Goal: Information Seeking & Learning: Find contact information

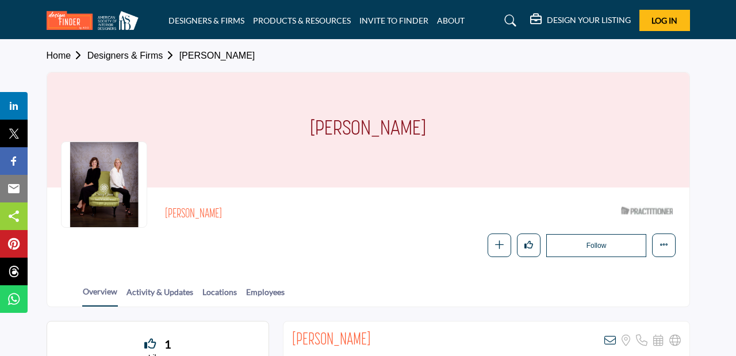
scroll to position [102, 0]
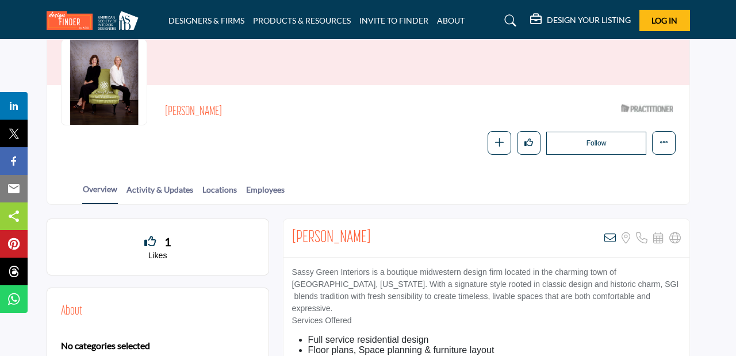
drag, startPoint x: 384, startPoint y: 236, endPoint x: 292, endPoint y: 235, distance: 92.6
click at [292, 235] on div "Maryellen Hodapp View email address of this listing Sorry, but we don't have a …" at bounding box center [486, 238] width 406 height 39
copy h2 "Maryellen Hodapp"
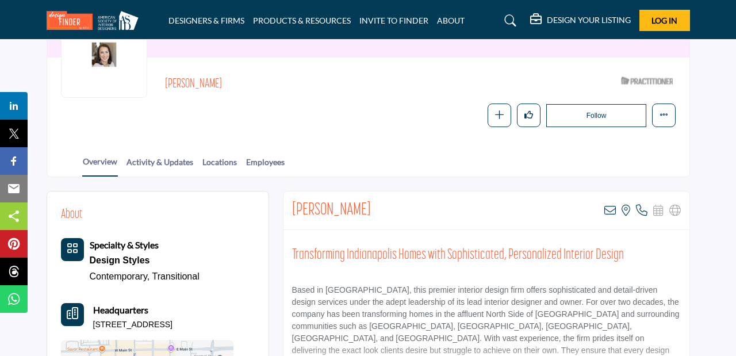
scroll to position [130, 0]
drag, startPoint x: 363, startPoint y: 212, endPoint x: 292, endPoint y: 211, distance: 71.3
click at [292, 210] on div "Jamie Gauker View email address of this listing View the location of this listi…" at bounding box center [486, 210] width 406 height 39
copy h2 "Jamie Gauker"
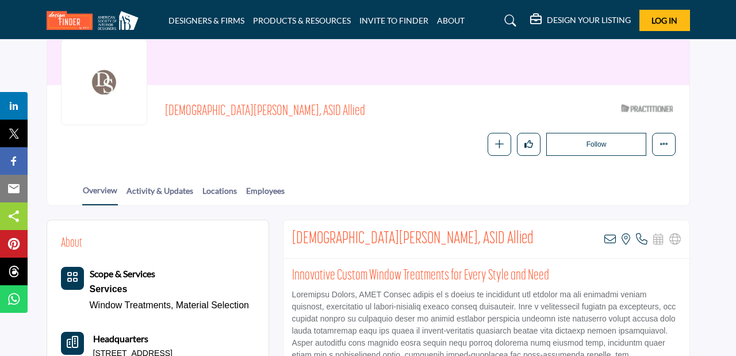
scroll to position [102, 0]
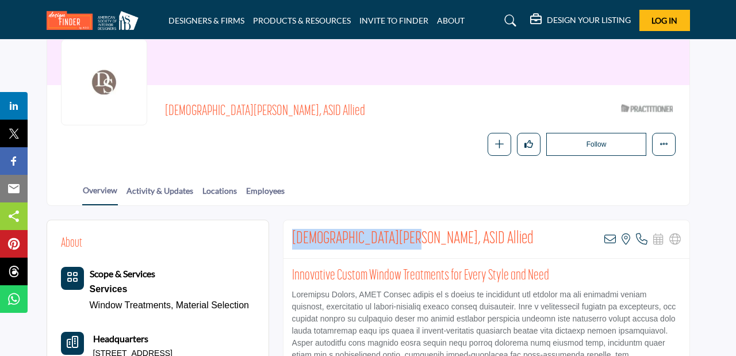
drag, startPoint x: 394, startPoint y: 236, endPoint x: 291, endPoint y: 229, distance: 103.1
click at [291, 229] on div "Christian Turner, ASID Allied View email address of this listing View the locat…" at bounding box center [486, 239] width 406 height 39
copy h2 "Christian Turner, ASID"
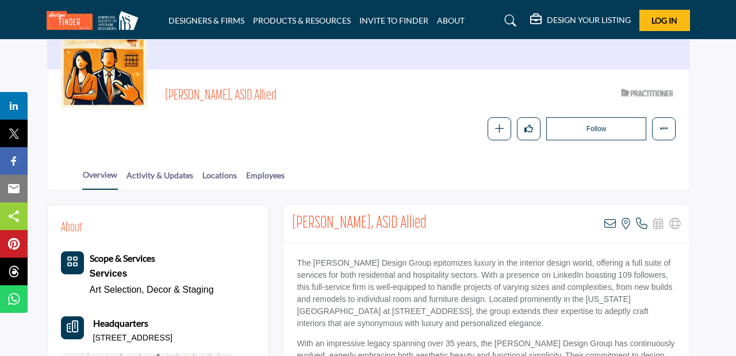
scroll to position [118, 0]
drag, startPoint x: 247, startPoint y: 96, endPoint x: 162, endPoint y: 94, distance: 85.1
click at [165, 93] on span "Megan Watson, ASID Allied" at bounding box center [321, 96] width 313 height 19
copy span "Megan Watson, ASID"
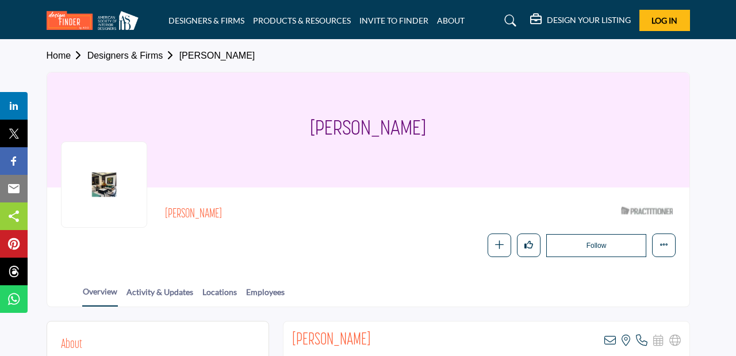
scroll to position [131, 0]
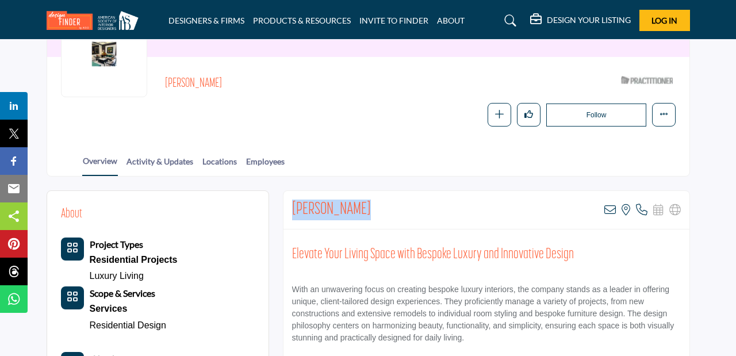
drag, startPoint x: 359, startPoint y: 209, endPoint x: 281, endPoint y: 208, distance: 77.6
copy h2 "[PERSON_NAME]"
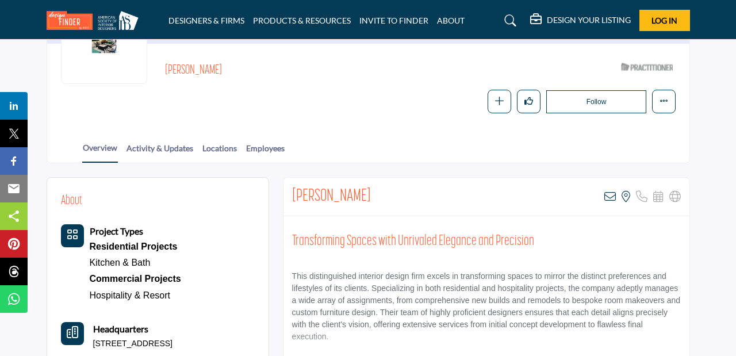
scroll to position [144, 0]
drag, startPoint x: 368, startPoint y: 191, endPoint x: 293, endPoint y: 191, distance: 74.7
click at [293, 191] on div "Joel Contreras View email address of this listing View the location of this lis…" at bounding box center [486, 197] width 406 height 39
copy h2 "Joel Contreras"
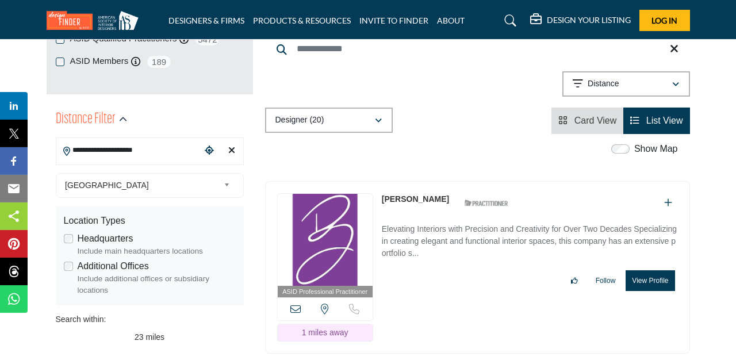
scroll to position [205, 0]
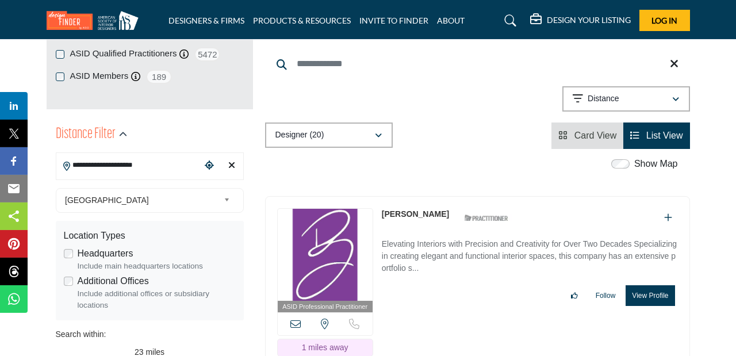
click at [118, 166] on input "**********" at bounding box center [128, 165] width 145 height 22
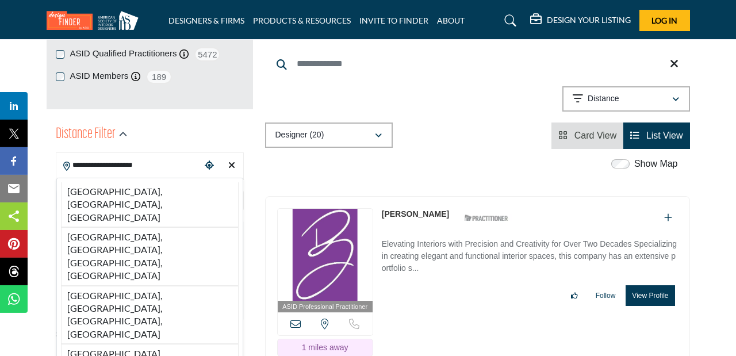
drag, startPoint x: 109, startPoint y: 168, endPoint x: 64, endPoint y: 166, distance: 44.9
click at [64, 166] on input "**********" at bounding box center [128, 165] width 145 height 22
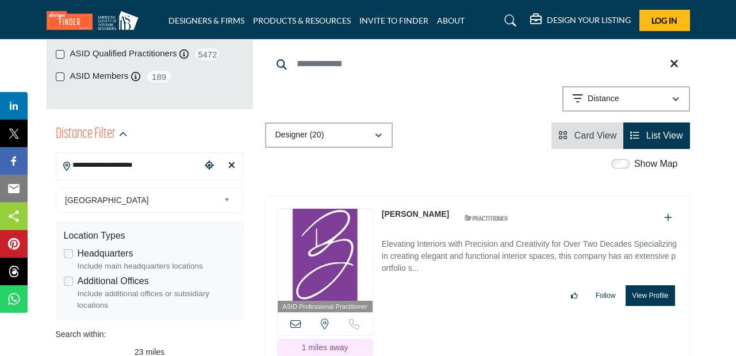
paste input "Search Location"
type input "**********"
click at [122, 167] on input "**********" at bounding box center [128, 165] width 145 height 22
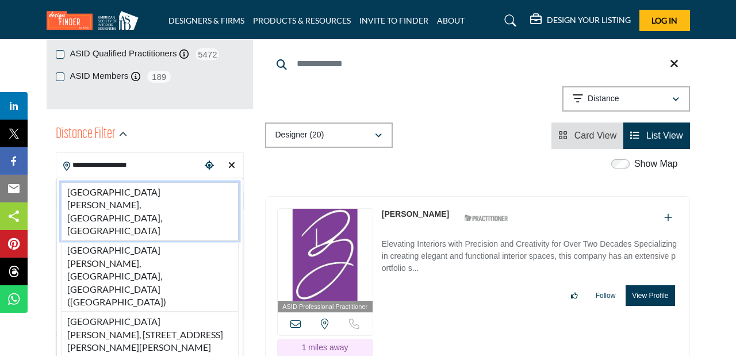
click at [129, 188] on li "Fort Wayne, IN, USA" at bounding box center [150, 211] width 178 height 59
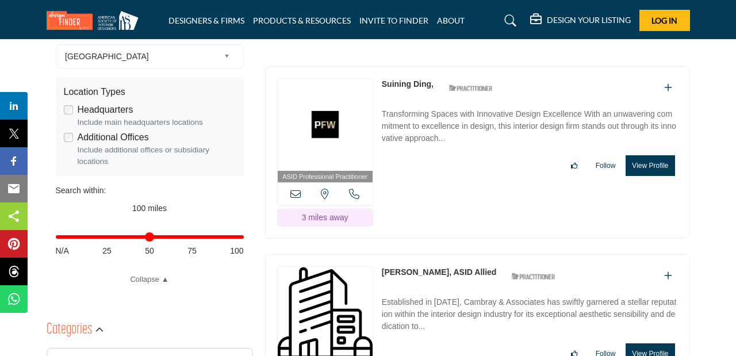
scroll to position [348, 0]
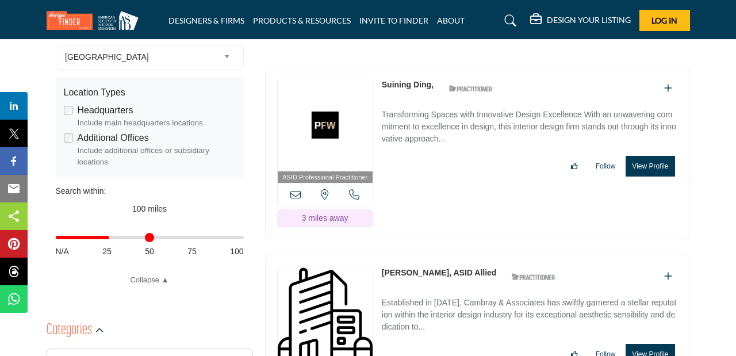
drag, startPoint x: 239, startPoint y: 241, endPoint x: 110, endPoint y: 243, distance: 128.8
type input "**"
click at [110, 239] on input "Distance in miles" at bounding box center [150, 237] width 188 height 2
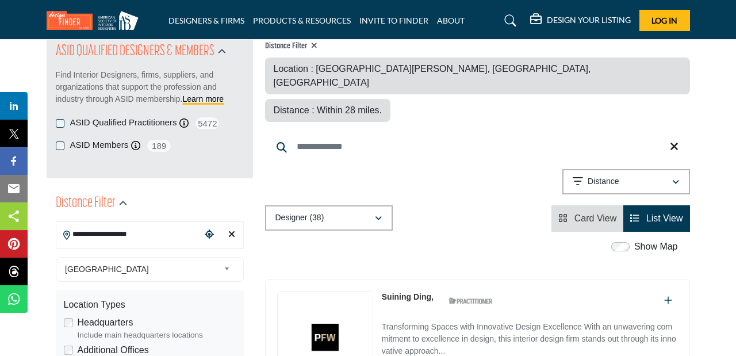
scroll to position [114, 0]
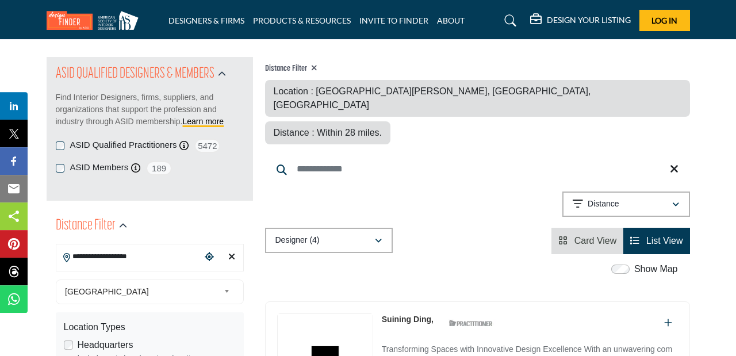
click at [110, 246] on input "**********" at bounding box center [128, 257] width 145 height 22
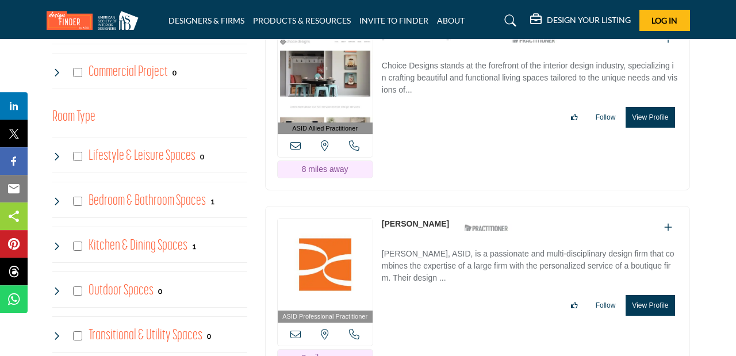
scroll to position [779, 0]
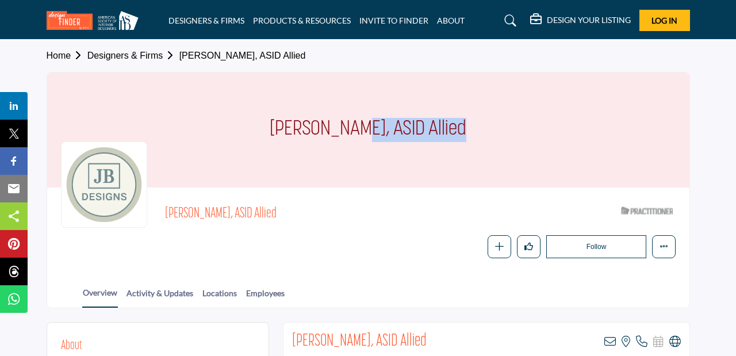
drag, startPoint x: 407, startPoint y: 130, endPoint x: 293, endPoint y: 124, distance: 114.0
click at [293, 124] on h1 "Judy Bates, ASID Allied" at bounding box center [368, 129] width 197 height 115
click at [379, 127] on h1 "Judy Bates, ASID Allied" at bounding box center [368, 129] width 197 height 115
drag, startPoint x: 404, startPoint y: 132, endPoint x: 271, endPoint y: 120, distance: 134.0
click at [271, 120] on div "Judy Bates, ASID Allied" at bounding box center [368, 129] width 642 height 115
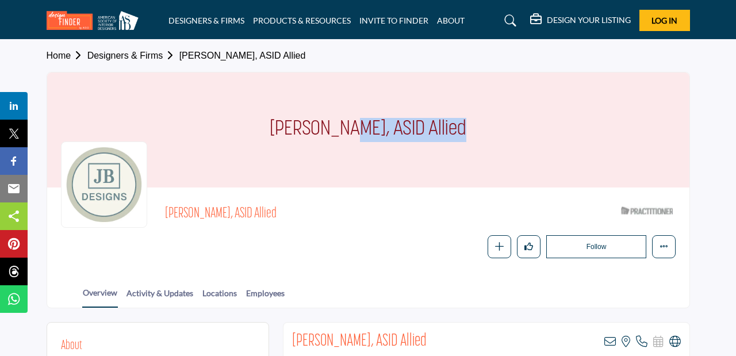
copy h1 "Judy Bates, ASID"
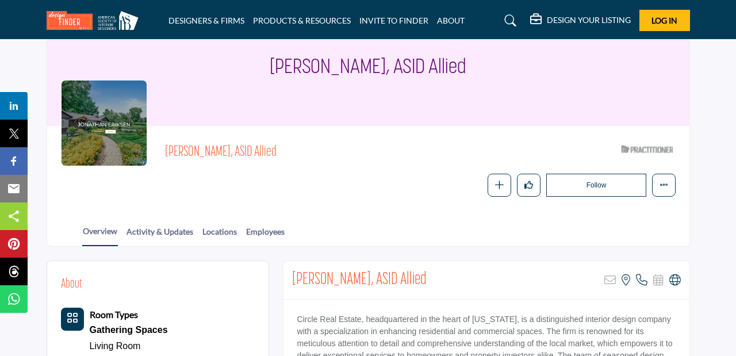
scroll to position [91, 0]
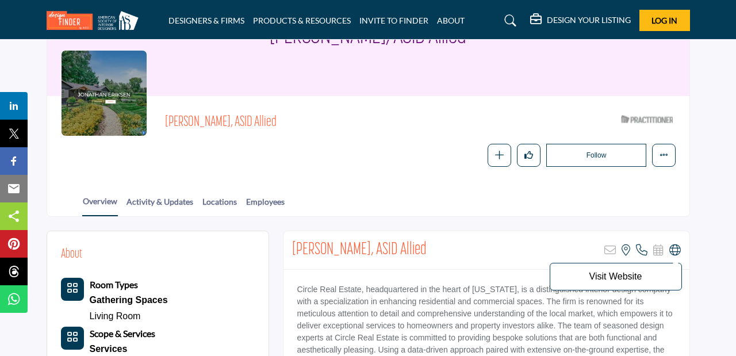
click at [674, 254] on icon at bounding box center [674, 249] width 11 height 11
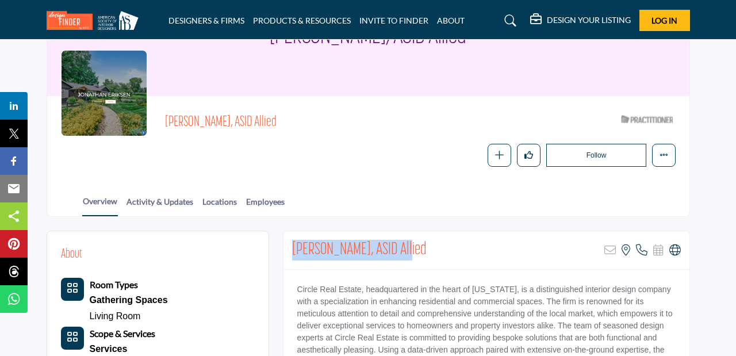
drag, startPoint x: 404, startPoint y: 250, endPoint x: 293, endPoint y: 247, distance: 111.0
click at [293, 247] on h2 "Jonathan Eriksen, ASID Allied" at bounding box center [359, 250] width 135 height 21
copy h2 "Jonathan Eriksen, ASID"
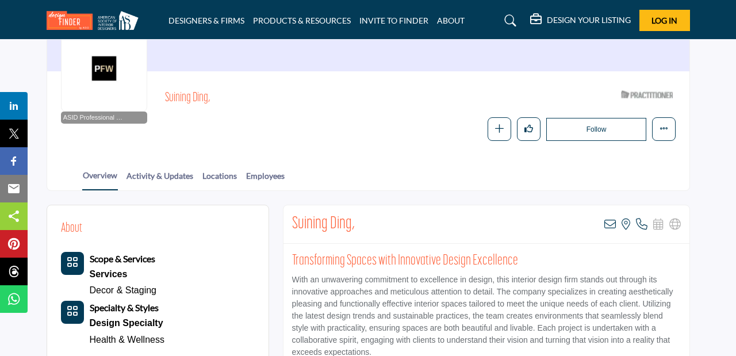
scroll to position [119, 0]
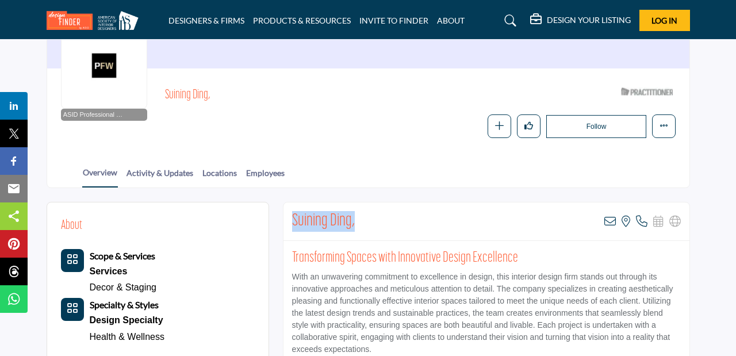
drag, startPoint x: 353, startPoint y: 225, endPoint x: 284, endPoint y: 216, distance: 69.6
click at [284, 216] on div "Suining Ding, View email address of this listing View the location of this list…" at bounding box center [486, 221] width 406 height 39
copy h2 "Suining Ding,"
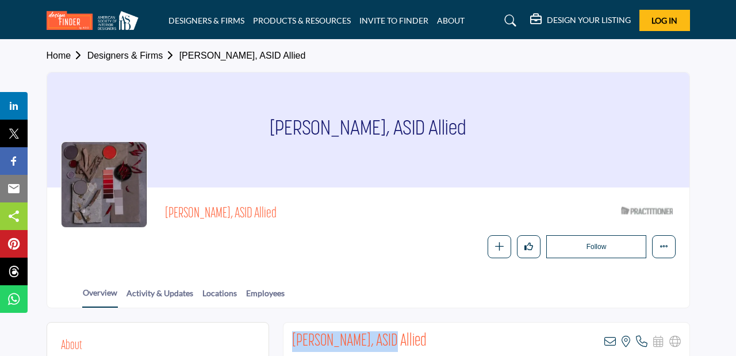
drag, startPoint x: 386, startPoint y: 338, endPoint x: 289, endPoint y: 332, distance: 97.4
click at [289, 332] on div "Lauri Massoth, ASID Allied View email address of this listing View the location…" at bounding box center [486, 342] width 406 height 39
copy h2 "Lauri Massoth, ASID"
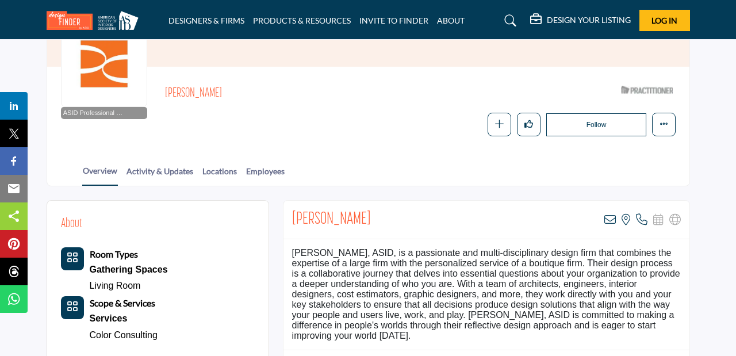
scroll to position [123, 0]
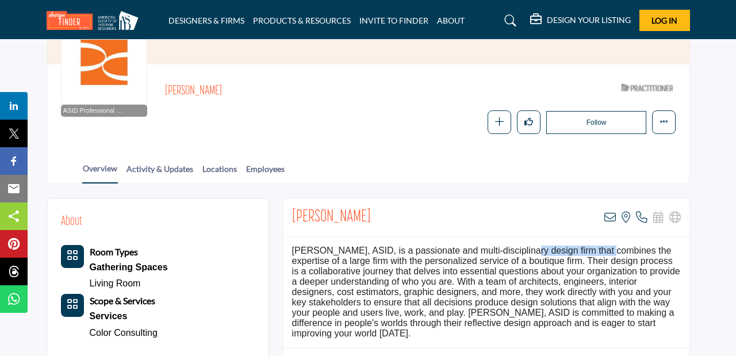
drag, startPoint x: 385, startPoint y: 251, endPoint x: 284, endPoint y: 256, distance: 101.3
click at [283, 256] on div "[PERSON_NAME], ASID, is a passionate and multi-disciplinary design firm that co…" at bounding box center [486, 292] width 406 height 111
copy div "[PERSON_NAME], ASID"
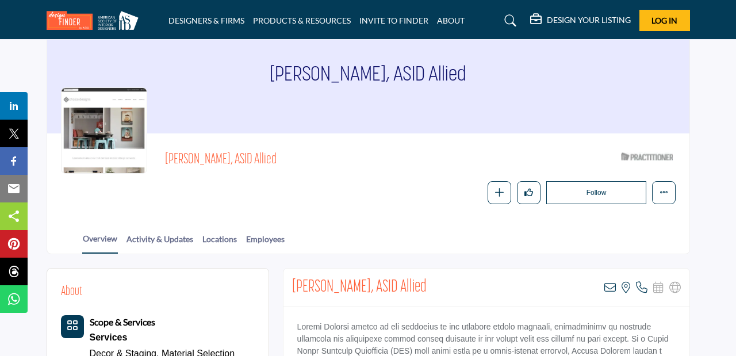
scroll to position [56, 0]
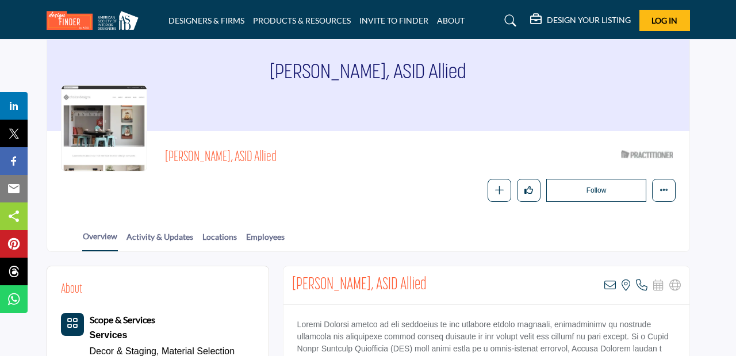
drag, startPoint x: 261, startPoint y: 155, endPoint x: 163, endPoint y: 155, distance: 98.3
click at [165, 155] on span "Stephanie Schnurr, ASID Allied" at bounding box center [321, 157] width 313 height 19
copy span "Stephanie Schnurr, ASID"
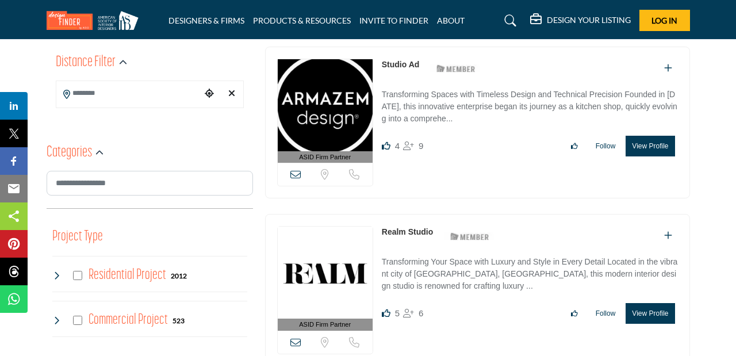
scroll to position [227, 0]
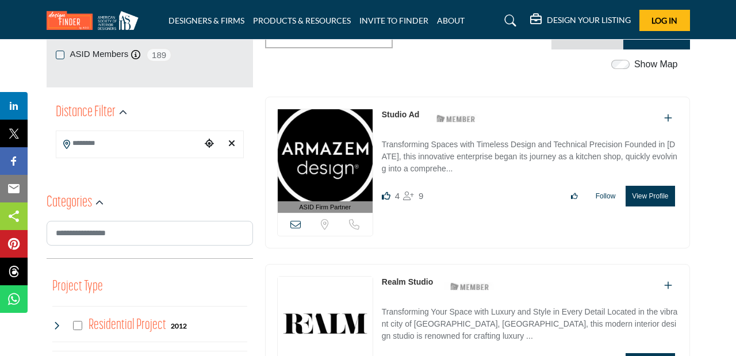
click at [170, 144] on input "Search Location" at bounding box center [128, 143] width 145 height 22
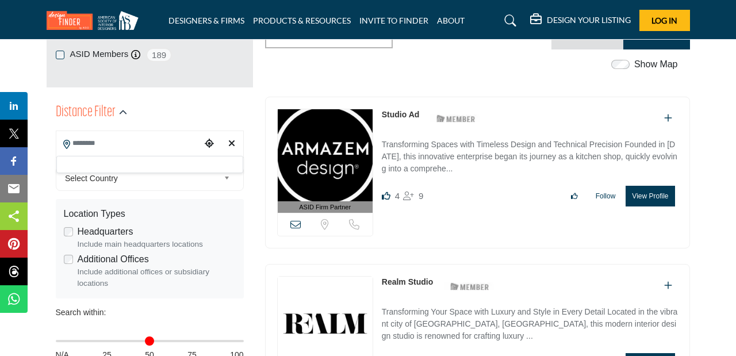
click at [147, 147] on input "Search Location" at bounding box center [128, 143] width 145 height 22
click at [149, 144] on input "Search Location" at bounding box center [128, 143] width 145 height 22
click at [154, 180] on span "Select Country" at bounding box center [142, 178] width 154 height 14
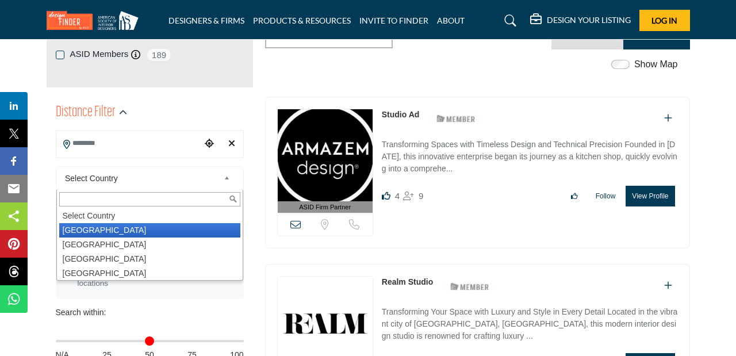
click at [133, 231] on li "United States" at bounding box center [149, 230] width 181 height 14
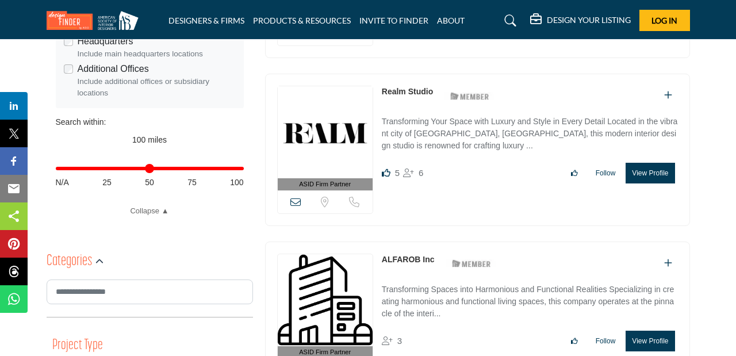
scroll to position [420, 0]
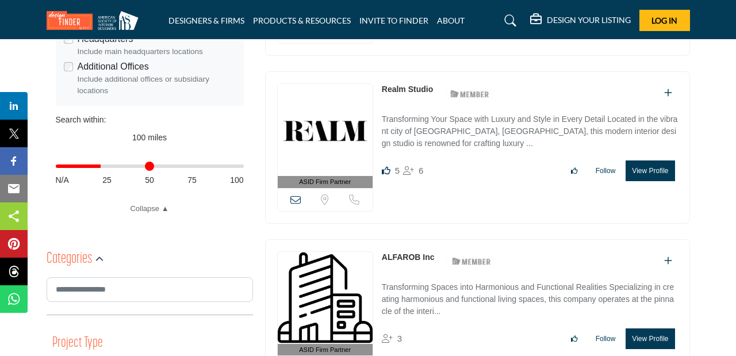
drag, startPoint x: 239, startPoint y: 171, endPoint x: 105, endPoint y: 175, distance: 134.0
click at [105, 167] on input "Distance in miles" at bounding box center [150, 166] width 188 height 2
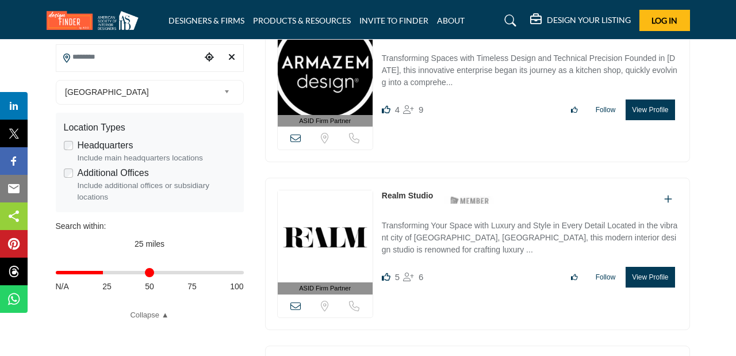
scroll to position [316, 0]
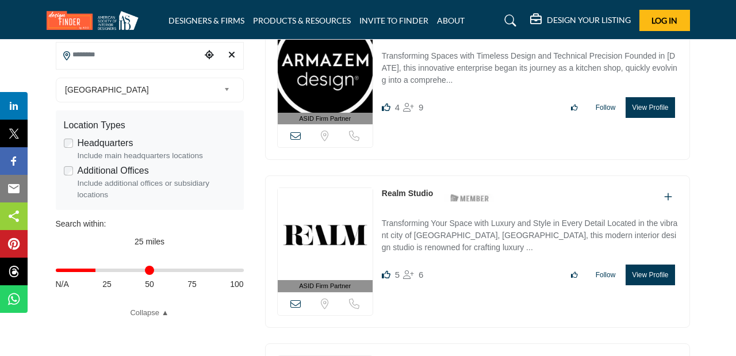
drag, startPoint x: 109, startPoint y: 271, endPoint x: 98, endPoint y: 271, distance: 10.9
click at [98, 271] on input "Distance in miles" at bounding box center [150, 270] width 188 height 2
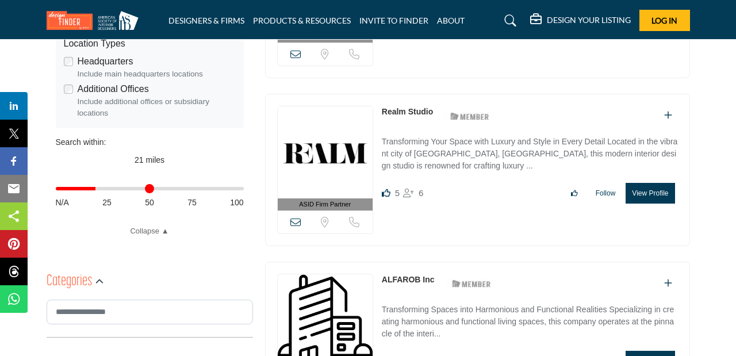
scroll to position [392, 0]
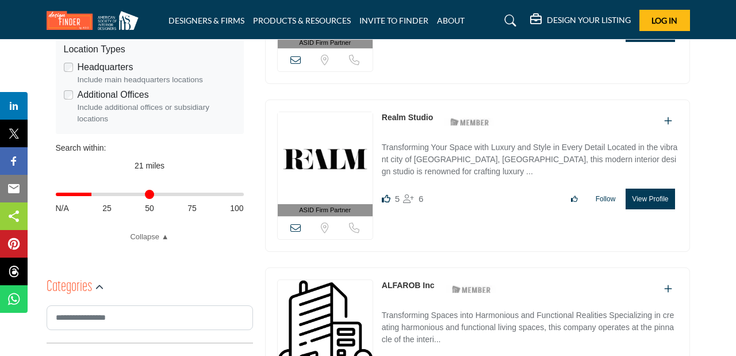
type input "**"
click at [95, 195] on input "Distance in miles" at bounding box center [150, 194] width 188 height 2
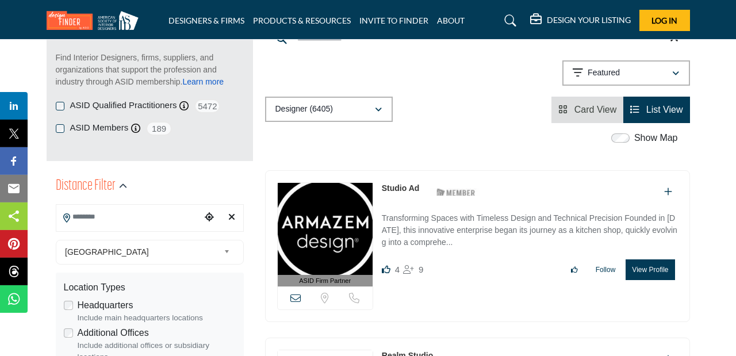
scroll to position [155, 0]
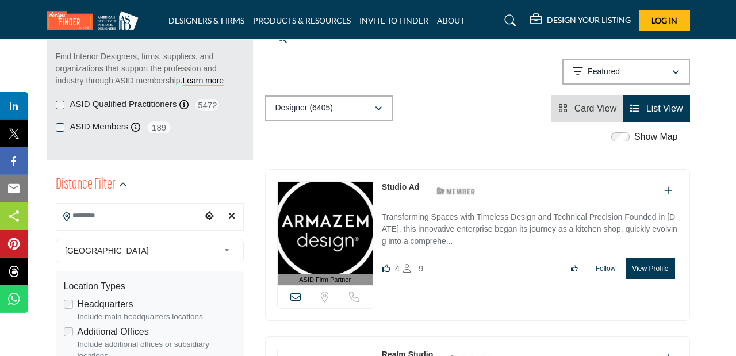
click at [142, 222] on input "Search Location" at bounding box center [128, 216] width 145 height 22
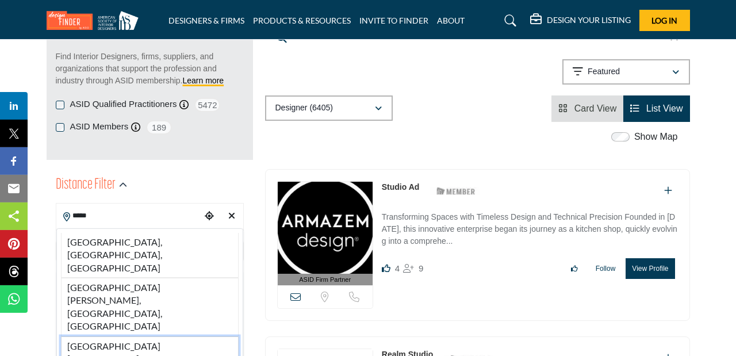
type input "**********"
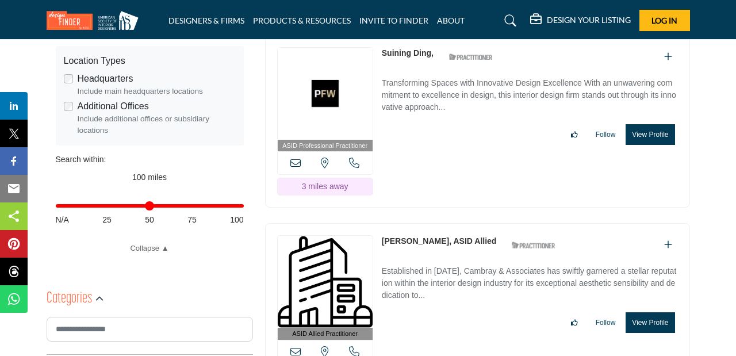
scroll to position [405, 0]
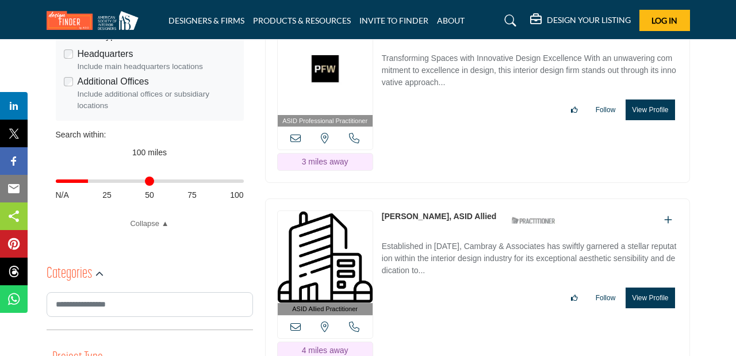
drag, startPoint x: 237, startPoint y: 184, endPoint x: 91, endPoint y: 189, distance: 146.1
type input "**"
click at [91, 182] on input "Distance in miles" at bounding box center [150, 181] width 188 height 2
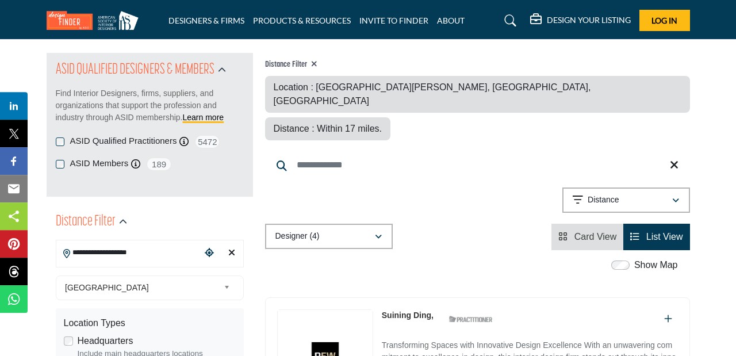
scroll to position [133, 0]
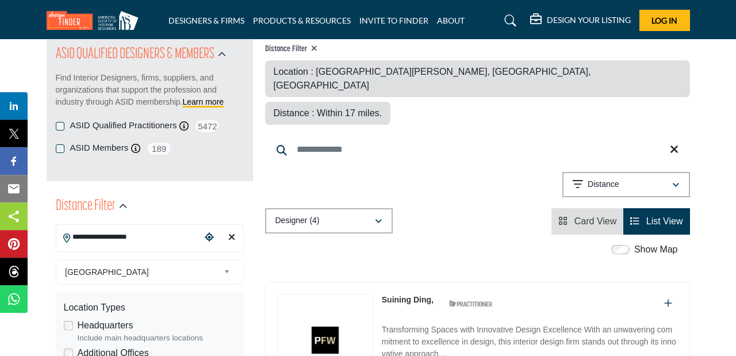
click at [95, 239] on input "**********" at bounding box center [128, 237] width 145 height 22
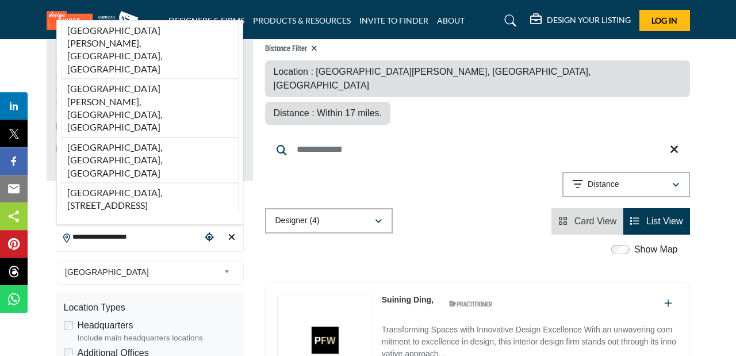
drag, startPoint x: 108, startPoint y: 239, endPoint x: 67, endPoint y: 235, distance: 41.0
click at [67, 235] on input "**********" at bounding box center [128, 237] width 145 height 22
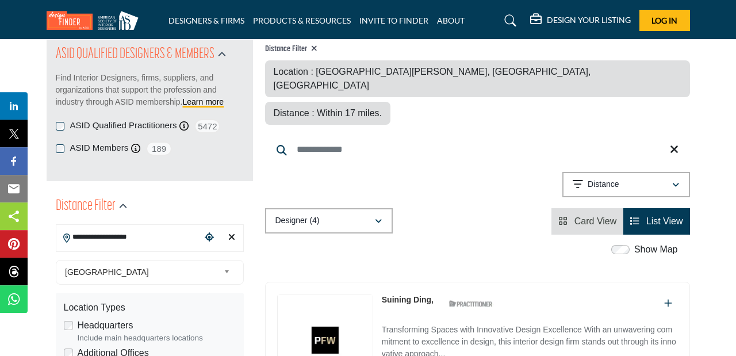
paste input "Search Location"
click at [139, 236] on input "**********" at bounding box center [128, 237] width 145 height 22
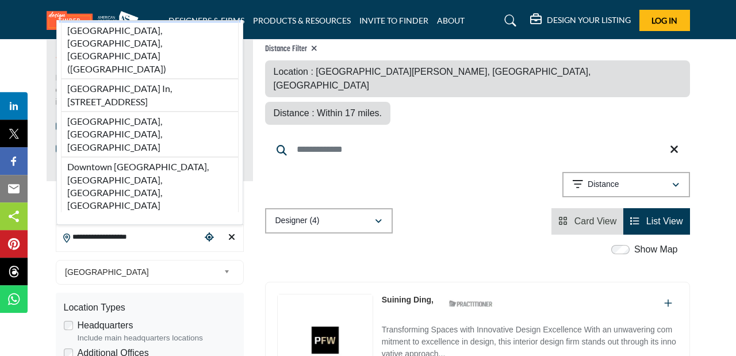
type input "**********"
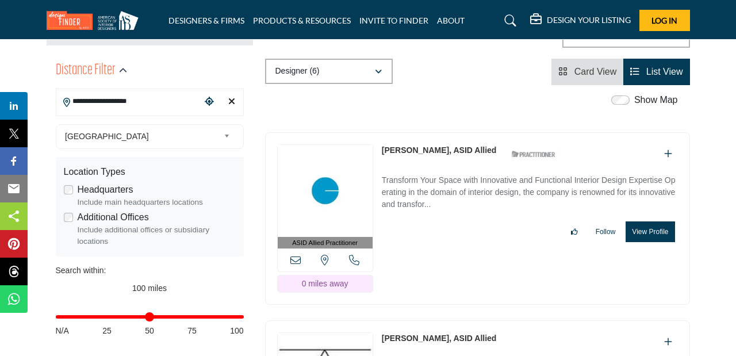
scroll to position [271, 0]
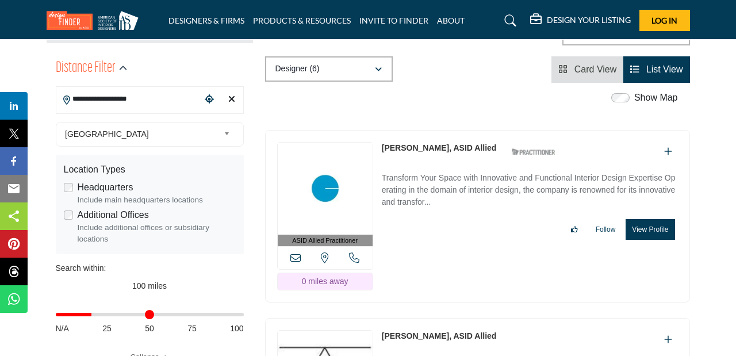
drag, startPoint x: 241, startPoint y: 317, endPoint x: 136, endPoint y: 317, distance: 105.2
type input "**"
click at [94, 316] on input "Distance in miles" at bounding box center [150, 314] width 188 height 2
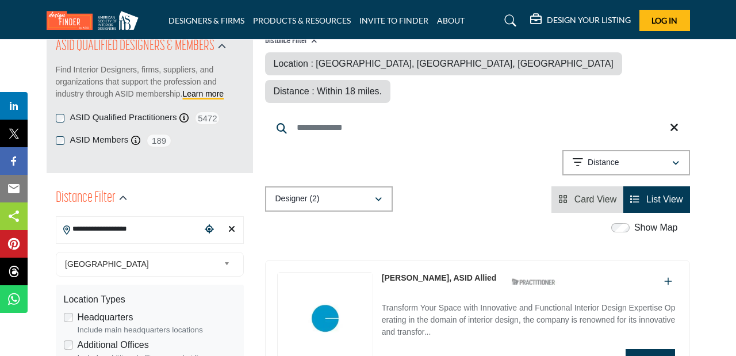
scroll to position [140, 0]
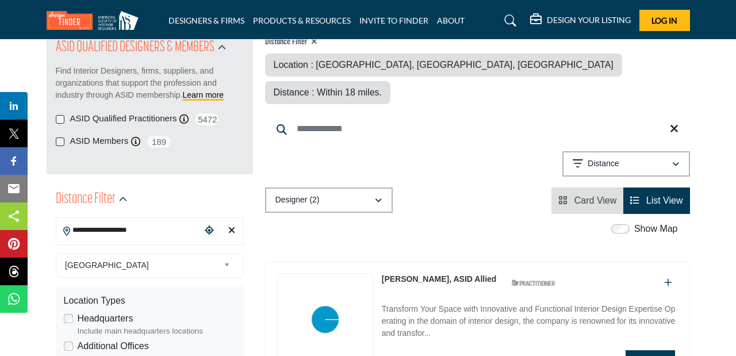
click at [113, 231] on input "**********" at bounding box center [128, 230] width 145 height 22
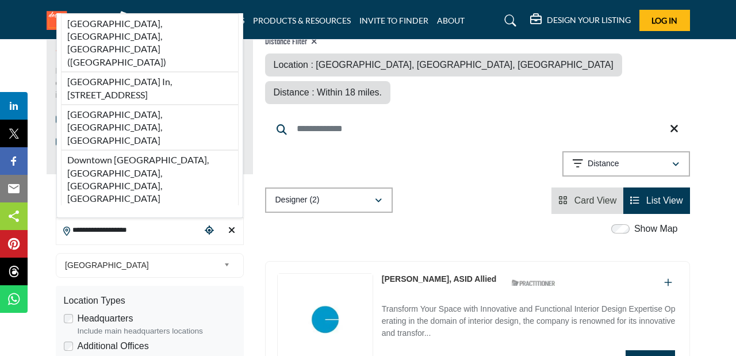
drag, startPoint x: 114, startPoint y: 231, endPoint x: 66, endPoint y: 229, distance: 48.3
click at [66, 229] on input "**********" at bounding box center [128, 230] width 145 height 22
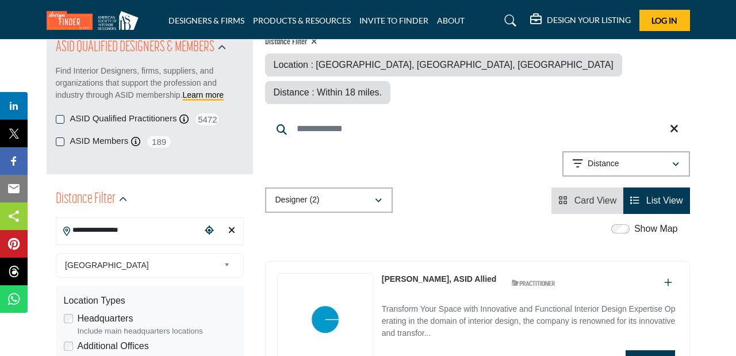
click at [133, 236] on input "**********" at bounding box center [128, 230] width 145 height 22
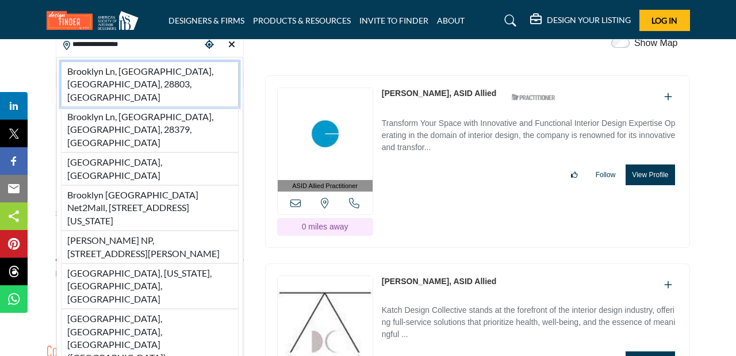
scroll to position [328, 0]
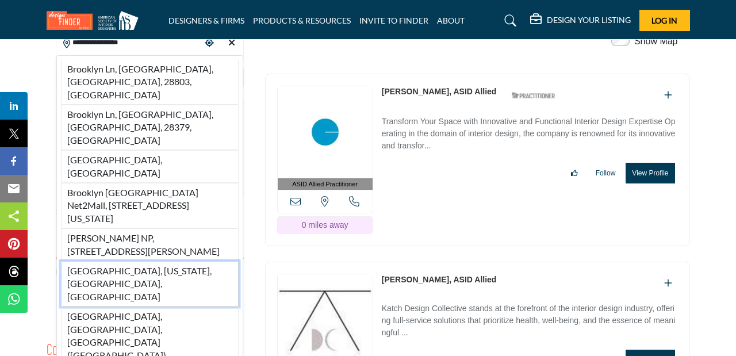
click at [129, 261] on li "Brooklyn, New York, NY, USA" at bounding box center [150, 283] width 178 height 45
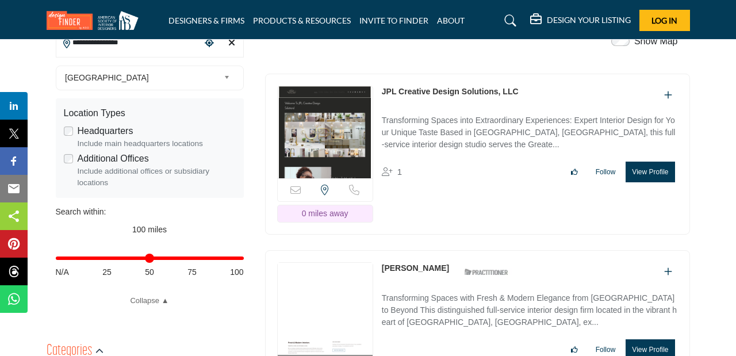
type input "**********"
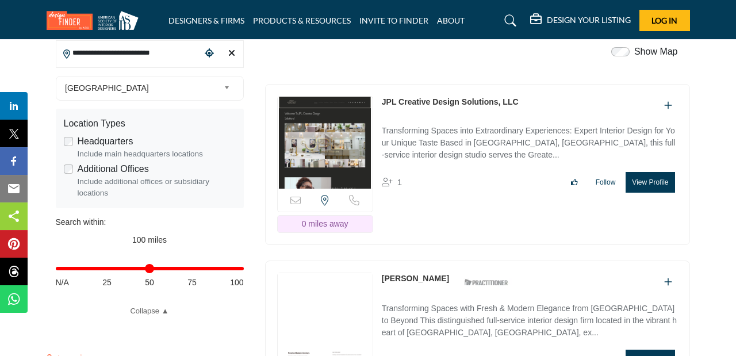
scroll to position [321, 0]
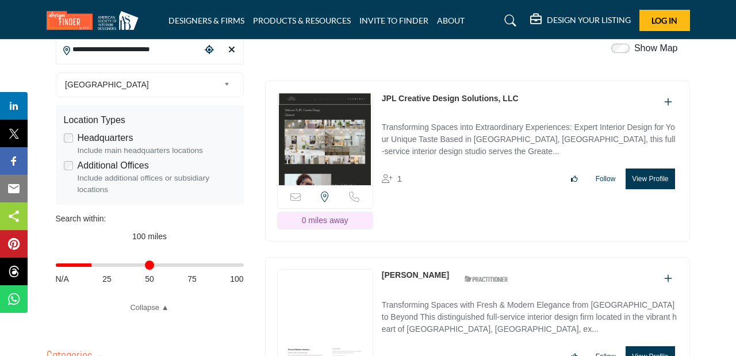
drag, startPoint x: 237, startPoint y: 268, endPoint x: 95, endPoint y: 272, distance: 142.6
click at [95, 266] on input "Distance in miles" at bounding box center [150, 265] width 188 height 2
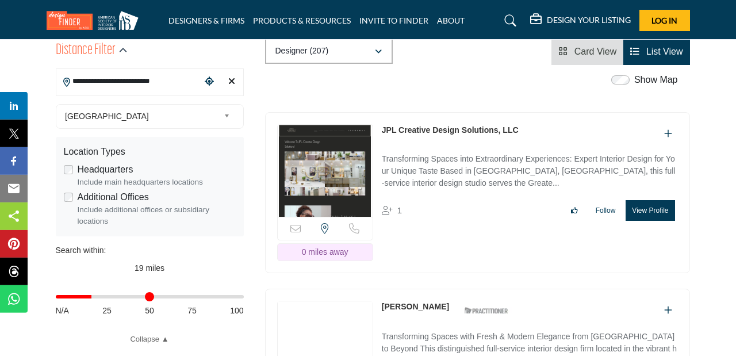
scroll to position [312, 0]
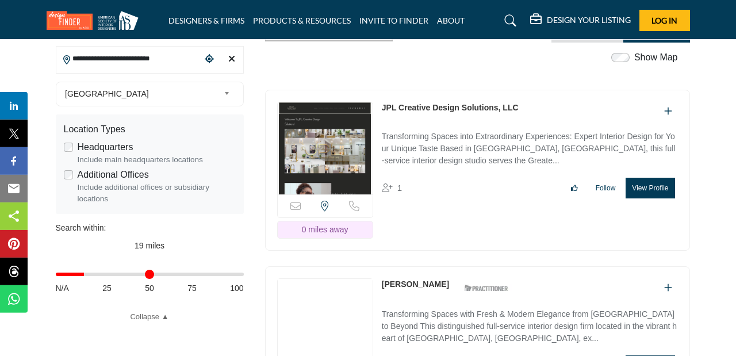
click at [89, 275] on input "Distance in miles" at bounding box center [150, 274] width 188 height 2
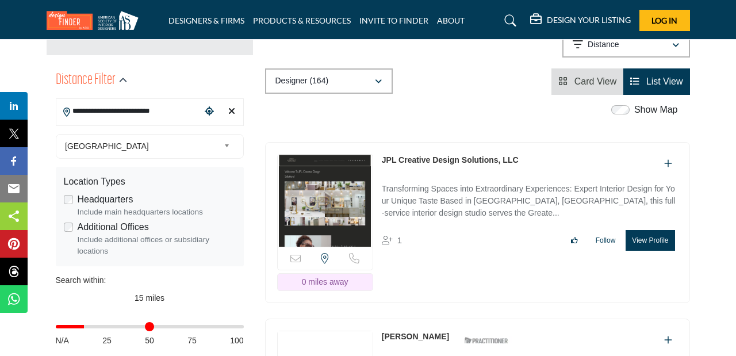
scroll to position [279, 0]
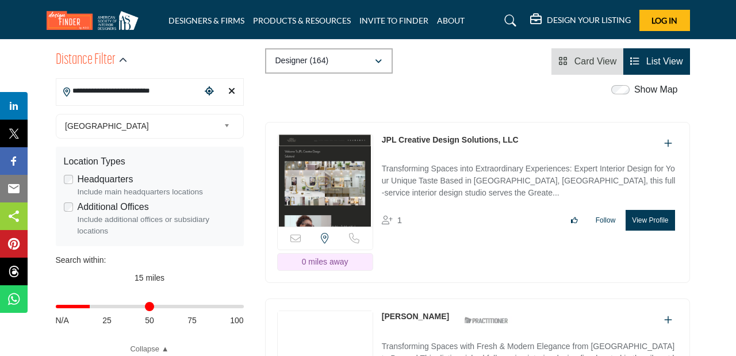
click at [93, 308] on input "Distance in miles" at bounding box center [150, 306] width 188 height 2
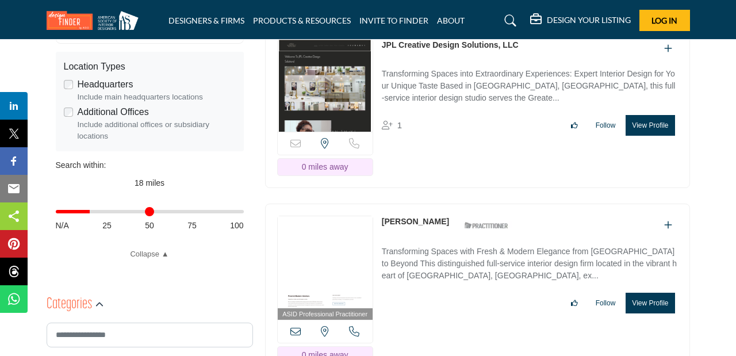
scroll to position [361, 0]
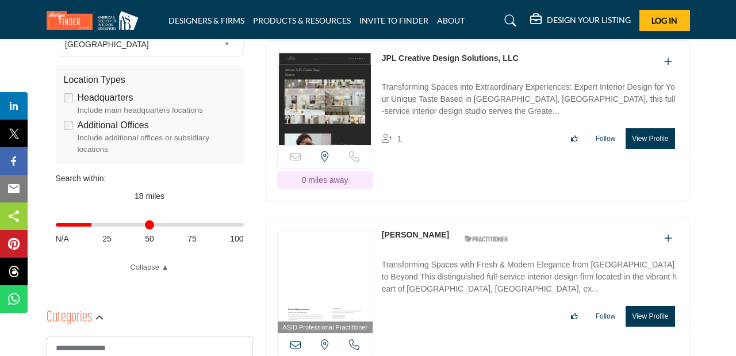
click at [95, 226] on input "Distance in miles" at bounding box center [150, 225] width 188 height 2
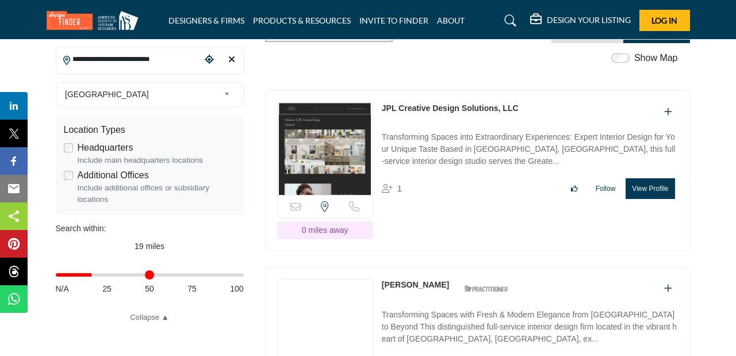
scroll to position [302, 0]
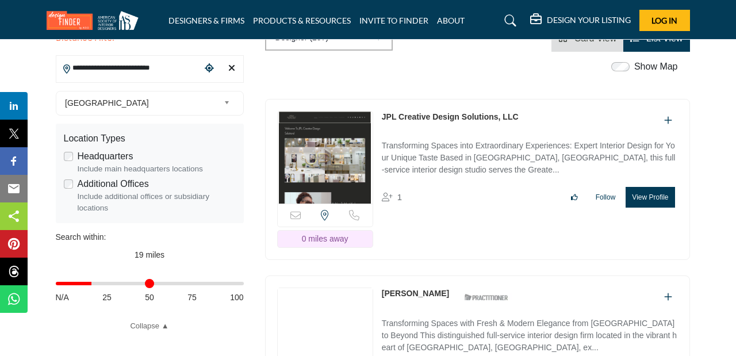
click at [102, 287] on div "Distance in miles N/A 25 50 75 100" at bounding box center [150, 289] width 188 height 45
type input "**"
click at [98, 285] on input "Distance in miles" at bounding box center [150, 283] width 188 height 2
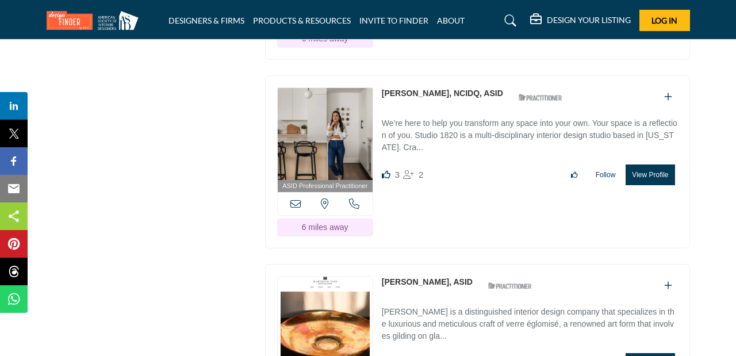
scroll to position [22109, 0]
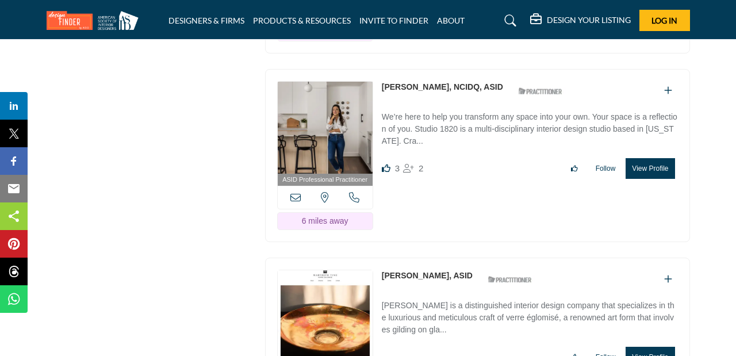
drag, startPoint x: 423, startPoint y: 174, endPoint x: 420, endPoint y: 187, distance: 14.0
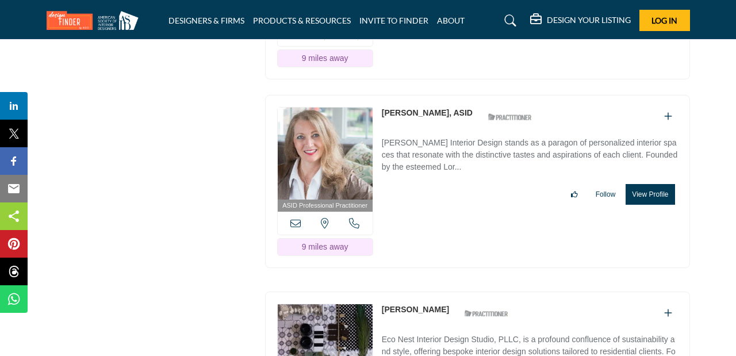
scroll to position [27909, 0]
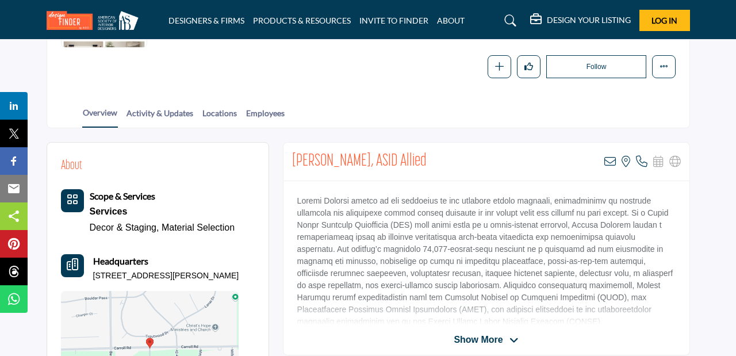
scroll to position [179, 0]
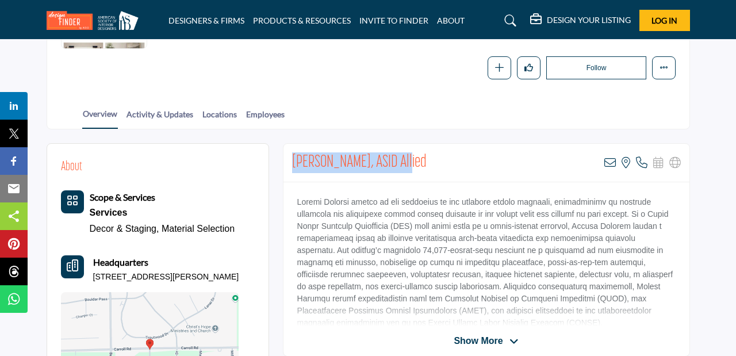
drag, startPoint x: 405, startPoint y: 165, endPoint x: 280, endPoint y: 153, distance: 125.4
copy h2 "Stephanie Schnurr, ASID"
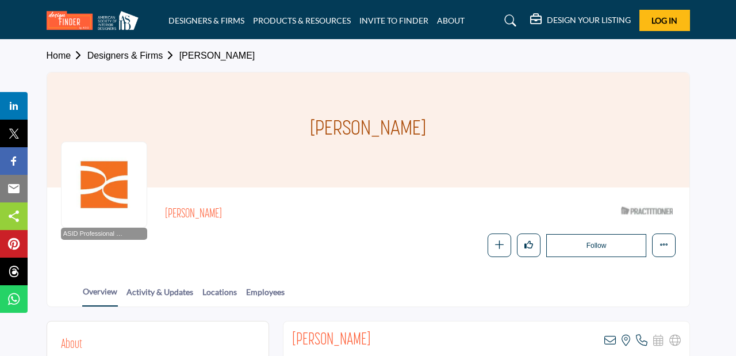
scroll to position [67, 0]
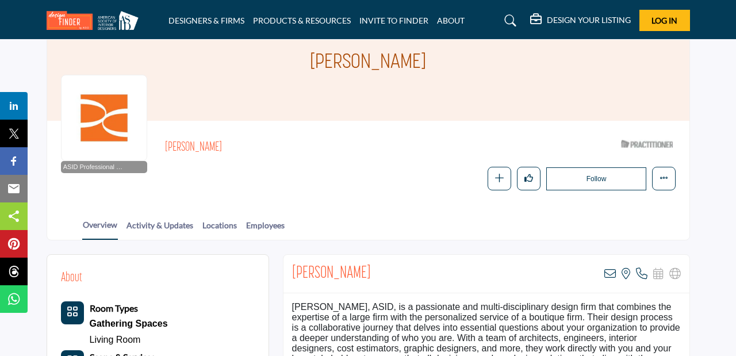
drag, startPoint x: 229, startPoint y: 145, endPoint x: 163, endPoint y: 144, distance: 65.6
click at [165, 144] on h2 "Cathy Waggoner" at bounding box center [323, 147] width 316 height 15
copy h2 "Cathy Waggoner"
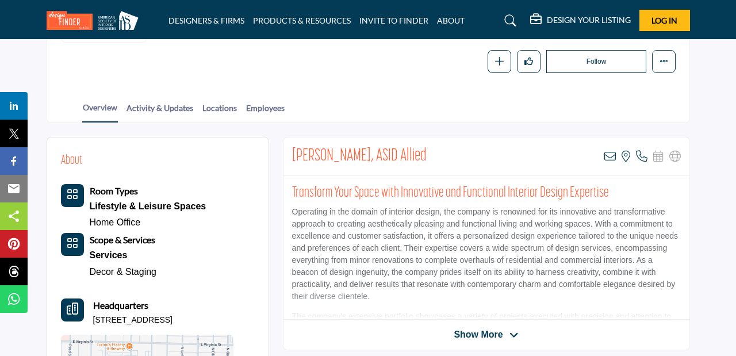
scroll to position [186, 0]
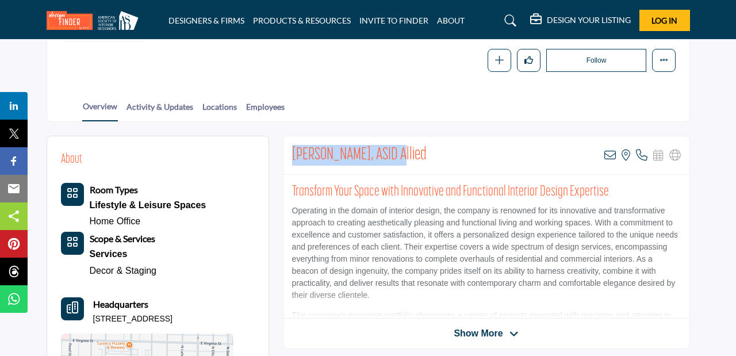
drag, startPoint x: 390, startPoint y: 156, endPoint x: 288, endPoint y: 148, distance: 102.1
click at [288, 148] on div "Crystal Werner, ASID Allied View email address of this listing View the locatio…" at bounding box center [486, 155] width 406 height 39
copy h2 "Crystal Werner, ASID"
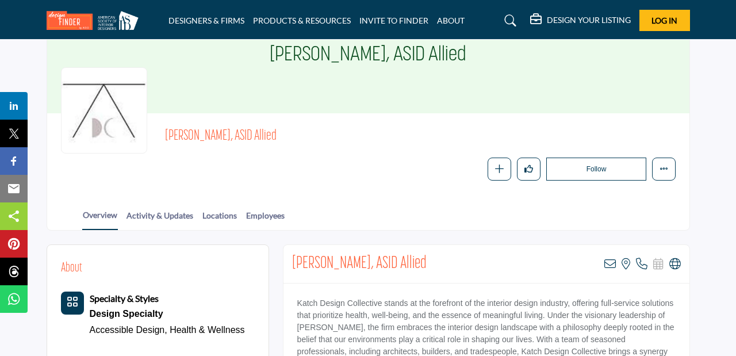
scroll to position [76, 0]
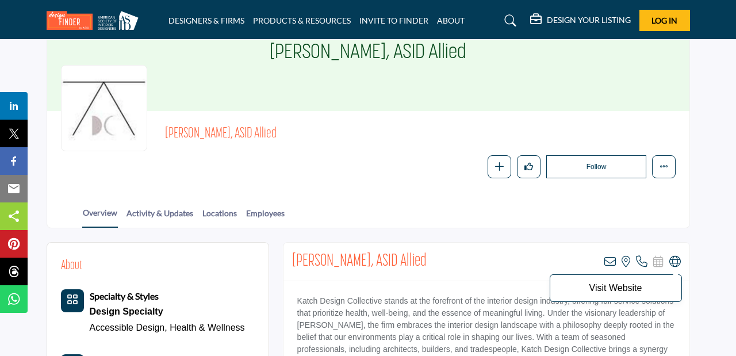
click at [675, 262] on icon at bounding box center [674, 261] width 11 height 11
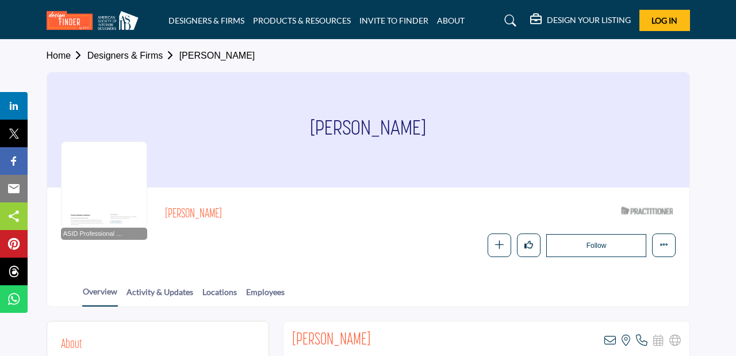
scroll to position [94, 0]
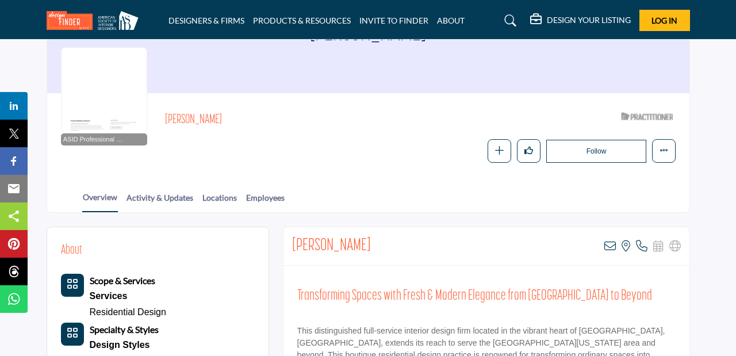
drag, startPoint x: 383, startPoint y: 246, endPoint x: 322, endPoint y: 243, distance: 61.0
click at [322, 243] on div "Ryuhei Livingston View email address of this listing View the location of this …" at bounding box center [486, 246] width 406 height 39
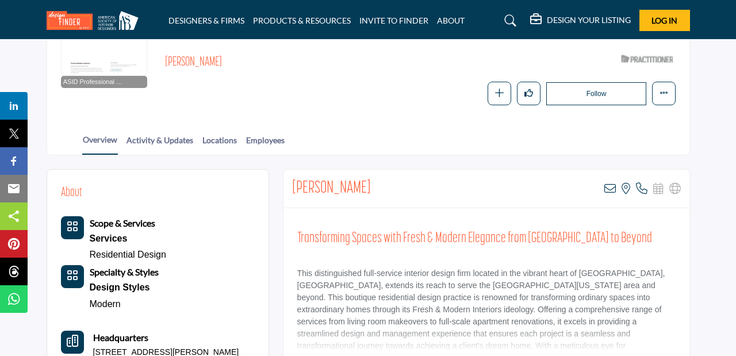
scroll to position [154, 0]
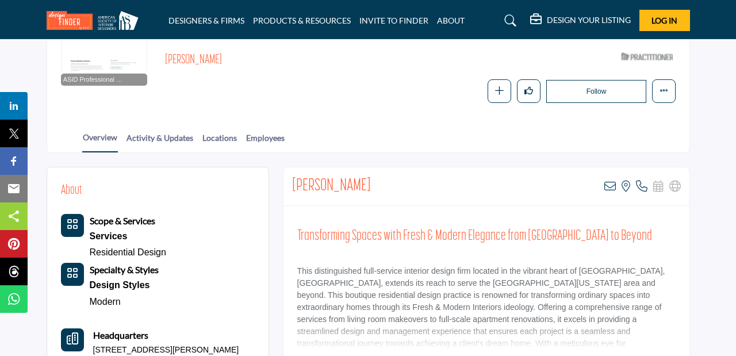
click at [391, 264] on div "Transforming Spaces with Fresh & Modern Elegance from Brooklyn to Beyond This d…" at bounding box center [486, 278] width 406 height 144
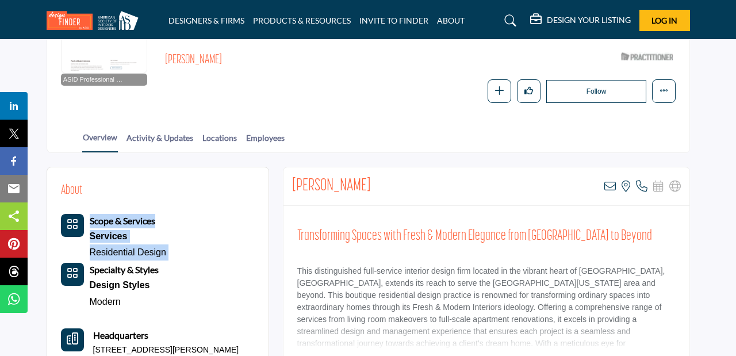
drag, startPoint x: 377, startPoint y: 186, endPoint x: 274, endPoint y: 189, distance: 103.0
click at [329, 183] on h2 "Ryuhei Livingston" at bounding box center [331, 186] width 79 height 21
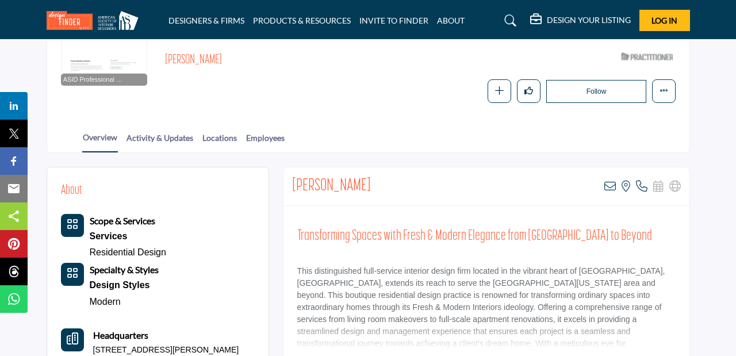
drag, startPoint x: 379, startPoint y: 184, endPoint x: 289, endPoint y: 182, distance: 90.9
click at [289, 182] on div "Ryuhei Livingston View email address of this listing View the location of this …" at bounding box center [486, 186] width 406 height 39
copy h2 "Ryuhei Livingston"
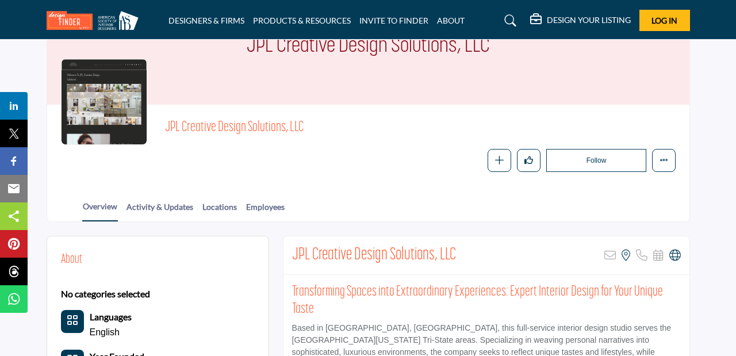
scroll to position [88, 0]
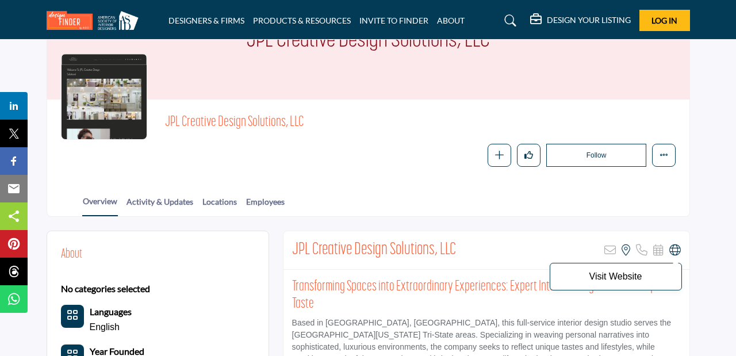
click at [671, 252] on icon at bounding box center [674, 249] width 11 height 11
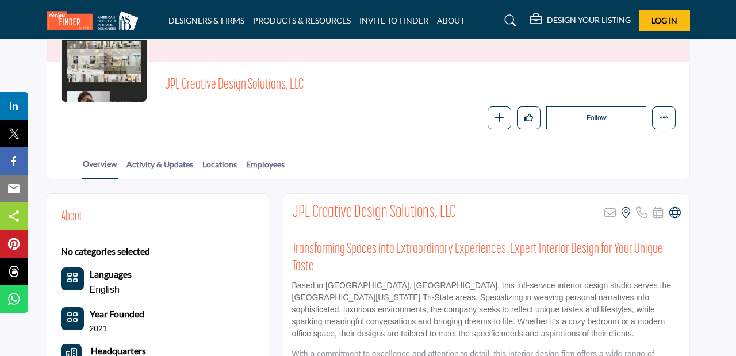
scroll to position [128, 0]
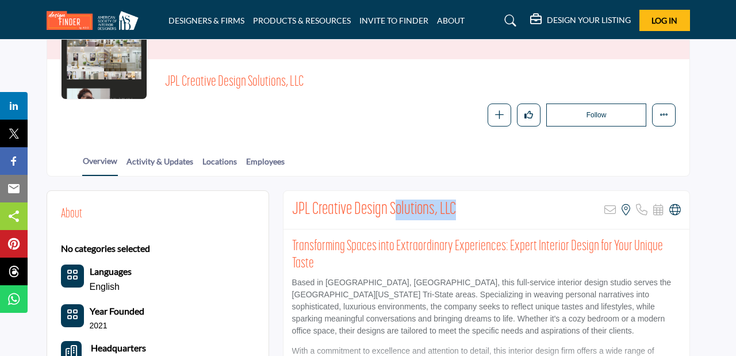
drag, startPoint x: 458, startPoint y: 212, endPoint x: 394, endPoint y: 212, distance: 63.8
click at [394, 212] on div "JPL Creative Design Solutions, LLC Sorry, but this listing is on a subscription…" at bounding box center [486, 210] width 406 height 39
click at [384, 218] on h2 "JPL Creative Design Solutions, LLC" at bounding box center [374, 210] width 164 height 21
drag, startPoint x: 462, startPoint y: 208, endPoint x: 290, endPoint y: 204, distance: 172.0
click at [290, 204] on div "JPL Creative Design Solutions, LLC Sorry, but this listing is on a subscription…" at bounding box center [486, 210] width 406 height 39
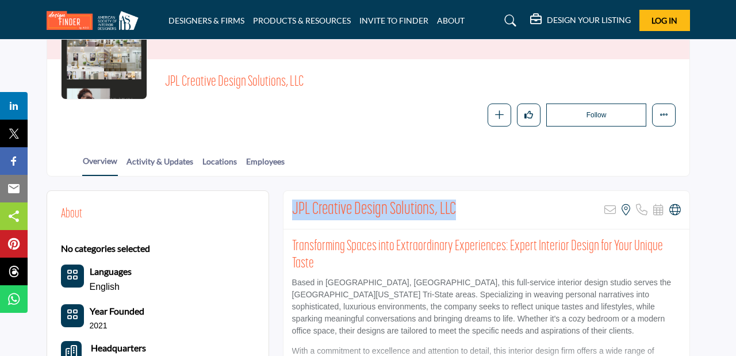
copy h2 "JPL Creative Design Solutions, LLC"
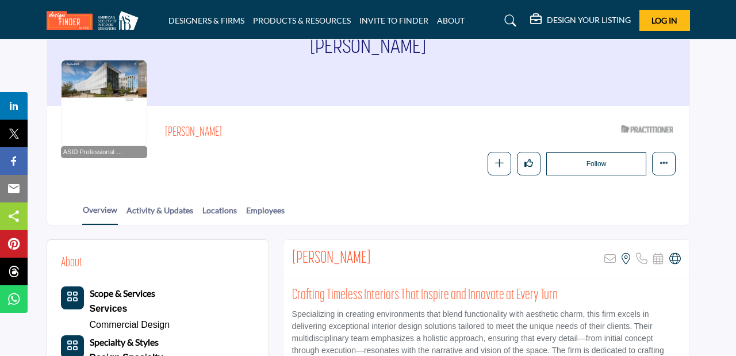
scroll to position [83, 0]
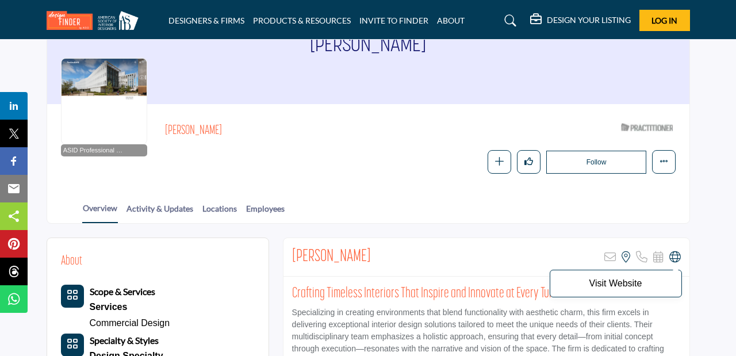
click at [676, 261] on icon at bounding box center [674, 256] width 11 height 11
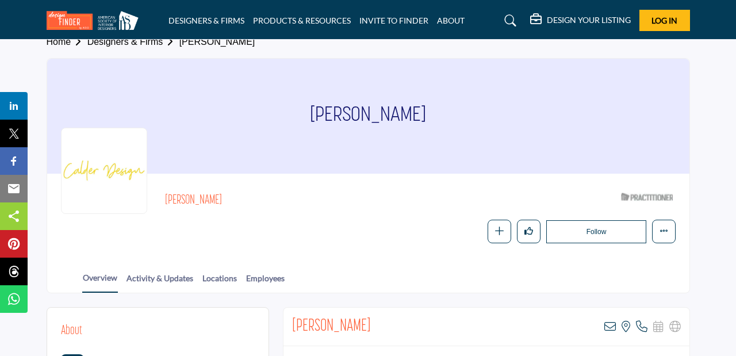
scroll to position [14, 0]
drag, startPoint x: 355, startPoint y: 323, endPoint x: 290, endPoint y: 319, distance: 65.7
click at [290, 319] on div "[PERSON_NAME] View email address of this listing View the location of this list…" at bounding box center [486, 326] width 406 height 39
copy h2 "Anne Calder"
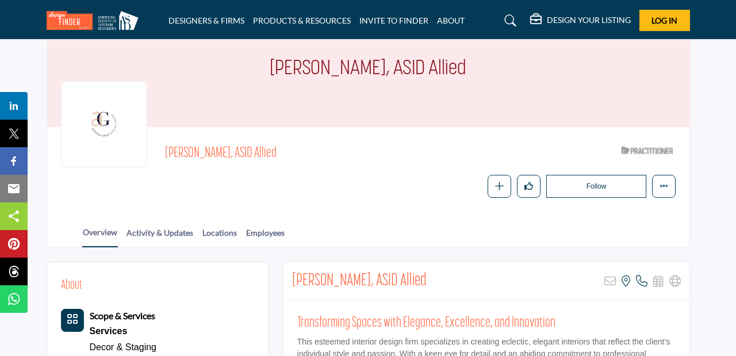
scroll to position [61, 0]
drag, startPoint x: 375, startPoint y: 280, endPoint x: 289, endPoint y: 277, distance: 86.3
click at [289, 277] on div "Tanya Lewis, ASID Allied Sorry, but this listing is on a subscription plan whic…" at bounding box center [486, 281] width 406 height 39
copy h2 "Tanya Lewis, ASID"
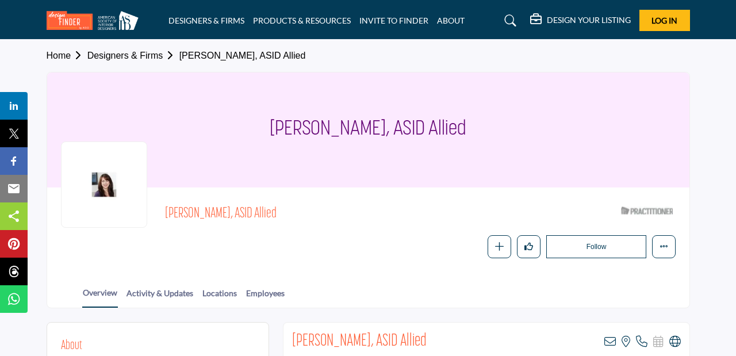
drag, startPoint x: 263, startPoint y: 216, endPoint x: 167, endPoint y: 212, distance: 96.7
click at [167, 212] on span "Theresa Seabaugh, ASID Allied" at bounding box center [321, 214] width 313 height 19
copy span "Theresa Seabaugh, ASID"
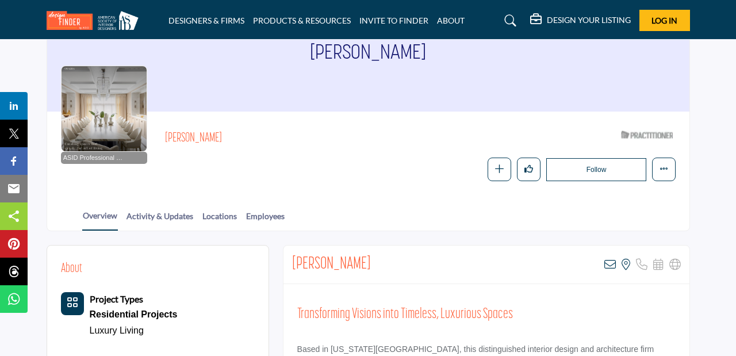
scroll to position [107, 0]
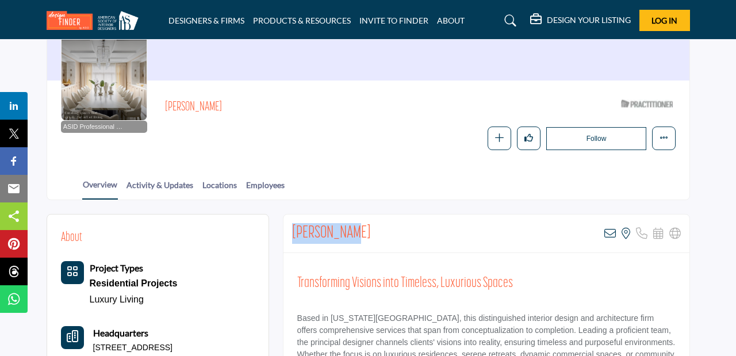
drag, startPoint x: 356, startPoint y: 229, endPoint x: 291, endPoint y: 227, distance: 65.0
click at [291, 227] on div "Jack Ovadia View email address of this listing View the location of this listin…" at bounding box center [486, 233] width 406 height 39
copy h2 "Jack Ovadia"
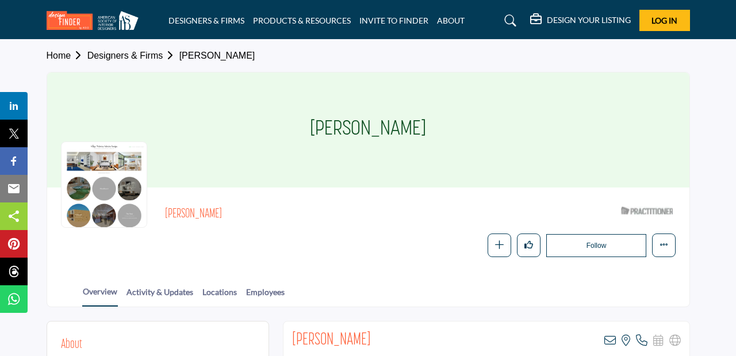
drag, startPoint x: 417, startPoint y: 126, endPoint x: 323, endPoint y: 126, distance: 94.9
click at [323, 126] on div "[PERSON_NAME]" at bounding box center [368, 129] width 642 height 115
copy h1 "Eliza Teixeira"
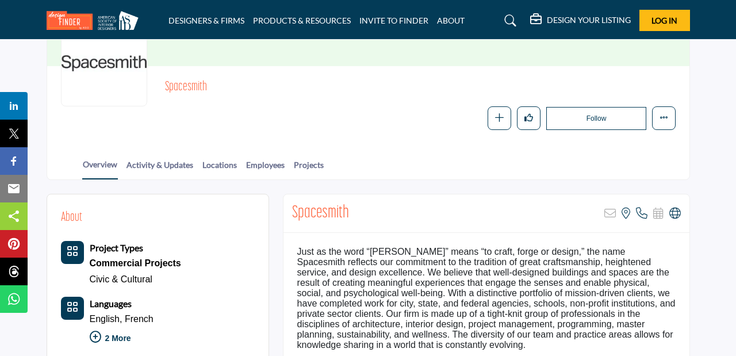
scroll to position [160, 0]
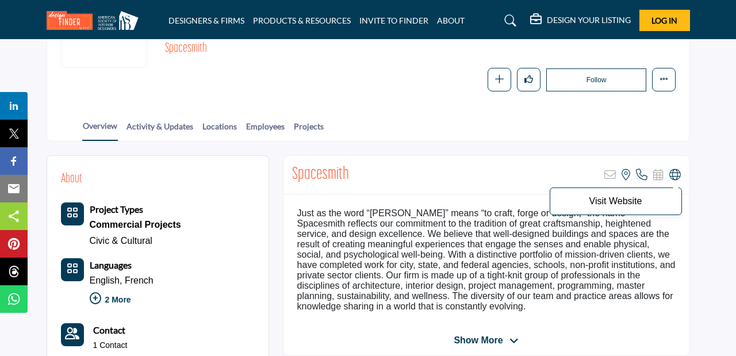
click at [674, 176] on icon at bounding box center [674, 174] width 11 height 11
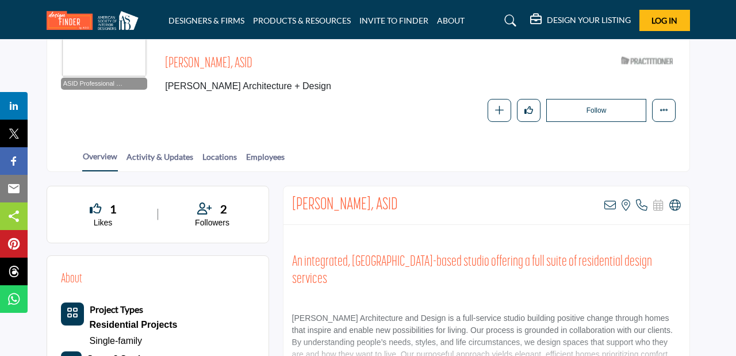
scroll to position [151, 0]
click at [676, 202] on icon at bounding box center [674, 204] width 11 height 11
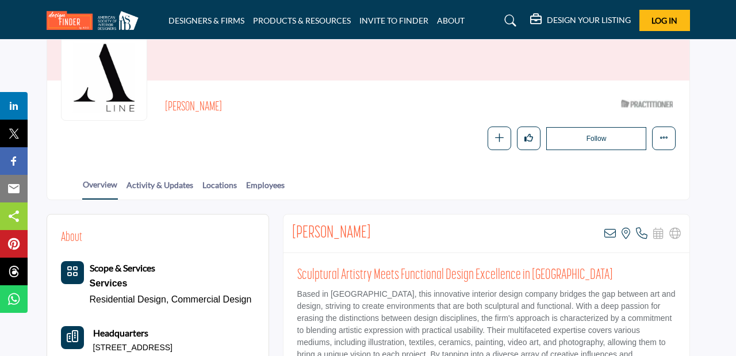
scroll to position [109, 0]
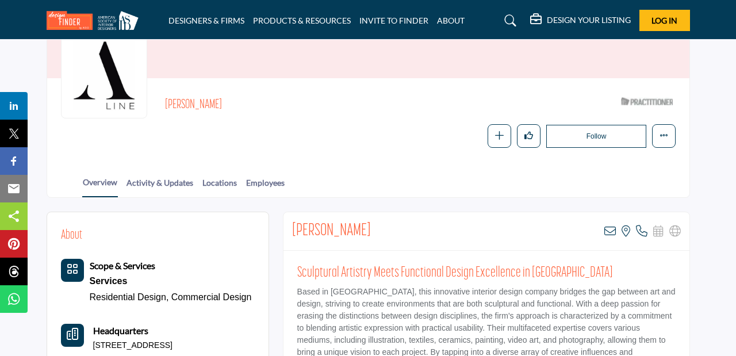
drag, startPoint x: 237, startPoint y: 104, endPoint x: 166, endPoint y: 102, distance: 71.3
click at [166, 102] on h2 "[PERSON_NAME]" at bounding box center [323, 105] width 316 height 15
copy h2 "Victoria Fennessy"
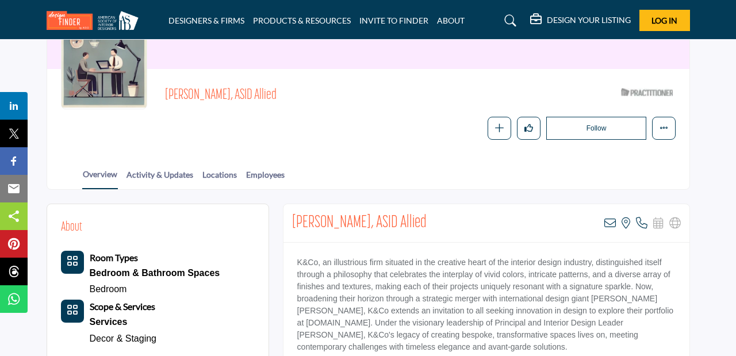
scroll to position [119, 0]
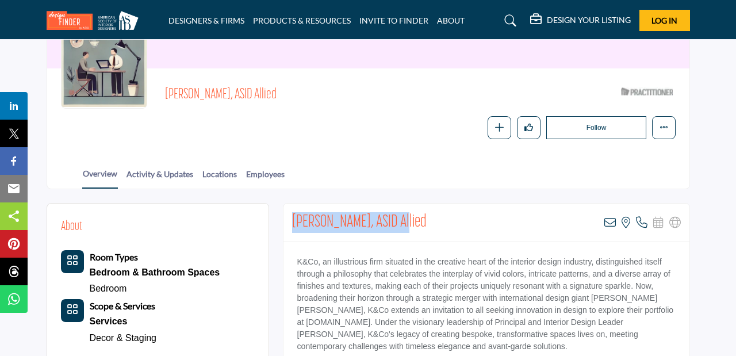
drag, startPoint x: 393, startPoint y: 227, endPoint x: 292, endPoint y: 227, distance: 101.8
click at [292, 227] on div "Krista Ninivaggi, ASID Allied View email address of this listing View the locat…" at bounding box center [486, 223] width 406 height 39
copy h2 "Krista Ninivaggi, ASID"
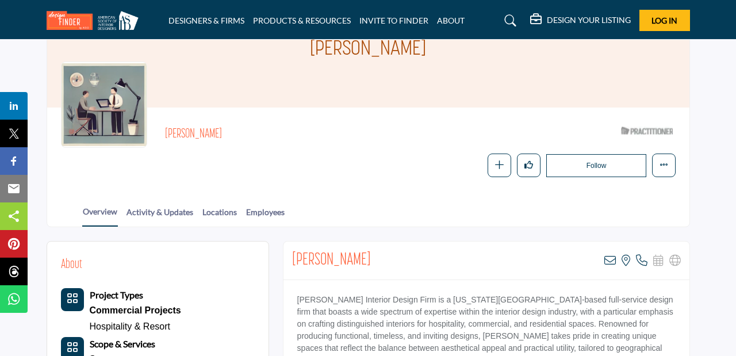
scroll to position [81, 0]
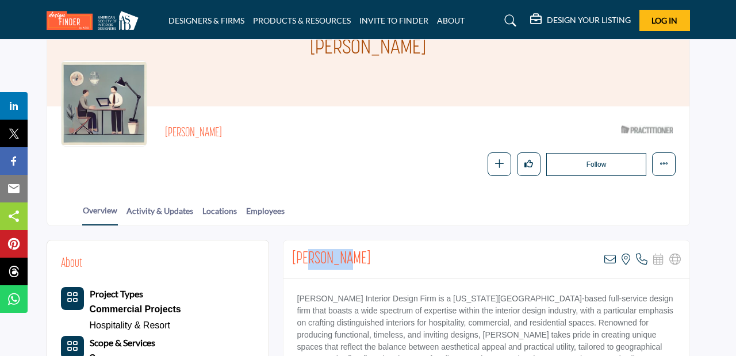
drag, startPoint x: 346, startPoint y: 259, endPoint x: 304, endPoint y: 259, distance: 42.0
click at [304, 259] on div "Lisa Patch View email address of this listing View the location of this listing" at bounding box center [486, 259] width 406 height 39
drag, startPoint x: 392, startPoint y: 300, endPoint x: 279, endPoint y: 302, distance: 112.7
click at [297, 302] on p "ALine Interior Design Firm is a New York City-based full-service design firm th…" at bounding box center [486, 347] width 378 height 109
copy p "ALine Interior Design Firm"
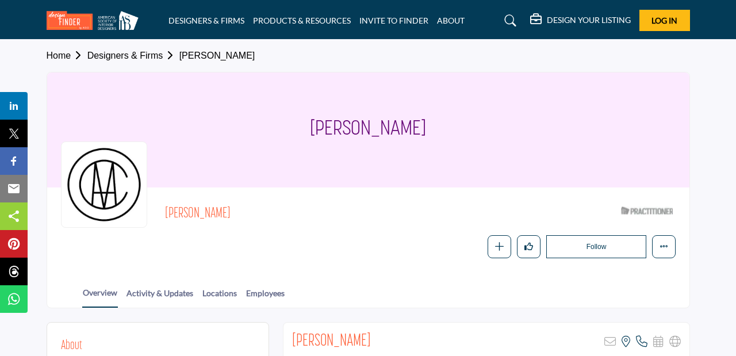
drag, startPoint x: 271, startPoint y: 210, endPoint x: 166, endPoint y: 203, distance: 106.0
click at [166, 205] on span "[PERSON_NAME]" at bounding box center [321, 214] width 313 height 19
copy span "[PERSON_NAME]"
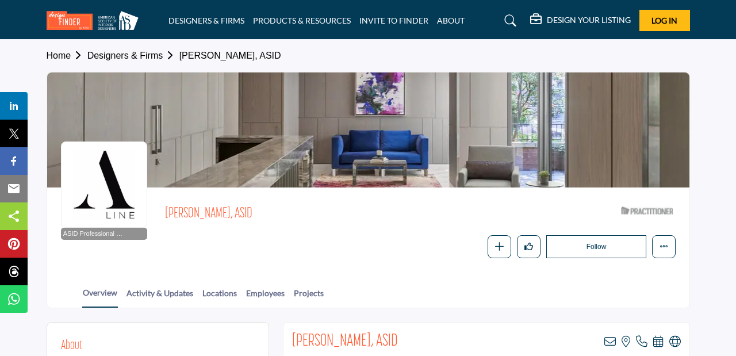
drag, startPoint x: 267, startPoint y: 213, endPoint x: 165, endPoint y: 213, distance: 101.8
click at [165, 213] on span "Amanda Thompson, ASID" at bounding box center [321, 214] width 313 height 19
copy span "Amanda Thompson, ASID"
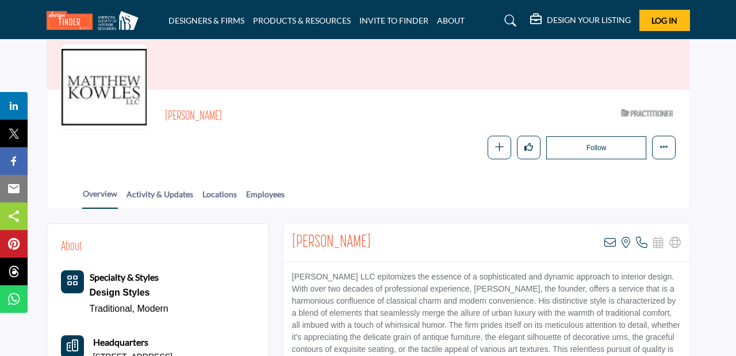
scroll to position [97, 0]
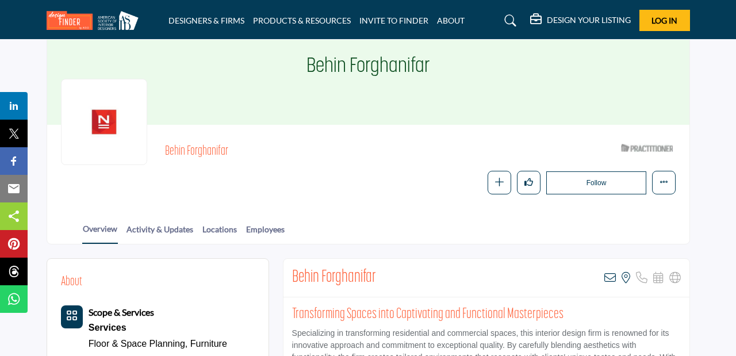
scroll to position [65, 0]
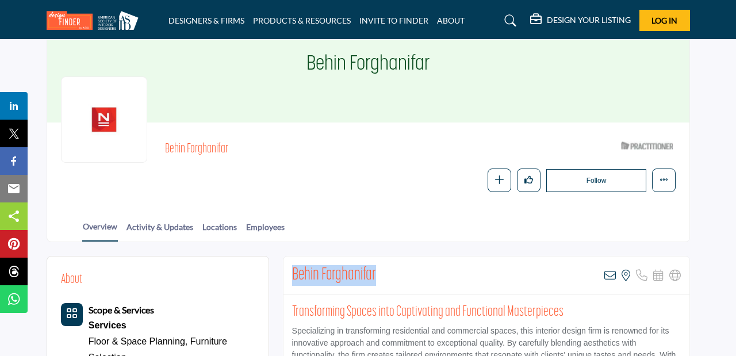
drag, startPoint x: 378, startPoint y: 275, endPoint x: 292, endPoint y: 269, distance: 86.4
click at [292, 269] on div "Behin Forghanifar View email address of this listing View the location of this …" at bounding box center [486, 275] width 406 height 39
copy h2 "Behin Forghanifar"
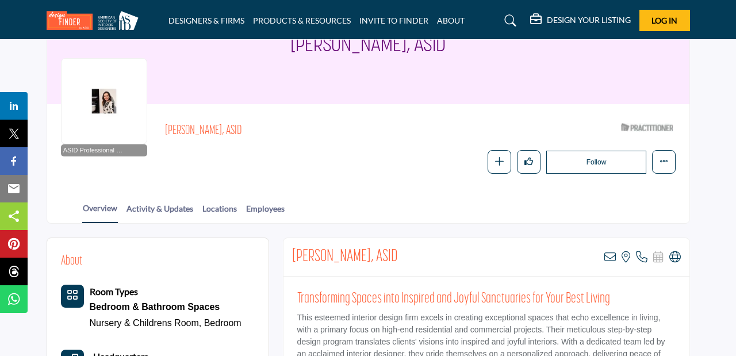
scroll to position [85, 0]
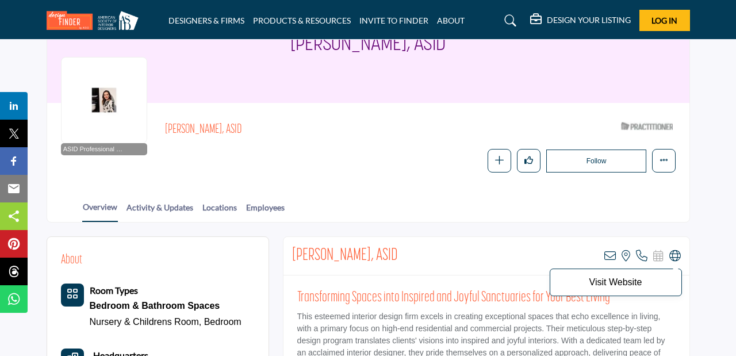
click at [672, 258] on icon at bounding box center [674, 255] width 11 height 11
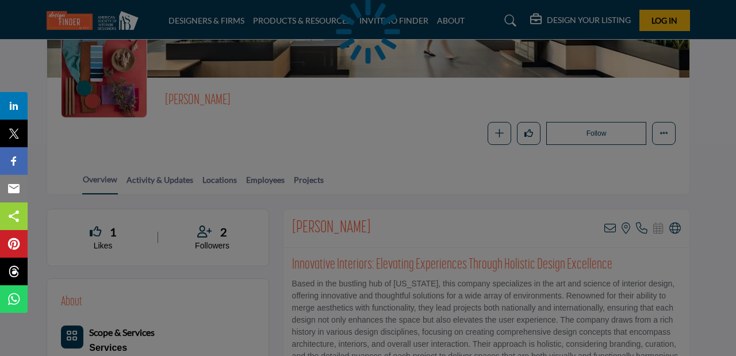
scroll to position [118, 0]
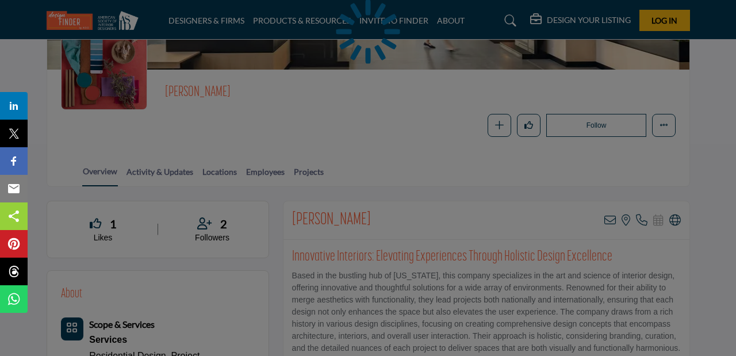
click at [674, 226] on div at bounding box center [368, 178] width 736 height 356
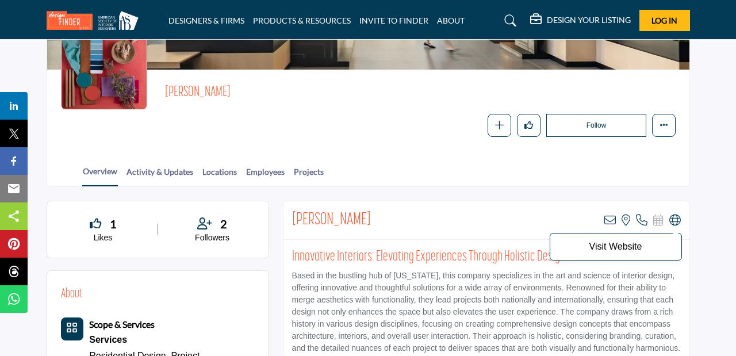
click at [679, 218] on icon at bounding box center [674, 219] width 11 height 11
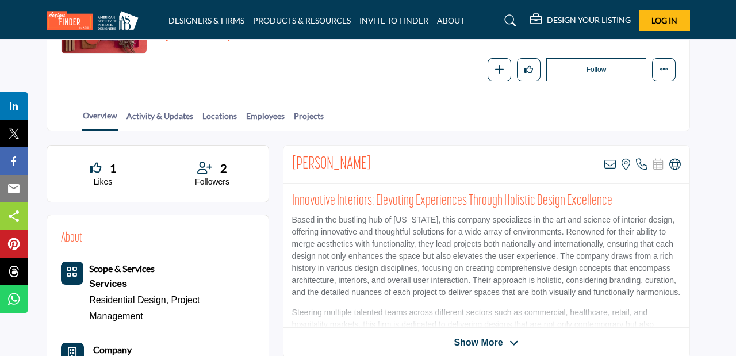
scroll to position [174, 0]
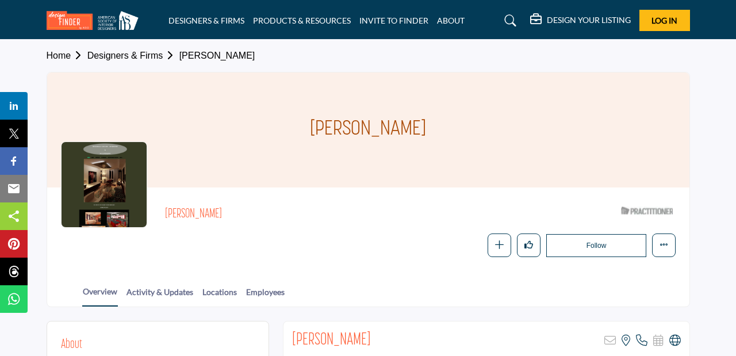
drag, startPoint x: 219, startPoint y: 211, endPoint x: 167, endPoint y: 209, distance: 51.8
click at [167, 209] on h2 "Michael Taylor" at bounding box center [323, 214] width 316 height 15
copy h2 "Michael Taylor"
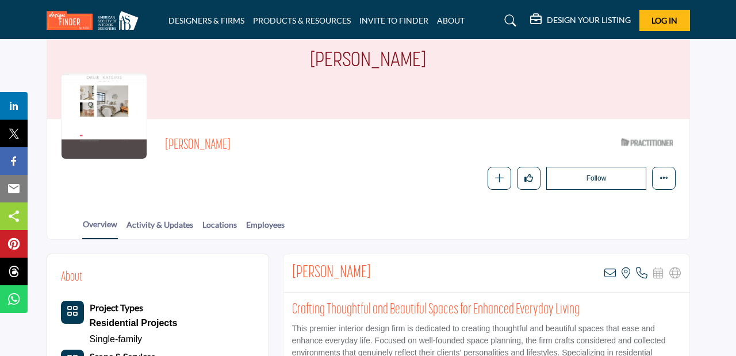
scroll to position [82, 0]
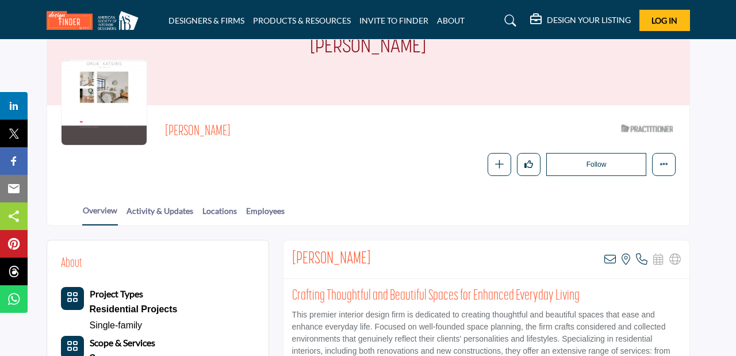
drag, startPoint x: 399, startPoint y: 255, endPoint x: 294, endPoint y: 249, distance: 105.4
click at [294, 249] on div "Melinda Orlie-Katsiris View email address of this listing View the location of …" at bounding box center [486, 259] width 406 height 39
copy h2 "Melinda Orlie-Katsiris"
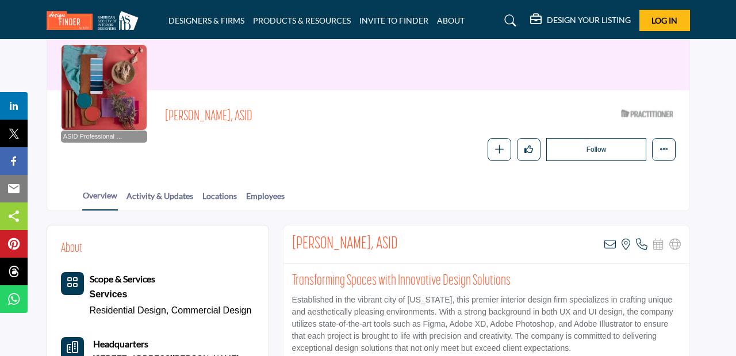
scroll to position [98, 0]
drag, startPoint x: 237, startPoint y: 116, endPoint x: 158, endPoint y: 116, distance: 79.3
click at [165, 116] on span "Ildiko Sragli, ASID" at bounding box center [321, 116] width 313 height 19
copy span "Ildiko Sragli, ASID"
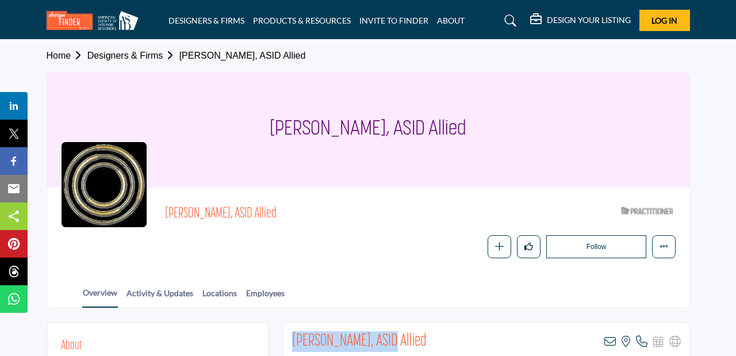
drag, startPoint x: 389, startPoint y: 342, endPoint x: 294, endPoint y: 339, distance: 94.9
click at [294, 339] on h2 "Deborah Emery, ASID Allied" at bounding box center [359, 341] width 135 height 21
copy h2 "Deborah Emery, ASID"
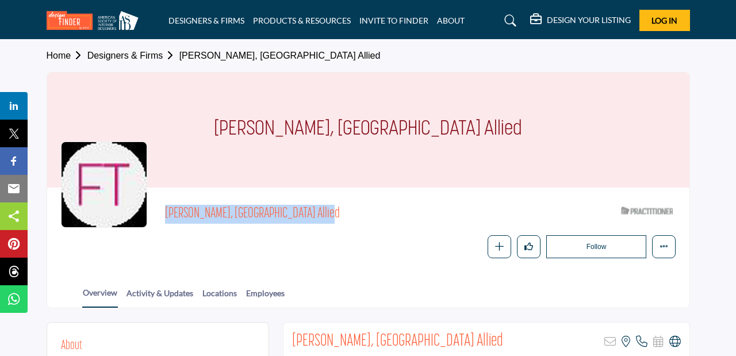
drag, startPoint x: 254, startPoint y: 212, endPoint x: 166, endPoint y: 204, distance: 88.3
click at [166, 205] on span "Francisca Trujillo, ASID Allied" at bounding box center [321, 214] width 313 height 19
copy span "Francisca Trujillo, ASID"
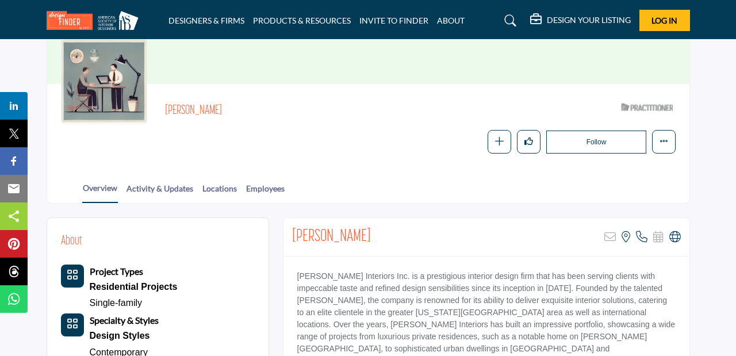
scroll to position [105, 0]
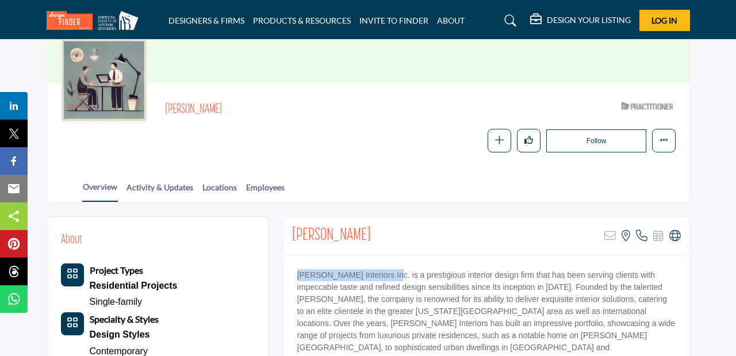
drag, startPoint x: 384, startPoint y: 277, endPoint x: 283, endPoint y: 279, distance: 100.1
click at [297, 279] on p "Kiki Dennis Interiors Inc. is a prestigious interior design firm that has been …" at bounding box center [486, 329] width 378 height 121
copy p "Kiki Dennis Interiors Inc."
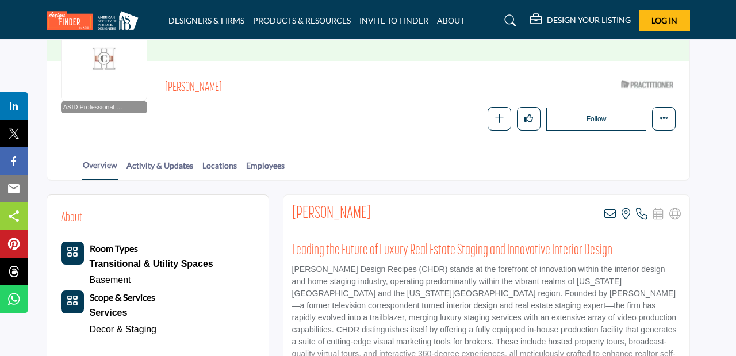
scroll to position [170, 0]
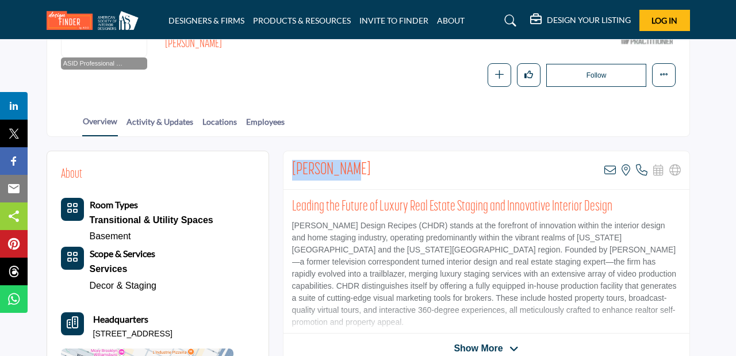
drag, startPoint x: 356, startPoint y: 171, endPoint x: 287, endPoint y: 167, distance: 69.7
click at [287, 167] on div "Cathy Hobbs View email address of this listing View the location of this listin…" at bounding box center [486, 170] width 406 height 39
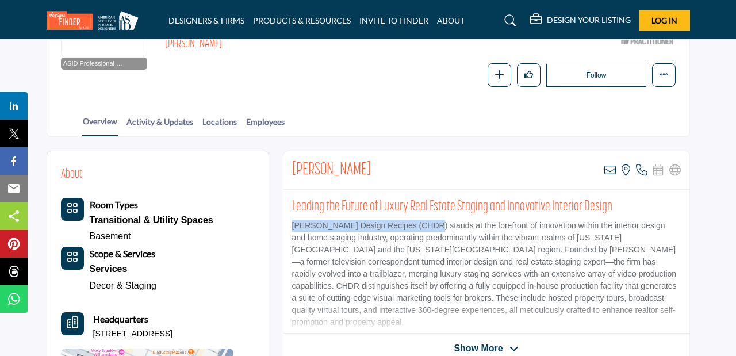
drag, startPoint x: 428, startPoint y: 226, endPoint x: 290, endPoint y: 221, distance: 138.7
click at [292, 221] on p "Cathy Hobbs Design Recipes (CHDR) stands at the forefront of innovation within …" at bounding box center [486, 274] width 389 height 109
copy p "Cathy Hobbs Design Recipes (CHDR)"
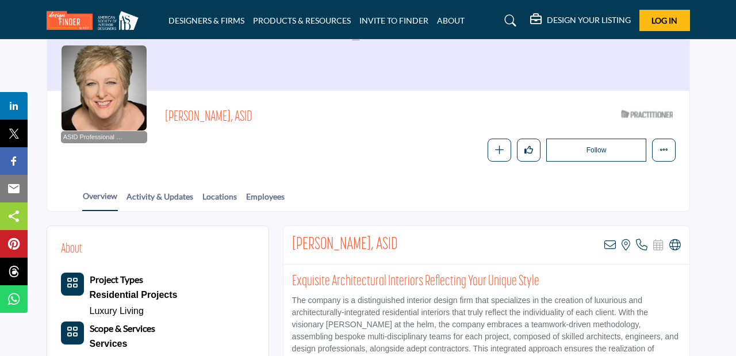
scroll to position [99, 0]
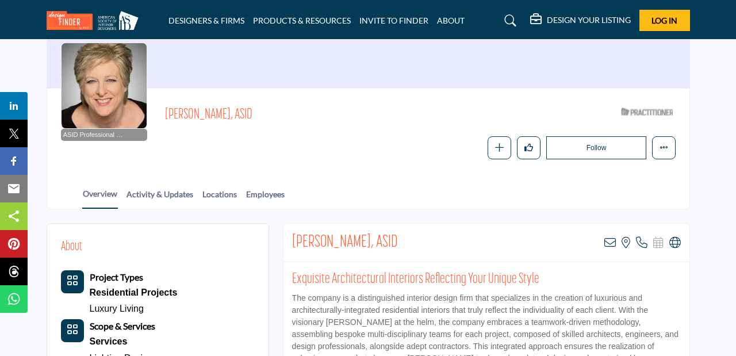
drag, startPoint x: 396, startPoint y: 240, endPoint x: 377, endPoint y: 240, distance: 19.0
click at [377, 240] on div "Charlene Keogh, ASID View email address of this listing View the location of th…" at bounding box center [486, 243] width 406 height 39
click at [672, 242] on icon at bounding box center [674, 242] width 11 height 11
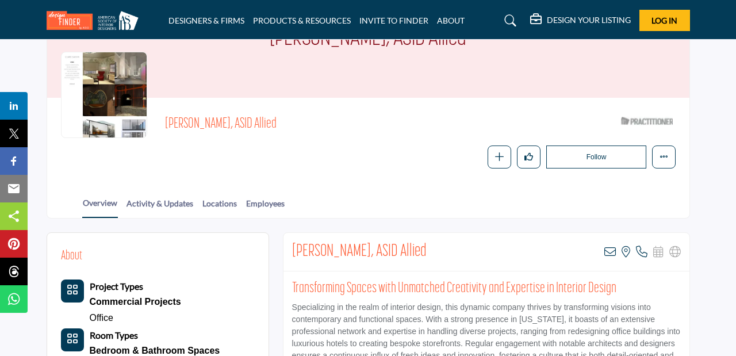
scroll to position [98, 0]
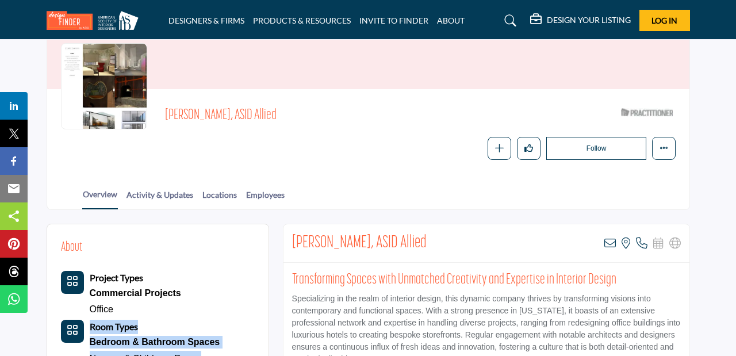
drag, startPoint x: 371, startPoint y: 241, endPoint x: 271, endPoint y: 246, distance: 100.2
copy div "Room Types Bedroom & Bathroom Spaces Nursery & Childrens Room"
click at [344, 239] on h2 "[PERSON_NAME], ASID Allied" at bounding box center [359, 243] width 135 height 21
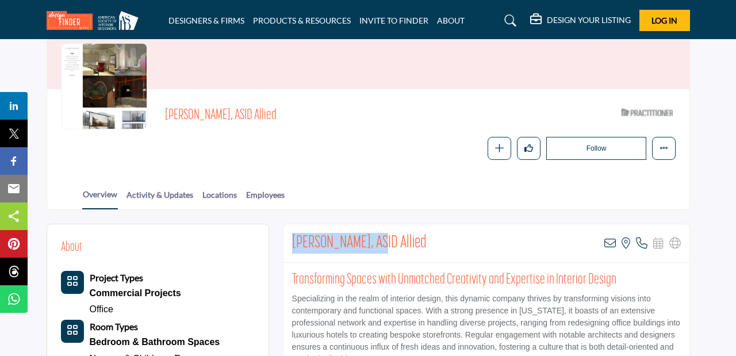
drag, startPoint x: 373, startPoint y: 241, endPoint x: 292, endPoint y: 239, distance: 81.1
click at [292, 239] on div "Clare Sahin, ASID Allied View email address of this listing View the location o…" at bounding box center [486, 243] width 406 height 39
copy h2 "Clare Sahin, ASID"
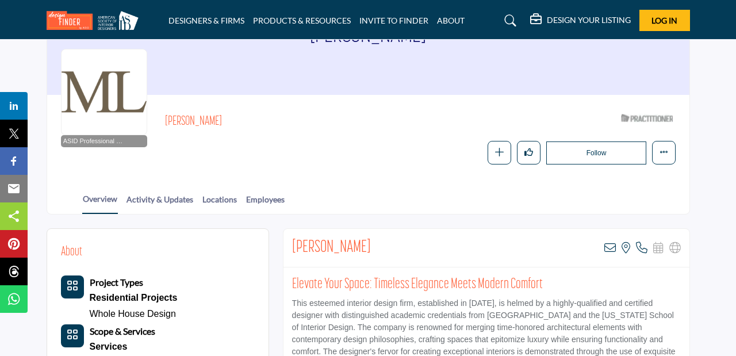
scroll to position [96, 0]
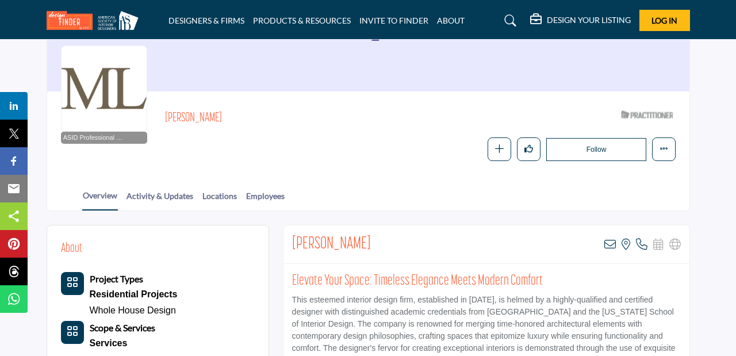
drag, startPoint x: 370, startPoint y: 246, endPoint x: 287, endPoint y: 241, distance: 82.3
click at [287, 241] on div "Mary-Lynn Ring View email address of this listing View the location of this lis…" at bounding box center [486, 244] width 406 height 39
copy h2 "Mary-Lynn Ring"
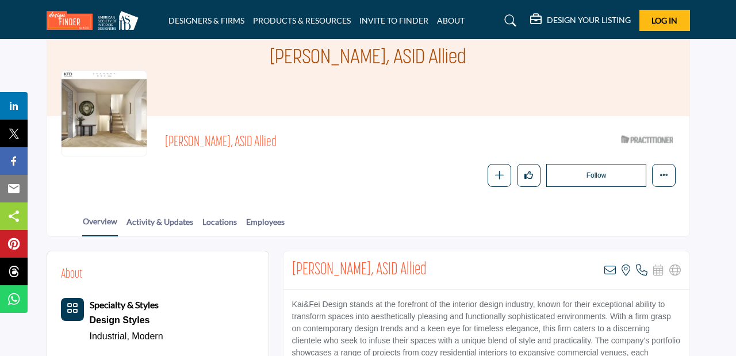
scroll to position [71, 0]
click at [399, 268] on div "Yifei Wang, ASID Allied View email address of this listing View the location of…" at bounding box center [486, 271] width 406 height 39
drag, startPoint x: 367, startPoint y: 272, endPoint x: 289, endPoint y: 272, distance: 78.8
click at [289, 272] on div "Yifei Wang, ASID Allied View email address of this listing View the location of…" at bounding box center [486, 271] width 406 height 39
copy h2 "Yifei Wang, ASID"
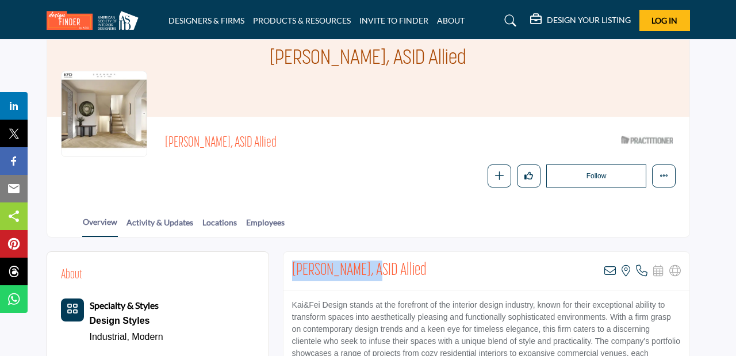
copy h2 "Yifei Wang, ASID"
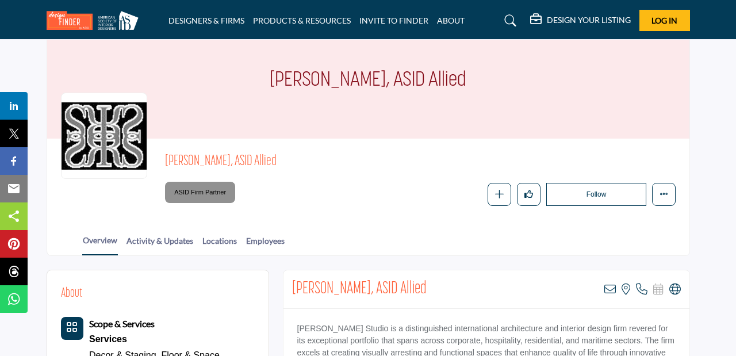
scroll to position [83, 0]
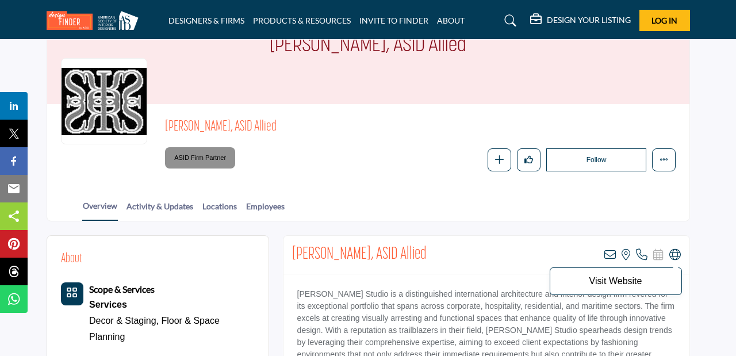
click at [680, 250] on icon at bounding box center [674, 254] width 11 height 11
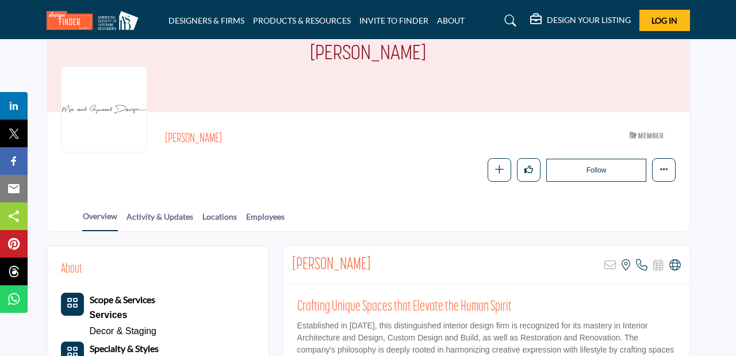
scroll to position [77, 0]
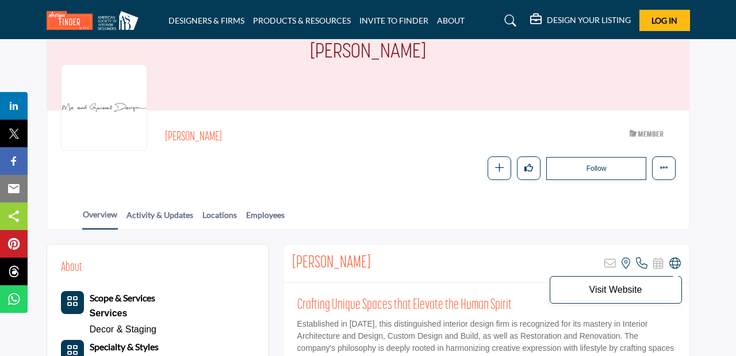
click at [674, 263] on icon at bounding box center [674, 263] width 11 height 11
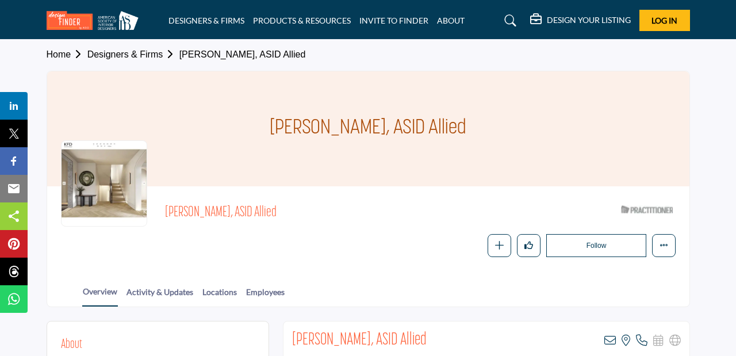
scroll to position [87, 0]
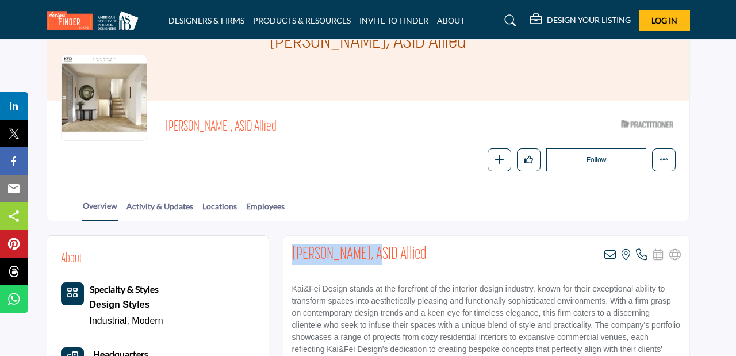
drag, startPoint x: 369, startPoint y: 256, endPoint x: 286, endPoint y: 255, distance: 83.4
click at [286, 255] on div "Yifei Wang, ASID Allied View email address of this listing View the location of…" at bounding box center [486, 255] width 406 height 39
copy h2 "Yifei Wang, ASID"
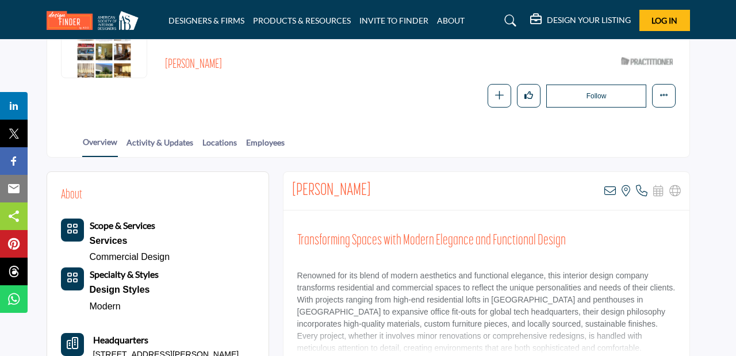
scroll to position [176, 0]
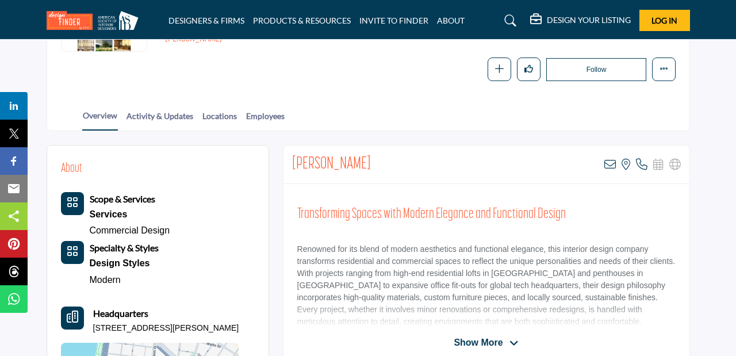
drag, startPoint x: 377, startPoint y: 166, endPoint x: 292, endPoint y: 160, distance: 85.3
click at [292, 160] on div "Madeline Chang View email address of this listing View the location of this lis…" at bounding box center [486, 164] width 406 height 39
copy h2 "Madeline Chang"
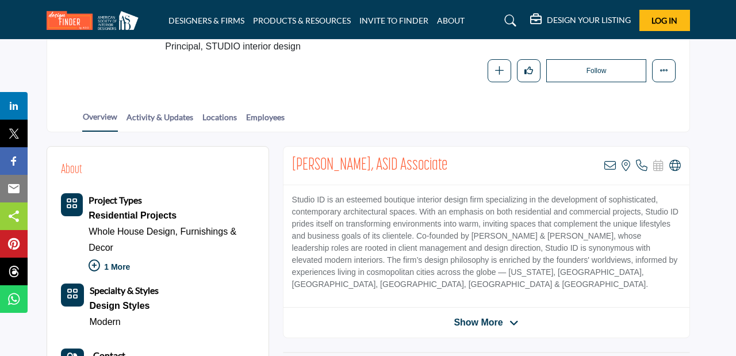
scroll to position [214, 0]
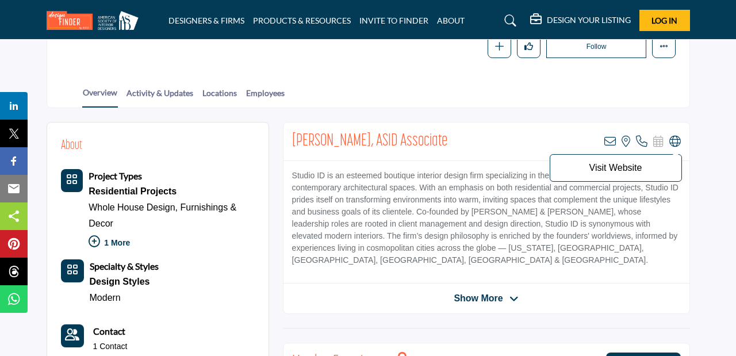
click at [678, 139] on icon at bounding box center [674, 141] width 11 height 11
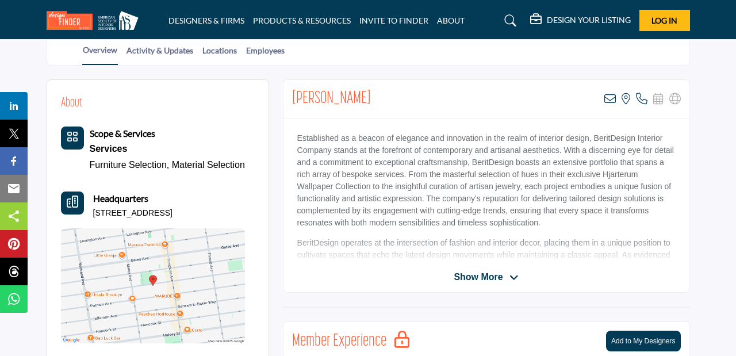
scroll to position [236, 0]
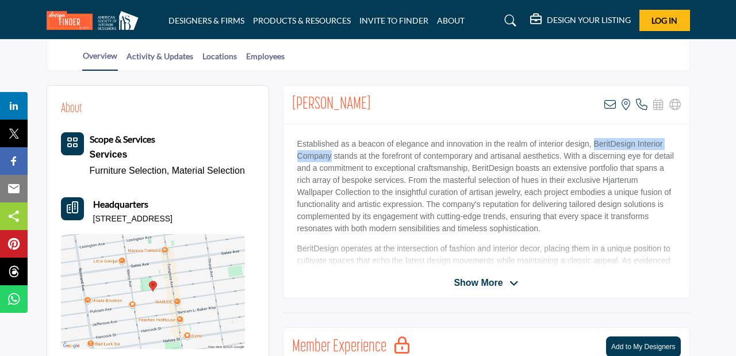
drag, startPoint x: 596, startPoint y: 141, endPoint x: 333, endPoint y: 156, distance: 263.8
click at [333, 156] on p "Established as a beacon of elegance and innovation in the realm of interior des…" at bounding box center [486, 186] width 378 height 97
copy p "BeritDesign Interior Company"
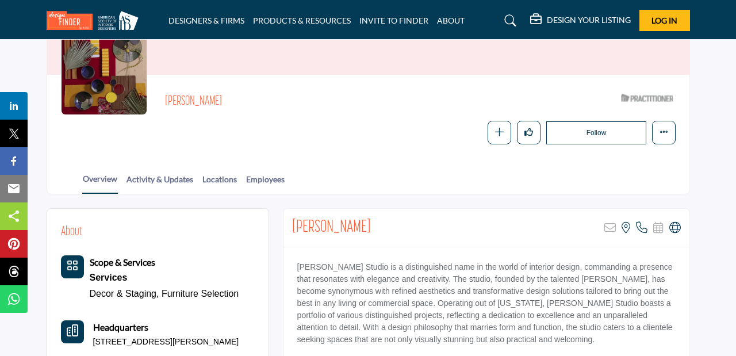
scroll to position [111, 0]
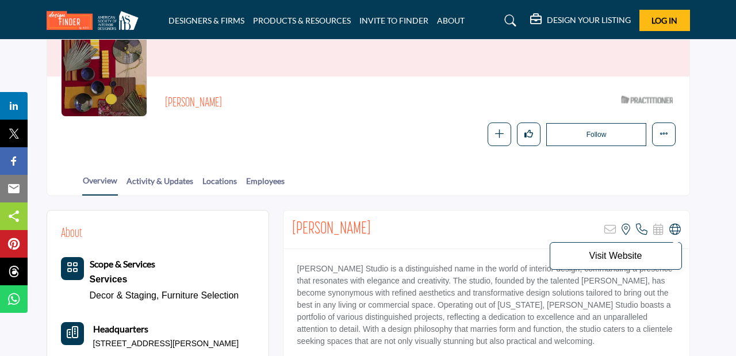
click at [677, 228] on icon at bounding box center [674, 229] width 11 height 11
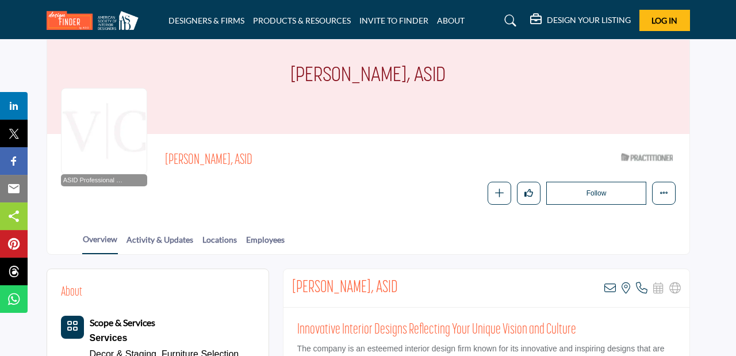
scroll to position [64, 0]
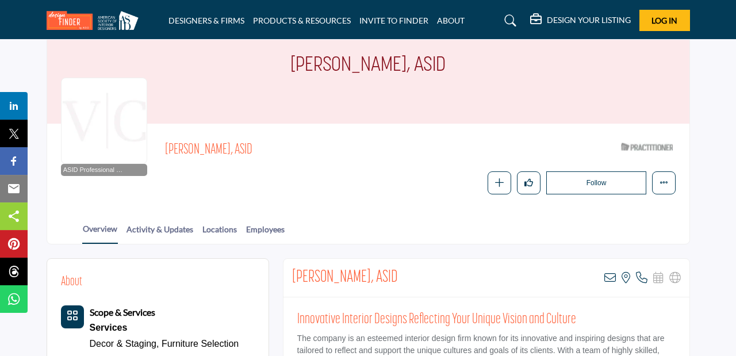
drag, startPoint x: 419, startPoint y: 277, endPoint x: 293, endPoint y: 272, distance: 125.5
click at [293, 272] on div "Deborah Verderame, ASID View email address of this listing View the location of…" at bounding box center [486, 278] width 406 height 39
copy h2 "Deborah Verderame, ASID"
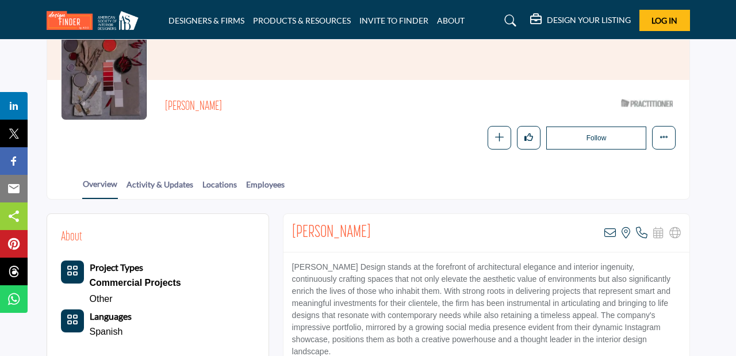
scroll to position [114, 0]
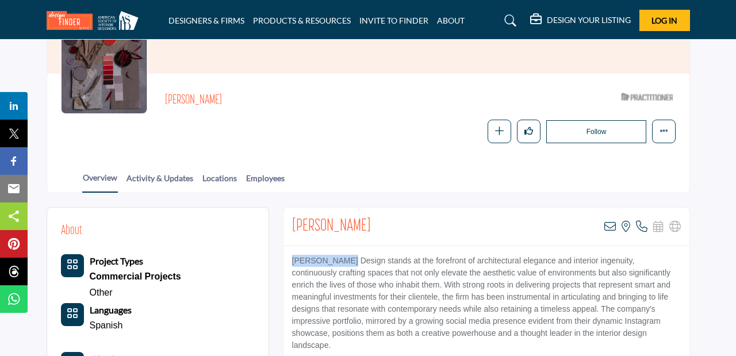
drag, startPoint x: 343, startPoint y: 261, endPoint x: 290, endPoint y: 259, distance: 52.9
click at [292, 259] on p "Ortega Design stands at the forefront of architectural elegance and interior in…" at bounding box center [486, 303] width 389 height 97
copy p "Ortega Design"
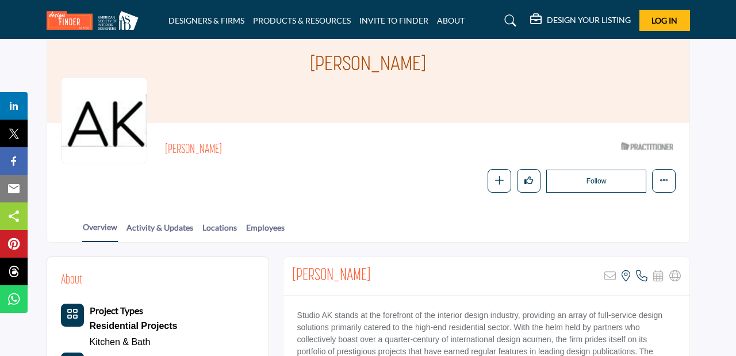
scroll to position [82, 0]
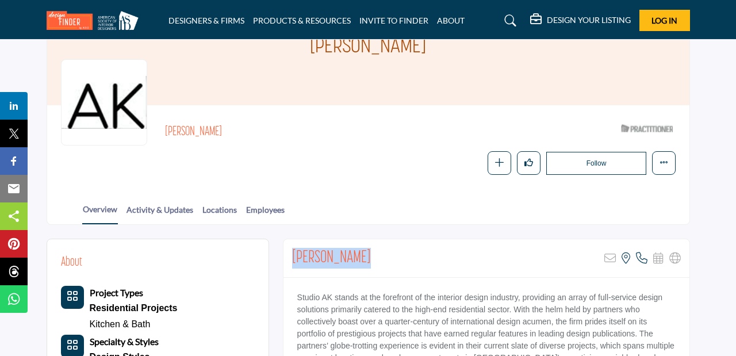
drag, startPoint x: 369, startPoint y: 261, endPoint x: 290, endPoint y: 258, distance: 78.2
click at [290, 258] on div "[PERSON_NAME] Sorry, but this listing is on a subscription plan which does not …" at bounding box center [486, 258] width 406 height 39
copy h2 "Anna Baraness"
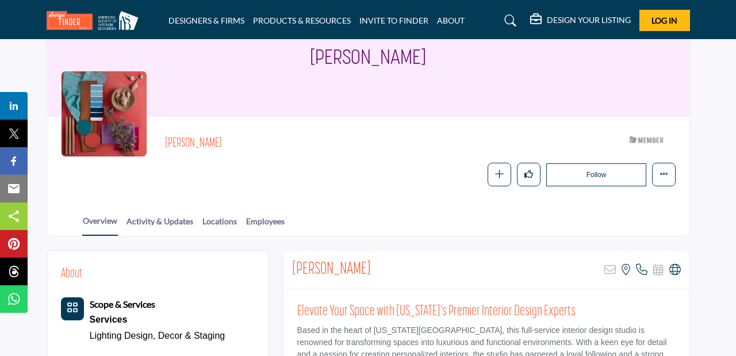
scroll to position [81, 0]
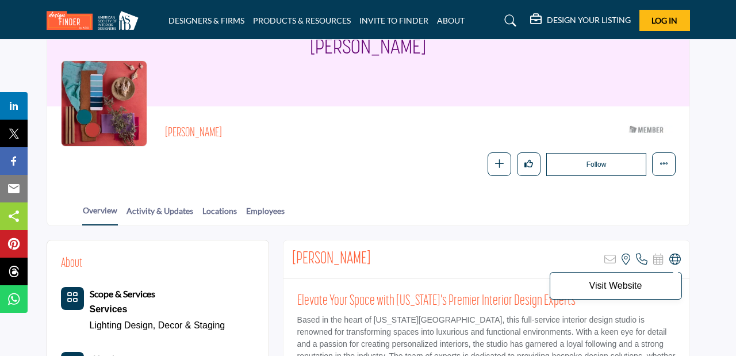
click at [674, 259] on icon at bounding box center [674, 259] width 11 height 11
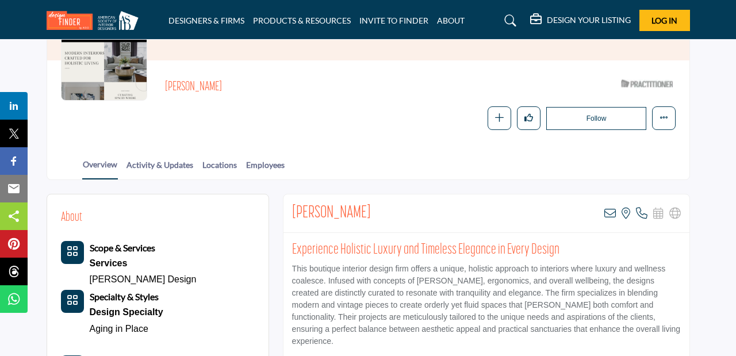
scroll to position [128, 0]
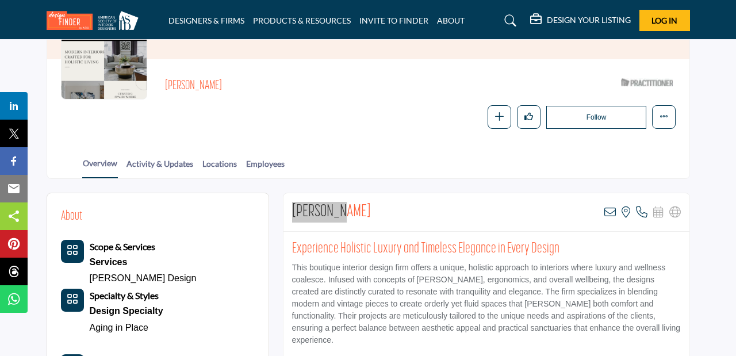
drag, startPoint x: 349, startPoint y: 208, endPoint x: 290, endPoint y: 205, distance: 58.7
click at [290, 205] on div "Emi Young View email address of this listing View the location of this listing" at bounding box center [486, 212] width 406 height 39
click at [379, 266] on p "This boutique interior design firm offers a unique, holistic approach to interi…" at bounding box center [486, 304] width 389 height 85
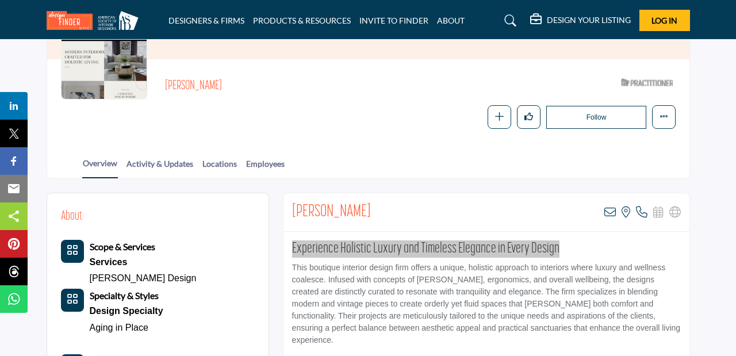
drag, startPoint x: 566, startPoint y: 244, endPoint x: 292, endPoint y: 250, distance: 274.9
click at [292, 250] on div "Experience Holistic Luxury and Timeless Elegance in Every Design This boutique …" at bounding box center [486, 304] width 406 height 144
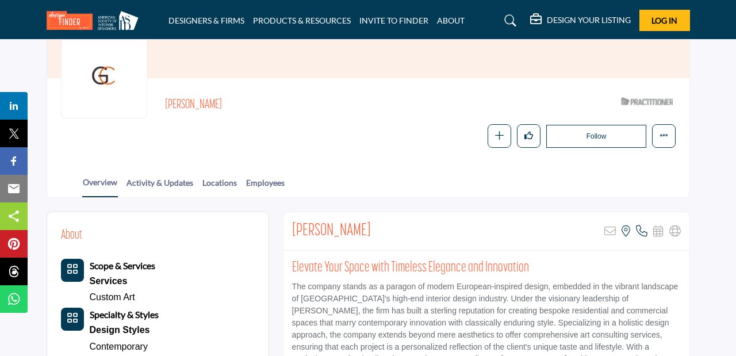
scroll to position [110, 0]
drag, startPoint x: 363, startPoint y: 233, endPoint x: 292, endPoint y: 225, distance: 71.7
click at [292, 225] on div "Alicia Galitzin Sorry, but this listing is on a subscription plan which does no…" at bounding box center [486, 231] width 406 height 39
copy h2 "Alicia Galitzin"
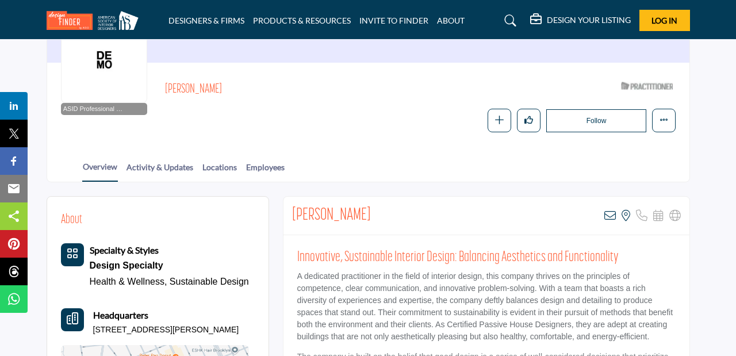
scroll to position [132, 0]
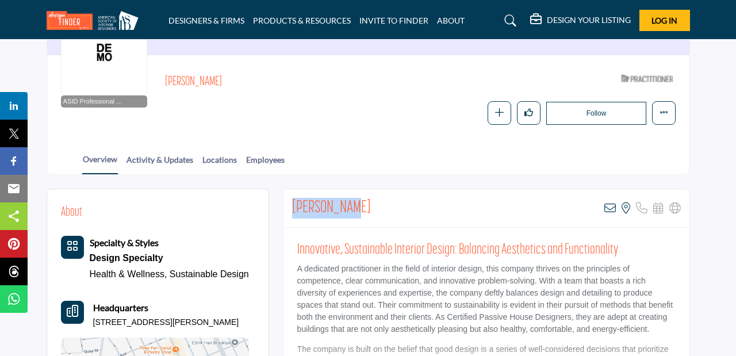
drag, startPoint x: 355, startPoint y: 205, endPoint x: 290, endPoint y: 203, distance: 65.0
click at [290, 203] on div "[PERSON_NAME] View email address of this listing View the location of this list…" at bounding box center [486, 208] width 406 height 39
copy h2 "[PERSON_NAME]"
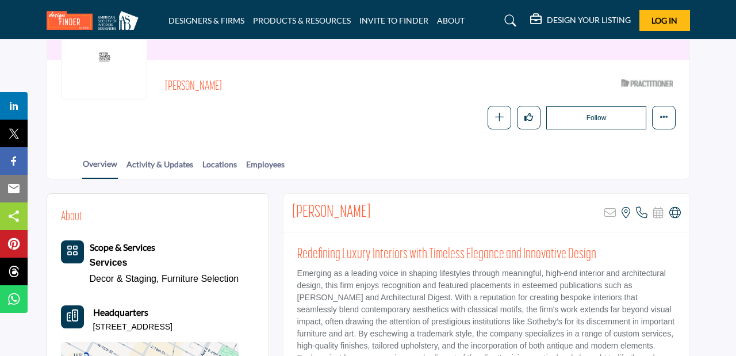
scroll to position [131, 0]
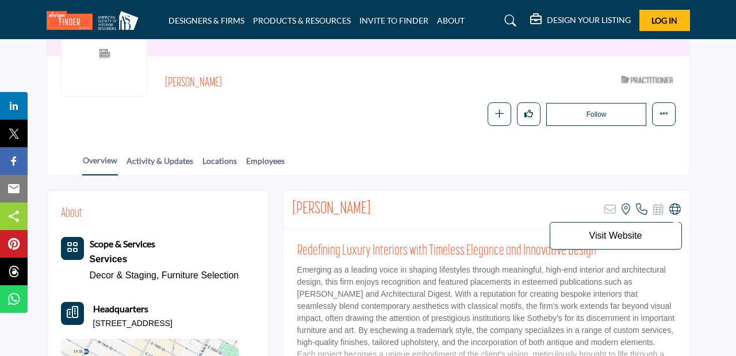
click at [673, 211] on icon at bounding box center [674, 209] width 11 height 11
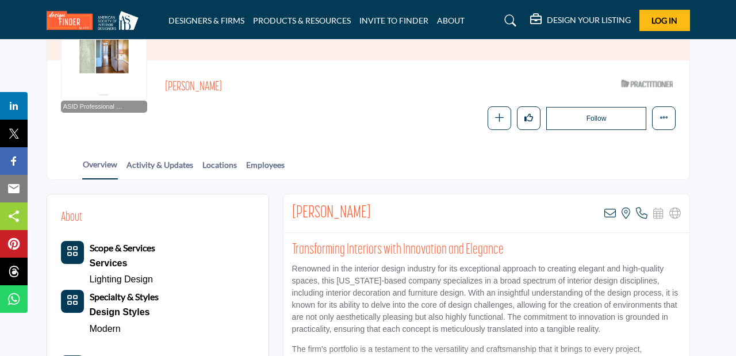
scroll to position [148, 0]
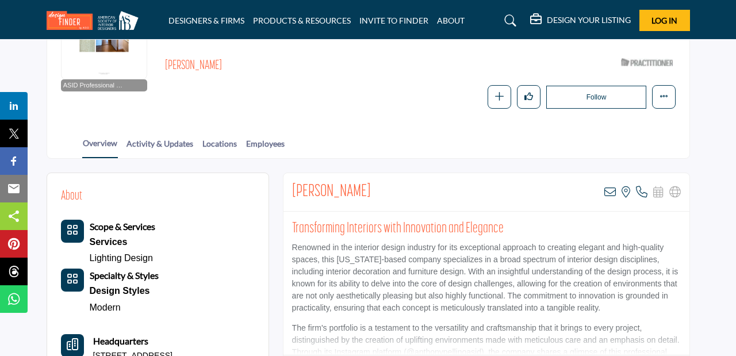
drag, startPoint x: 371, startPoint y: 193, endPoint x: 289, endPoint y: 190, distance: 82.3
click at [289, 190] on div "Anthony Pellino View email address of this listing View the location of this li…" at bounding box center [486, 192] width 406 height 39
copy h2 "Anthony Pellino"
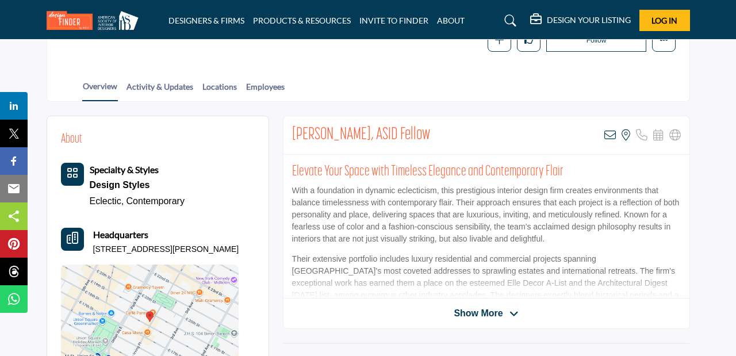
scroll to position [209, 0]
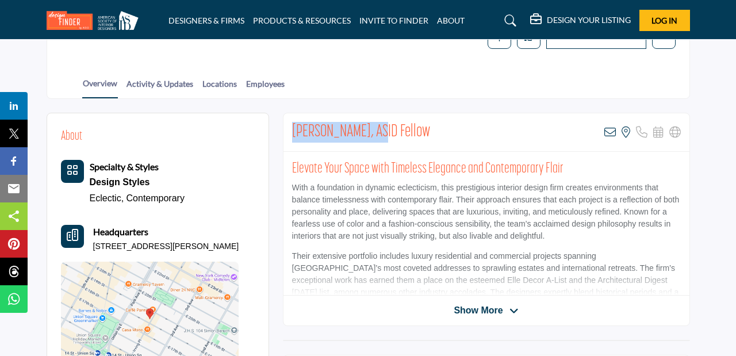
drag, startPoint x: 377, startPoint y: 132, endPoint x: 285, endPoint y: 127, distance: 92.1
click at [285, 127] on div "Jamie Drake, ASID Fellow View email address of this listing View the location o…" at bounding box center [486, 132] width 406 height 39
copy h2 "Jamie Drake, ASID"
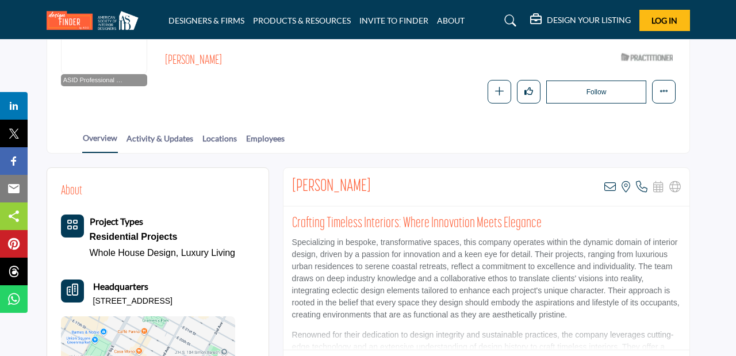
scroll to position [154, 0]
drag, startPoint x: 340, startPoint y: 185, endPoint x: 292, endPoint y: 178, distance: 49.4
click at [292, 177] on div "Erin Wells View email address of this listing View the location of this listing" at bounding box center [486, 186] width 406 height 39
copy h2 "Erin Wells"
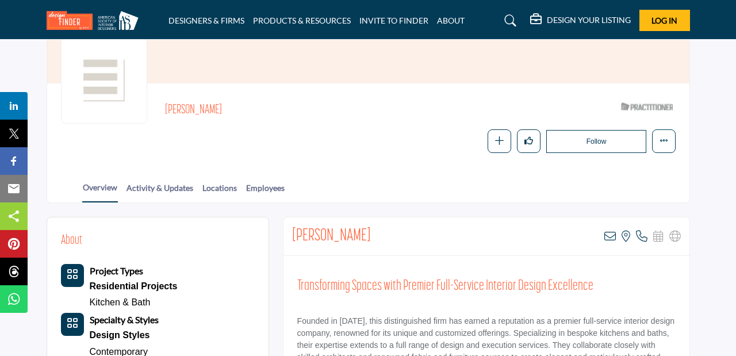
scroll to position [146, 0]
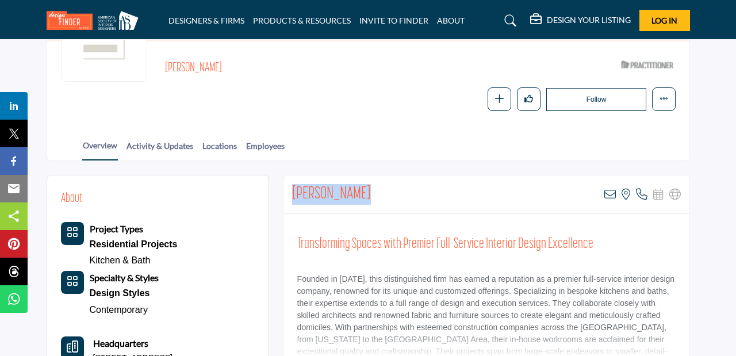
drag, startPoint x: 364, startPoint y: 194, endPoint x: 288, endPoint y: 194, distance: 75.9
click at [288, 194] on div "Julie Holzman View email address of this listing View the location of this list…" at bounding box center [486, 194] width 406 height 39
copy h2 "Julie Holzman"
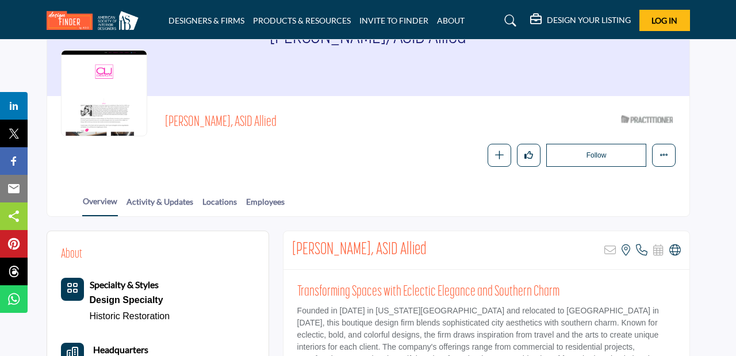
scroll to position [121, 0]
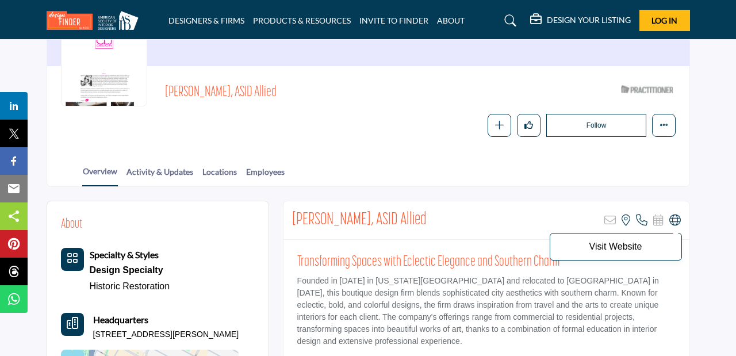
click at [675, 220] on icon at bounding box center [674, 219] width 11 height 11
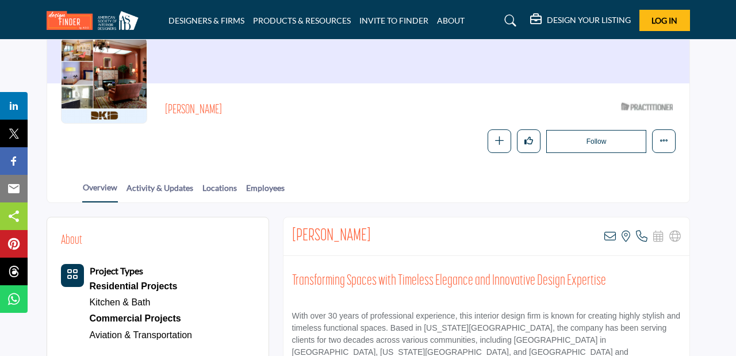
scroll to position [105, 0]
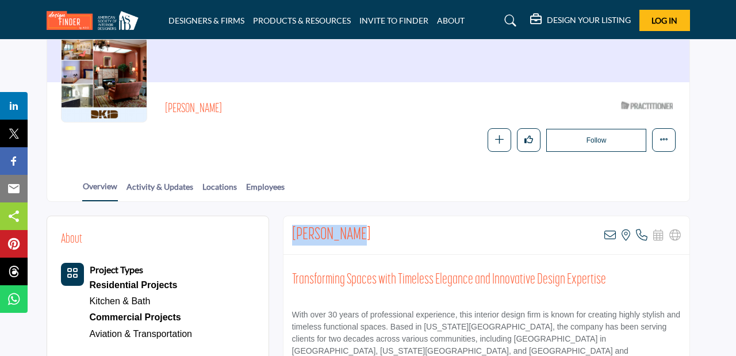
drag, startPoint x: 362, startPoint y: 237, endPoint x: 292, endPoint y: 231, distance: 70.4
click at [292, 231] on div "David Kaplan View email address of this listing View the location of this listi…" at bounding box center [486, 235] width 406 height 39
copy h2 "David Kaplan"
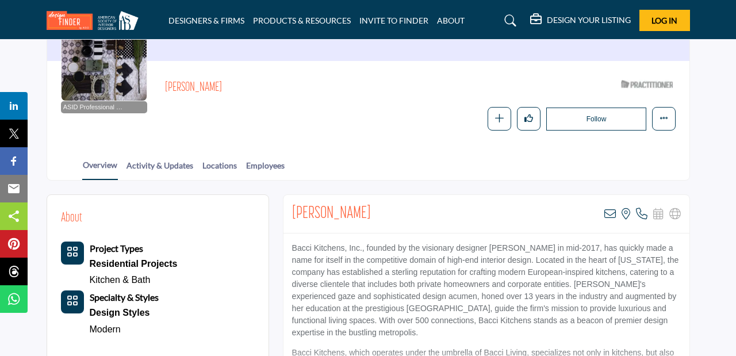
scroll to position [139, 0]
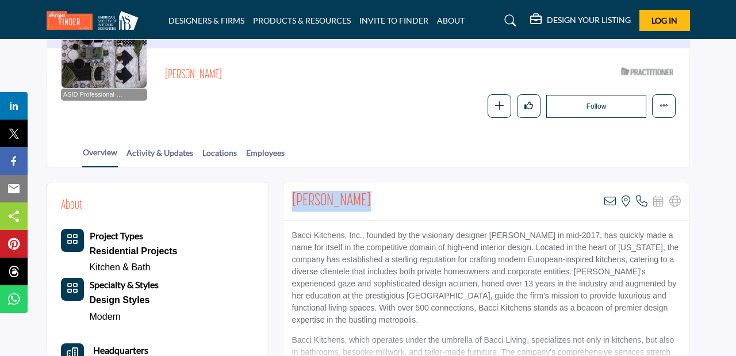
drag, startPoint x: 360, startPoint y: 201, endPoint x: 294, endPoint y: 199, distance: 65.6
click at [294, 199] on div "Tatiana Bacci View email address of this listing View the location of this list…" at bounding box center [486, 201] width 406 height 39
click at [375, 198] on div "Tatiana Bacci View email address of this listing View the location of this list…" at bounding box center [486, 201] width 406 height 39
drag, startPoint x: 372, startPoint y: 198, endPoint x: 292, endPoint y: 197, distance: 80.5
click at [292, 197] on div "Tatiana Bacci View email address of this listing View the location of this list…" at bounding box center [486, 201] width 406 height 39
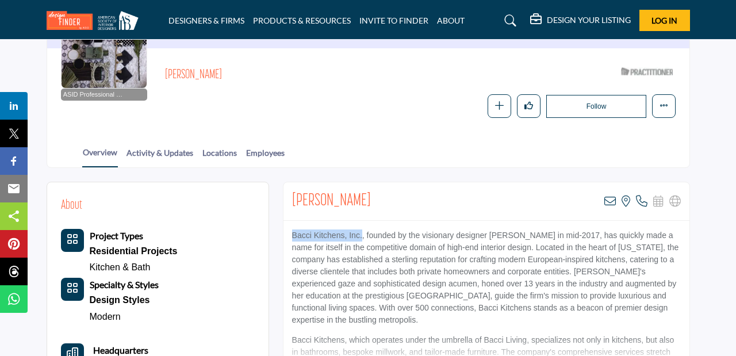
drag, startPoint x: 363, startPoint y: 235, endPoint x: 285, endPoint y: 231, distance: 77.7
click at [292, 231] on p "Bacci Kitchens, Inc., founded by the visionary designer Tatiana Bacci in mid-20…" at bounding box center [486, 277] width 389 height 97
copy p "Bacci Kitchens, Inc."
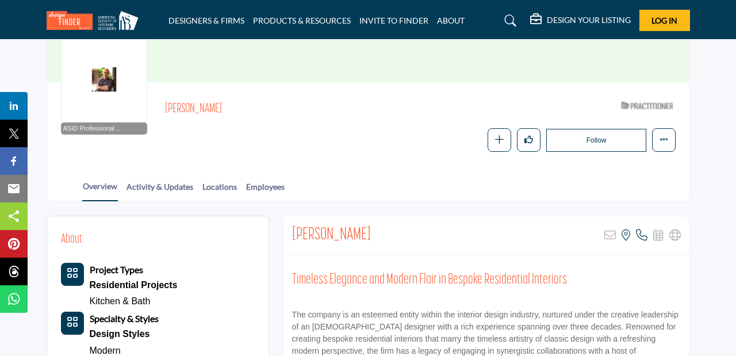
scroll to position [106, 0]
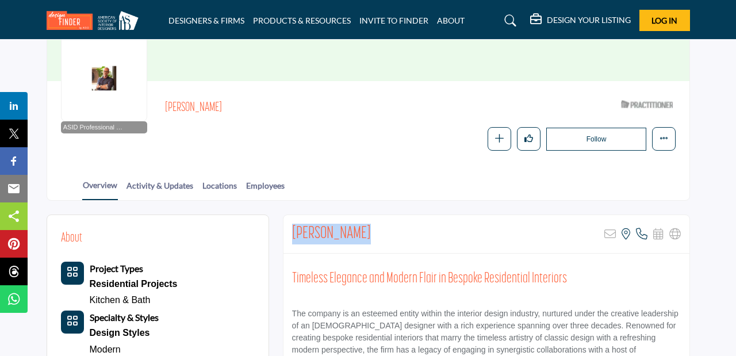
drag, startPoint x: 369, startPoint y: 227, endPoint x: 290, endPoint y: 225, distance: 78.8
click at [290, 225] on div "Alan Tanksley Sorry, but this listing is on a subscription plan which does not …" at bounding box center [486, 234] width 406 height 39
copy h2 "Alan Tanksley"
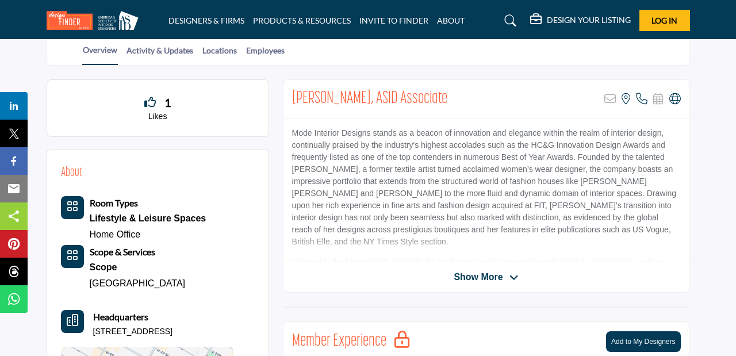
scroll to position [244, 0]
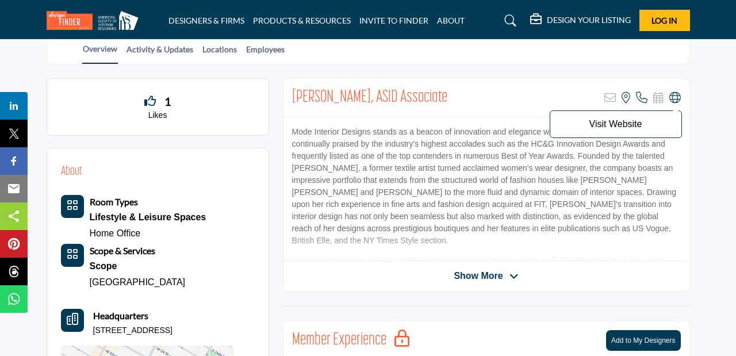
click at [674, 101] on icon at bounding box center [674, 97] width 11 height 11
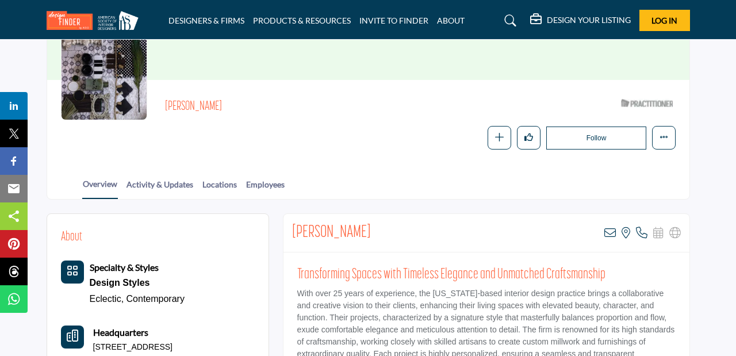
scroll to position [108, 0]
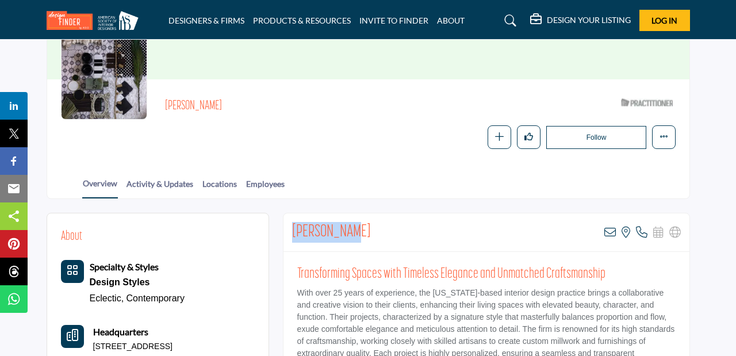
drag, startPoint x: 355, startPoint y: 229, endPoint x: 292, endPoint y: 226, distance: 63.9
click at [292, 226] on div "Cindy Parra View email address of this listing View the location of this listin…" at bounding box center [486, 232] width 406 height 39
copy h2 "Cindy Parra"
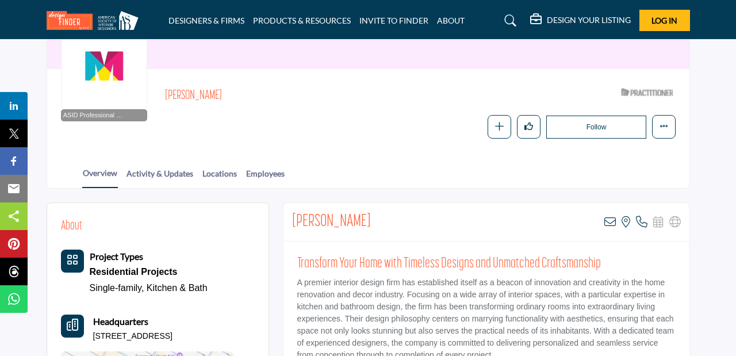
scroll to position [126, 0]
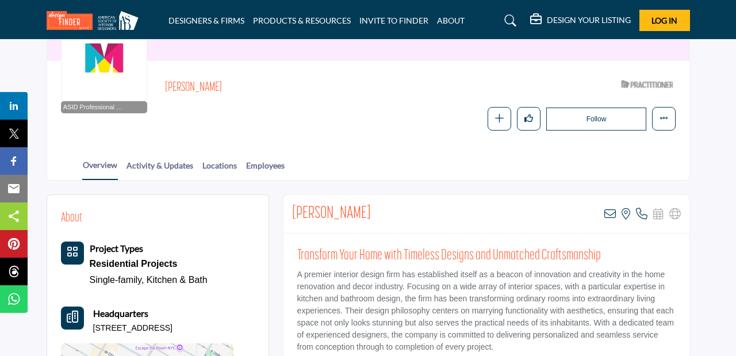
drag, startPoint x: 379, startPoint y: 214, endPoint x: 287, endPoint y: 210, distance: 92.1
click at [287, 210] on div "[PERSON_NAME] View email address of this listing View the location of this list…" at bounding box center [486, 214] width 406 height 39
copy h2 "[PERSON_NAME]"
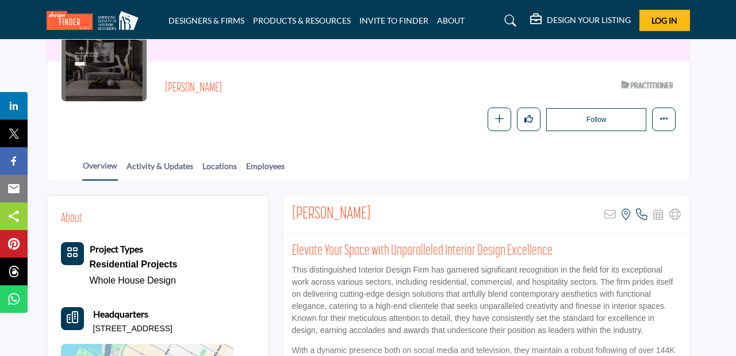
scroll to position [136, 0]
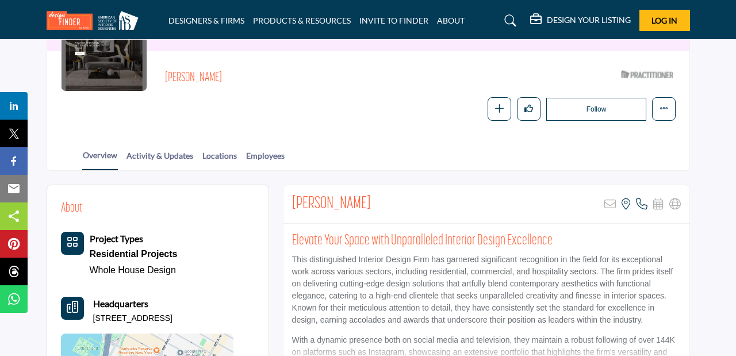
drag, startPoint x: 370, startPoint y: 202, endPoint x: 289, endPoint y: 200, distance: 81.7
click at [289, 200] on div "Vanessa Deleon Sorry, but this listing is on a subscription plan which does not…" at bounding box center [486, 204] width 406 height 39
copy h2 "Vanessa Deleon"
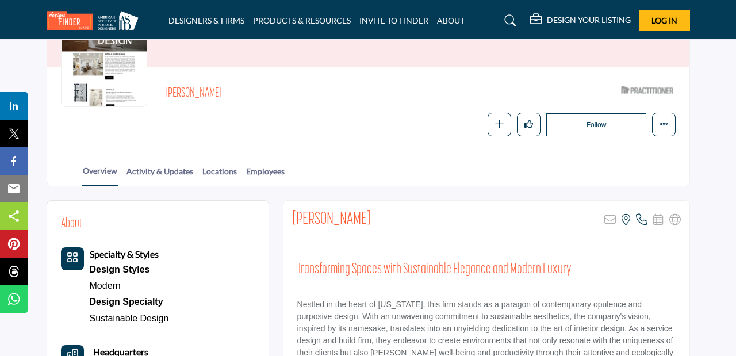
scroll to position [121, 0]
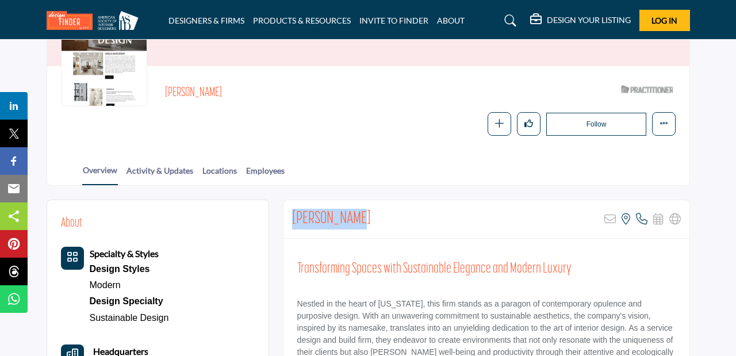
drag, startPoint x: 358, startPoint y: 217, endPoint x: 293, endPoint y: 216, distance: 65.0
click at [293, 216] on div "Giselle Ulmo Sorry, but this listing is on a subscription plan which does not a…" at bounding box center [486, 219] width 406 height 39
copy h2 "Giselle Ulmo"
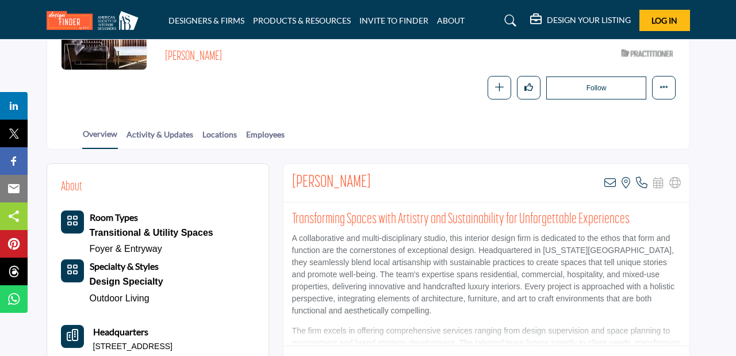
scroll to position [176, 0]
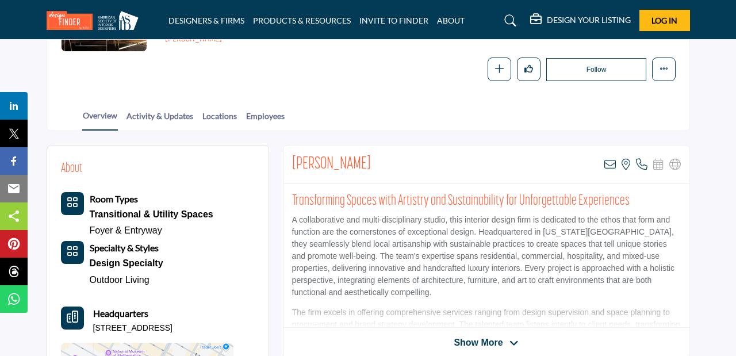
drag, startPoint x: 371, startPoint y: 164, endPoint x: 287, endPoint y: 161, distance: 83.4
click at [287, 161] on div "Sarah Abdallah View email address of this listing View the location of this lis…" at bounding box center [486, 164] width 406 height 39
copy h2 "Sarah Abdallah"
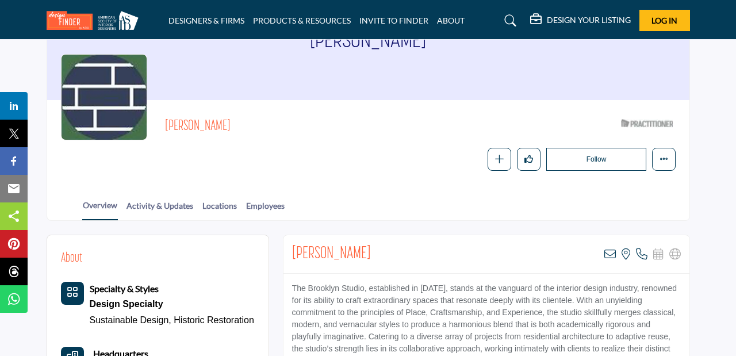
scroll to position [109, 0]
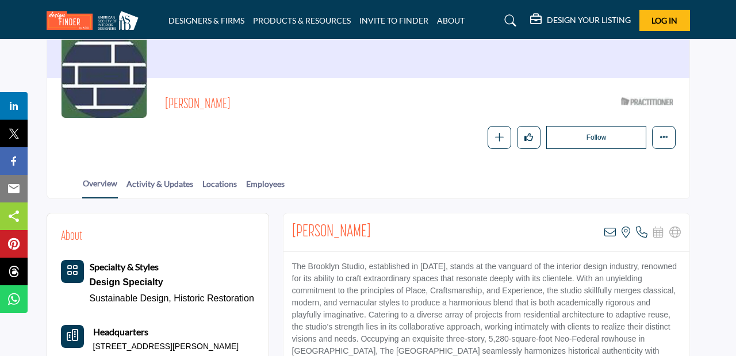
drag, startPoint x: 404, startPoint y: 233, endPoint x: 292, endPoint y: 226, distance: 112.3
click at [292, 226] on div "Cheryl Settino Mosher View email address of this listing View the location of t…" at bounding box center [486, 232] width 406 height 39
copy h2 "Cheryl Settino Mosher"
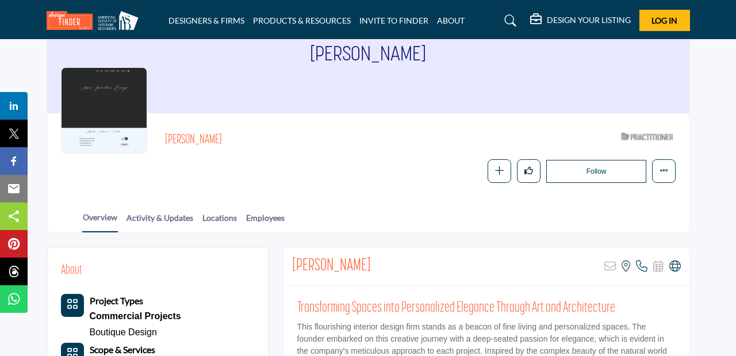
scroll to position [114, 0]
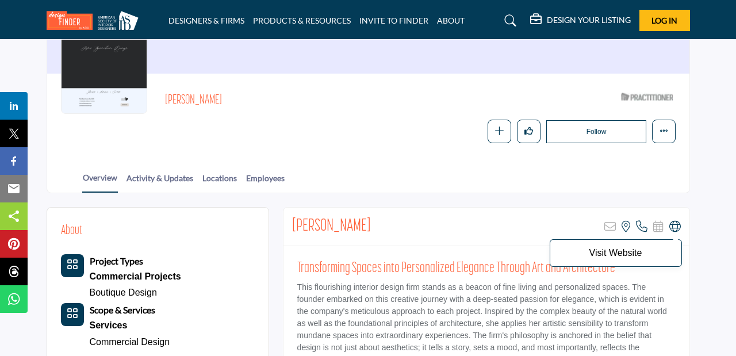
click at [674, 224] on icon at bounding box center [674, 226] width 11 height 11
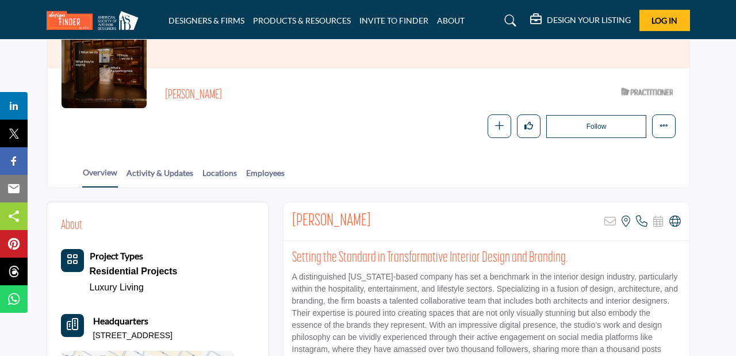
scroll to position [118, 0]
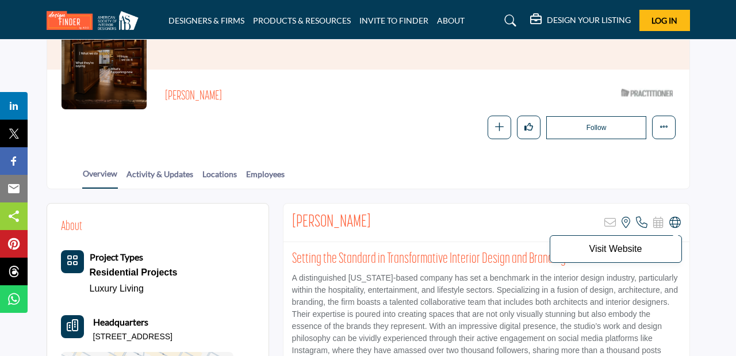
click at [680, 220] on icon at bounding box center [674, 222] width 11 height 11
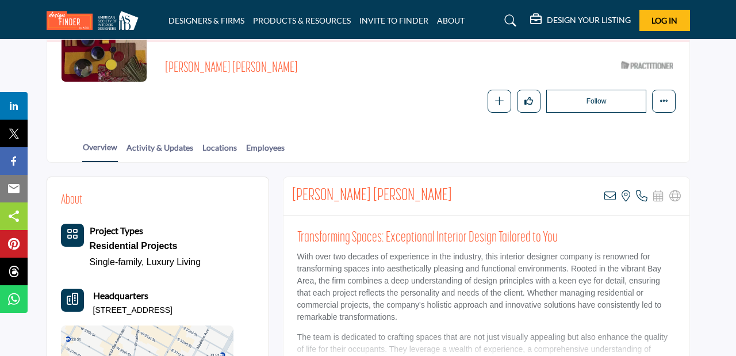
scroll to position [152, 0]
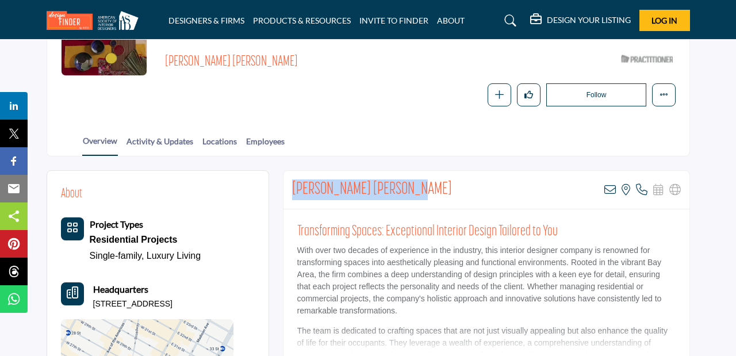
drag, startPoint x: 413, startPoint y: 187, endPoint x: 288, endPoint y: 183, distance: 124.9
click at [288, 183] on div "[PERSON_NAME] [PERSON_NAME] View email address of this listing View the locatio…" at bounding box center [486, 190] width 406 height 39
copy h2 "Gerald Jawaria Robinson"
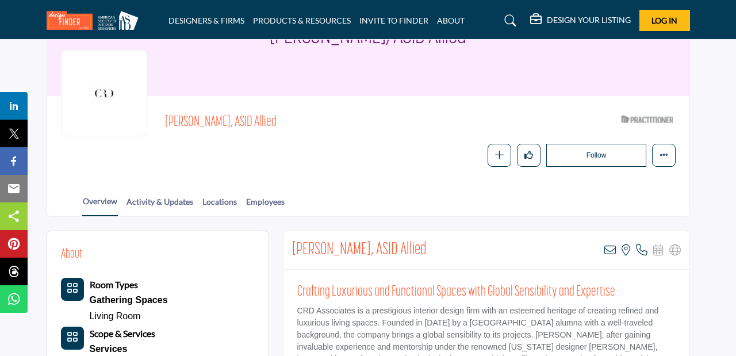
scroll to position [112, 0]
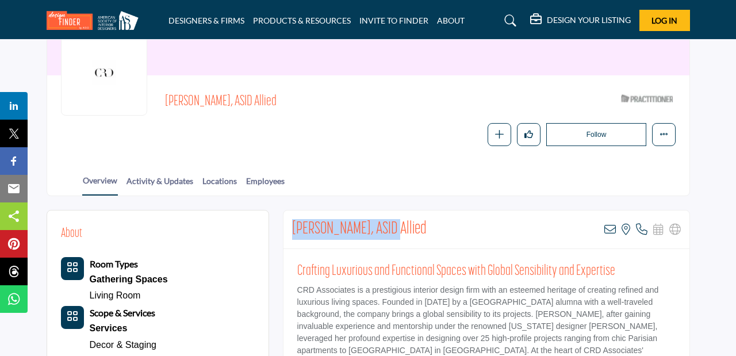
drag, startPoint x: 385, startPoint y: 225, endPoint x: 286, endPoint y: 223, distance: 98.9
click at [286, 223] on div "Christi Rogers, ASID Allied View email address of this listing View the locatio…" at bounding box center [486, 229] width 406 height 39
copy h2 "Christi Rogers, ASID"
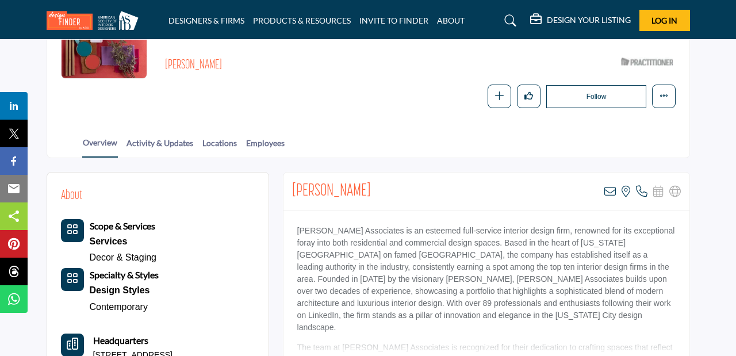
scroll to position [155, 0]
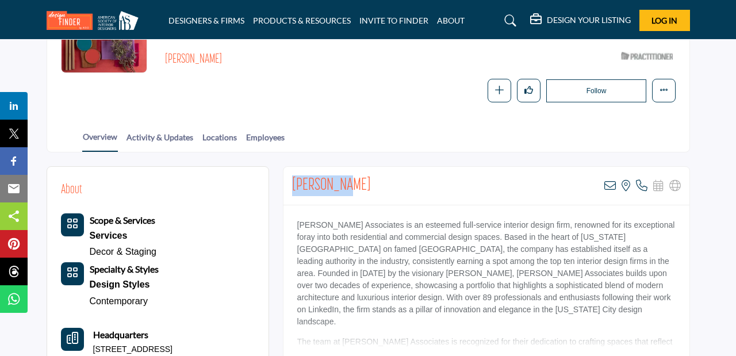
drag, startPoint x: 350, startPoint y: 183, endPoint x: 289, endPoint y: 178, distance: 61.7
click at [289, 178] on div "Edda Elias View email address of this listing View the location of this listing" at bounding box center [486, 186] width 406 height 39
copy h2 "Edda Elias"
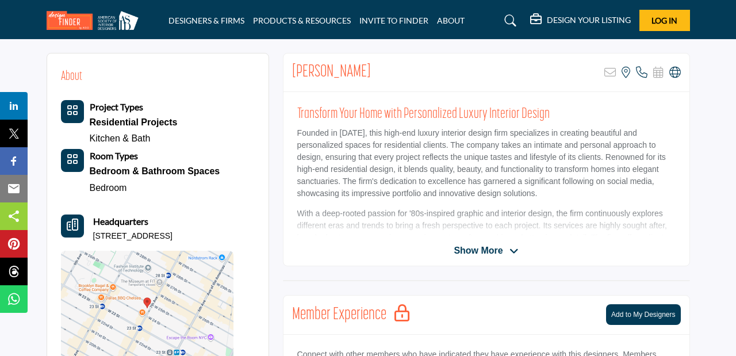
scroll to position [265, 0]
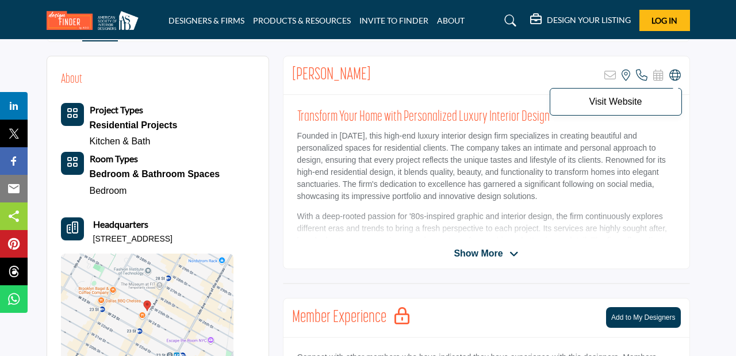
click at [678, 74] on icon at bounding box center [674, 75] width 11 height 11
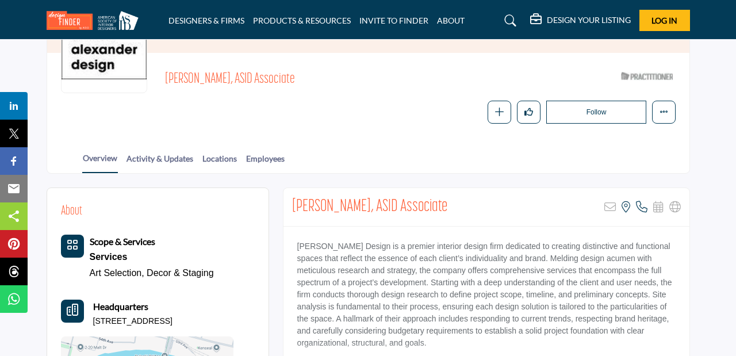
scroll to position [147, 0]
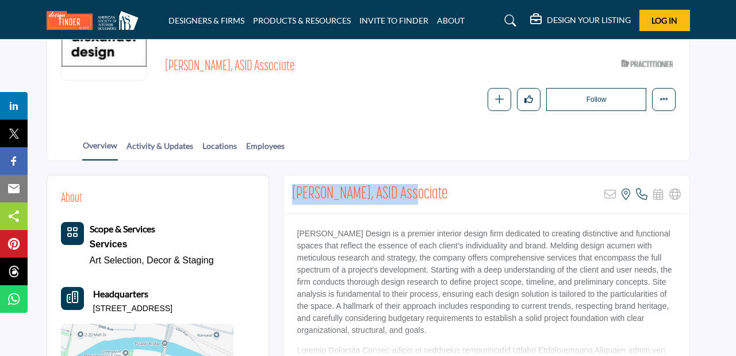
drag, startPoint x: 400, startPoint y: 197, endPoint x: 290, endPoint y: 190, distance: 110.1
click at [290, 189] on div "Carlita Alexander, ASID Associate Sorry, but this listing is on a subscription …" at bounding box center [486, 194] width 406 height 39
copy h2 "Carlita Alexander, ASID"
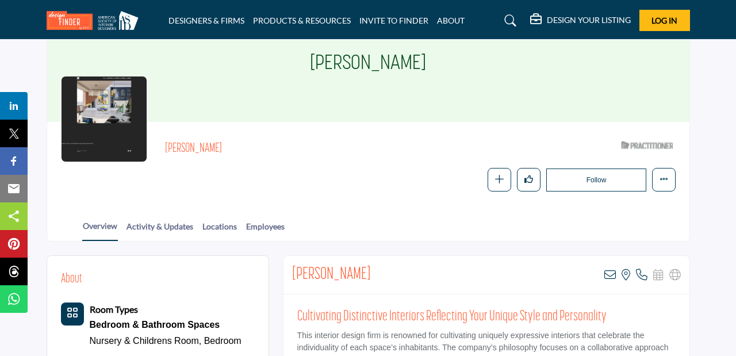
scroll to position [96, 0]
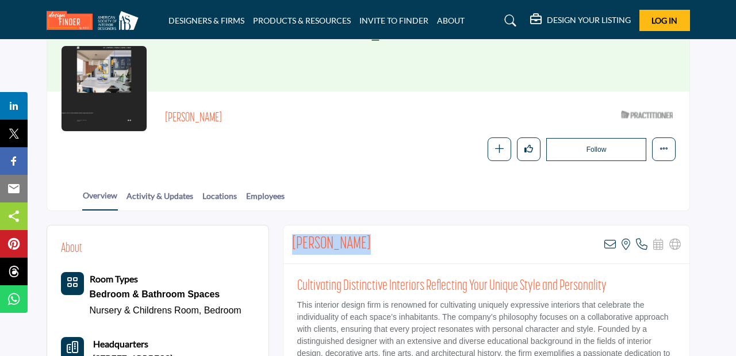
drag, startPoint x: 378, startPoint y: 237, endPoint x: 292, endPoint y: 235, distance: 86.9
click at [292, 235] on div "Lawrence Levy View email address of this listing View the location of this list…" at bounding box center [486, 244] width 406 height 39
copy h2 "Lawrence Levy"
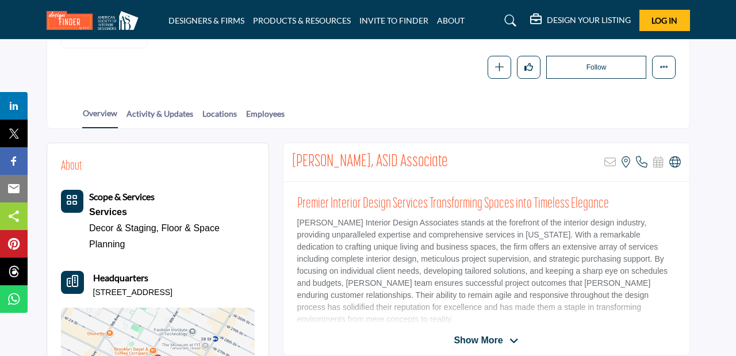
scroll to position [180, 0]
drag, startPoint x: 381, startPoint y: 165, endPoint x: 291, endPoint y: 164, distance: 89.7
click at [291, 164] on div "[PERSON_NAME], ASID Associate Sorry, but this listing is on a subscription plan…" at bounding box center [486, 162] width 406 height 39
copy h2 "Terry Stewart, ASID"
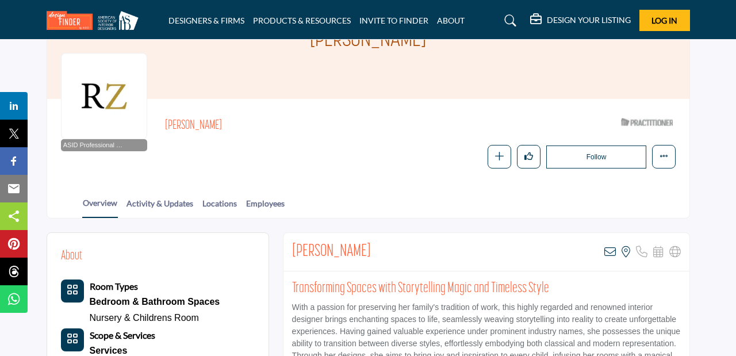
scroll to position [89, 0]
drag, startPoint x: 353, startPoint y: 247, endPoint x: 290, endPoint y: 248, distance: 62.7
click at [290, 248] on div "Zoya Bograd View email address of this listing View the location of this listin…" at bounding box center [486, 251] width 406 height 39
copy h2 "Zoya Bograd"
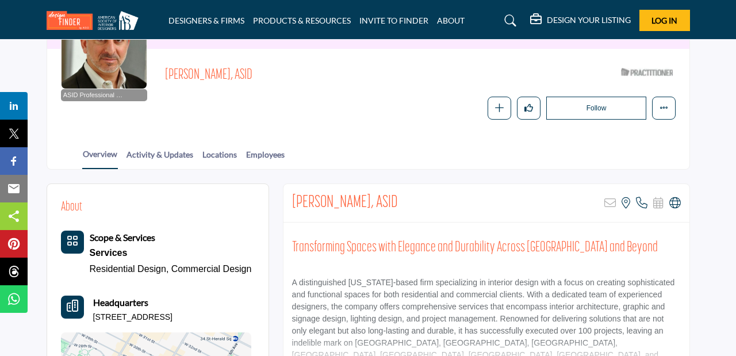
scroll to position [164, 0]
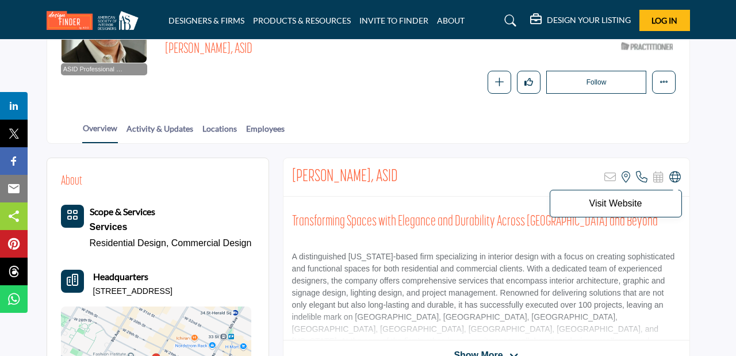
click at [672, 179] on icon at bounding box center [674, 176] width 11 height 11
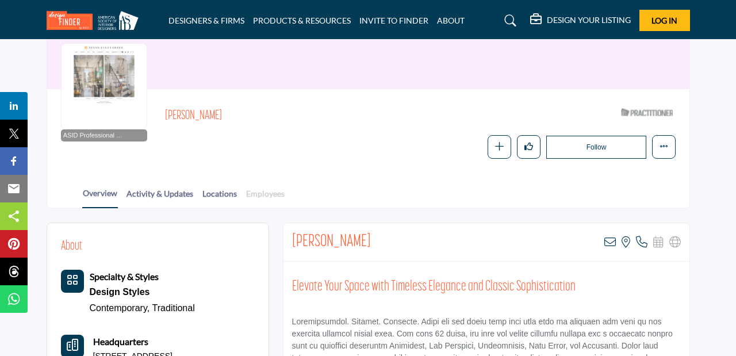
scroll to position [90, 0]
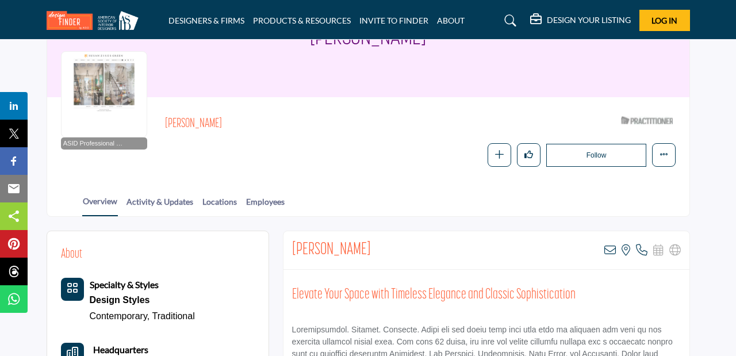
drag, startPoint x: 232, startPoint y: 123, endPoint x: 164, endPoint y: 120, distance: 67.4
click at [165, 120] on h2 "[PERSON_NAME]" at bounding box center [323, 124] width 316 height 15
copy h2 "Susan Zises Green"
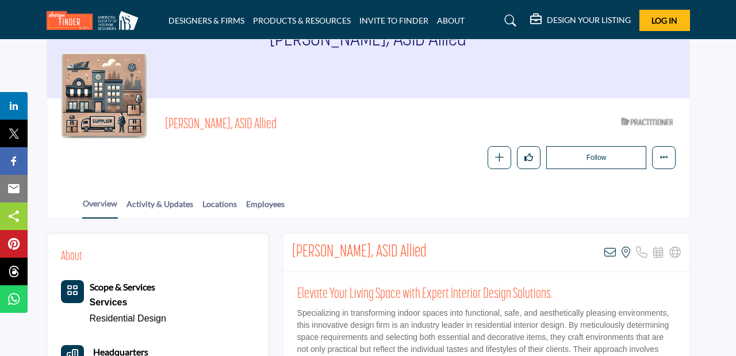
scroll to position [90, 0]
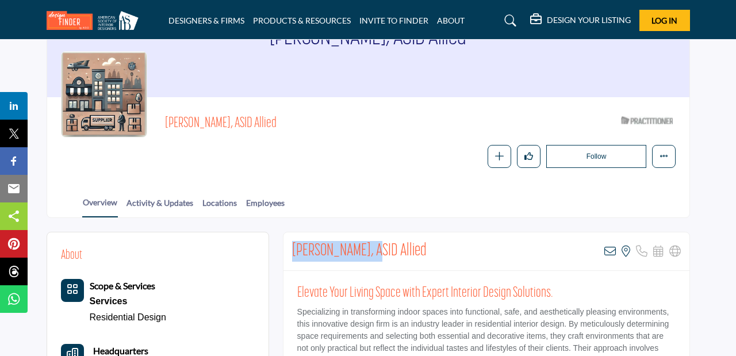
drag, startPoint x: 368, startPoint y: 253, endPoint x: 289, endPoint y: 242, distance: 79.5
click at [289, 242] on div "Diana Fuss, ASID Allied View email address of this listing View the location of…" at bounding box center [486, 251] width 406 height 39
copy h2 "Diana Fuss, ASID"
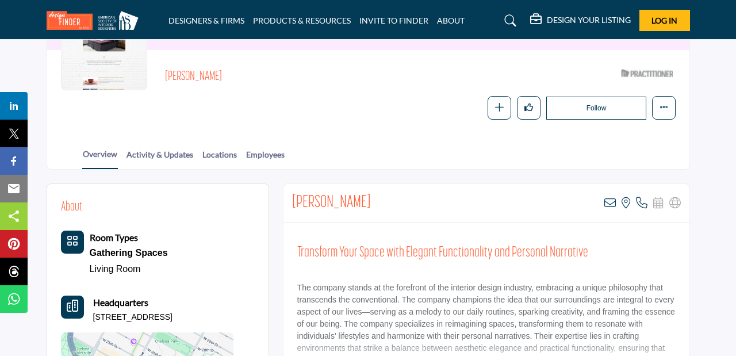
scroll to position [141, 0]
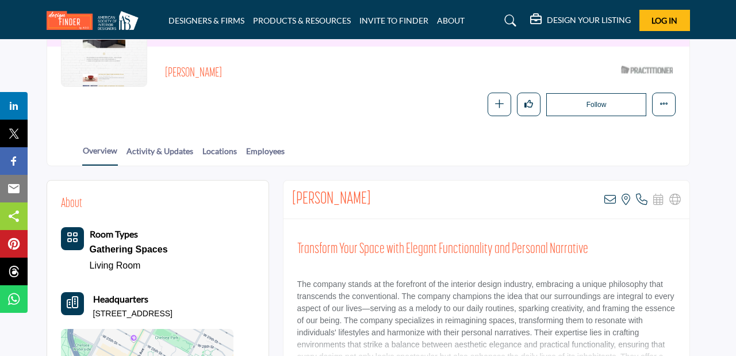
drag, startPoint x: 378, startPoint y: 198, endPoint x: 294, endPoint y: 193, distance: 84.1
click at [294, 193] on div "Tamara Hubinsky View email address of this listing View the location of this li…" at bounding box center [486, 200] width 406 height 39
copy h2 "Tamara Hubinsky"
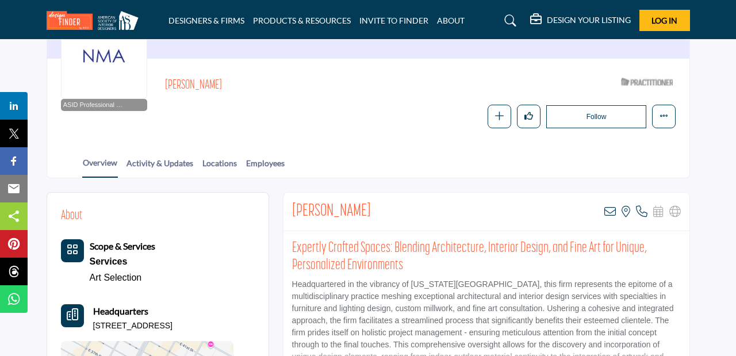
scroll to position [140, 0]
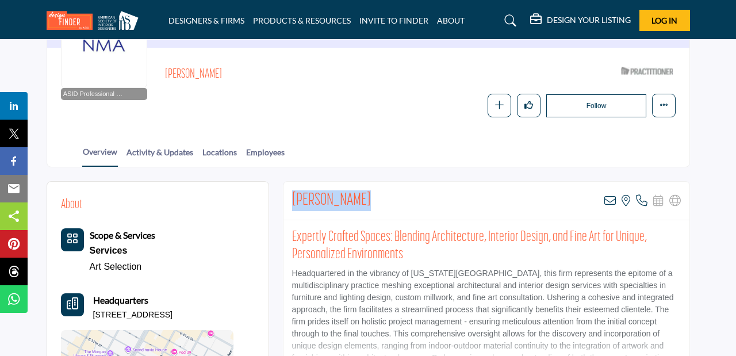
drag, startPoint x: 363, startPoint y: 198, endPoint x: 287, endPoint y: 197, distance: 76.5
click at [287, 197] on div "Nicole Migeon View email address of this listing View the location of this list…" at bounding box center [486, 201] width 406 height 39
copy h2 "Nicole Migeon"
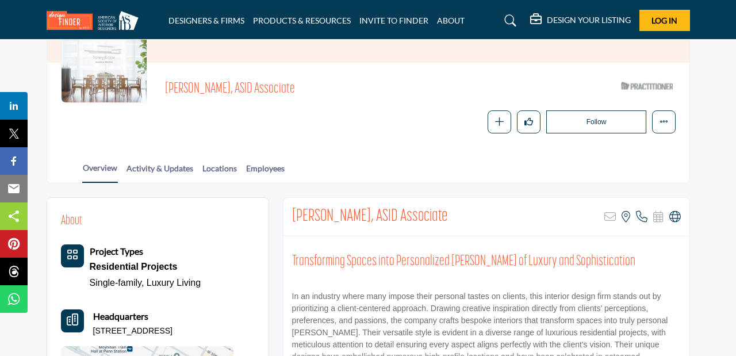
scroll to position [131, 0]
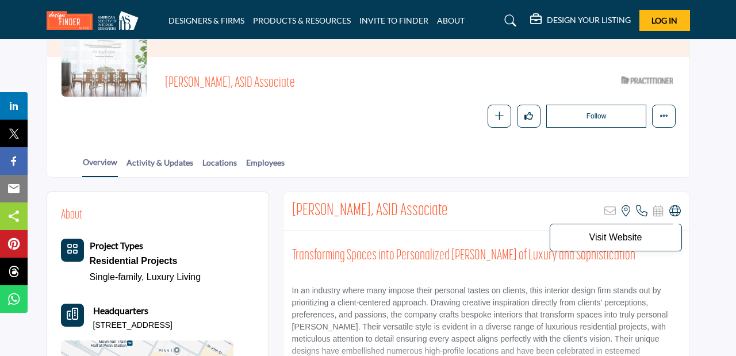
click at [673, 212] on icon at bounding box center [674, 210] width 11 height 11
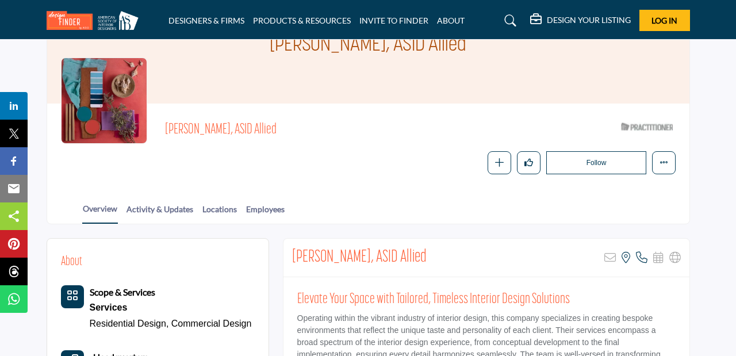
scroll to position [91, 0]
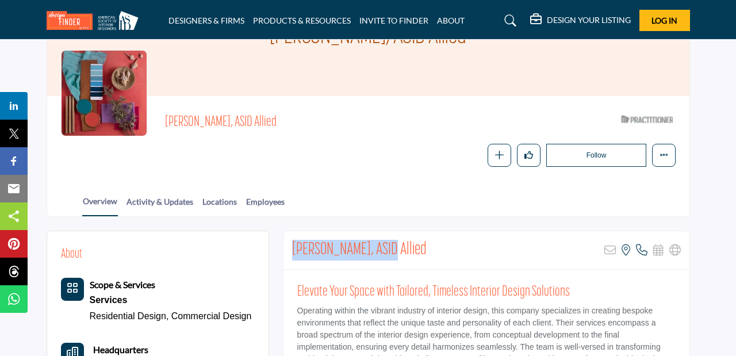
drag, startPoint x: 388, startPoint y: 250, endPoint x: 286, endPoint y: 249, distance: 101.8
click at [286, 249] on div "[PERSON_NAME], ASID Allied Sorry, but this listing is on a subscription plan wh…" at bounding box center [486, 250] width 406 height 39
copy h2 "[PERSON_NAME], ASID"
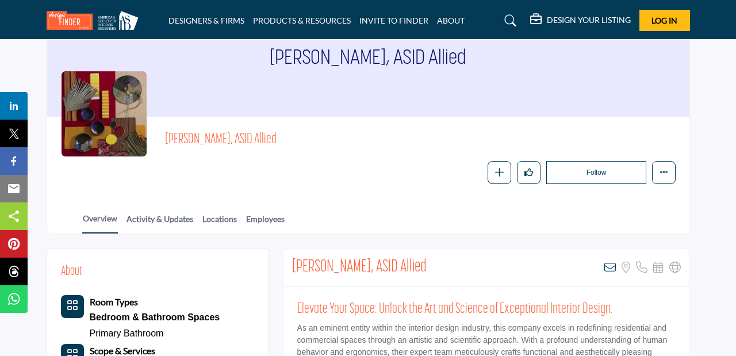
scroll to position [71, 0]
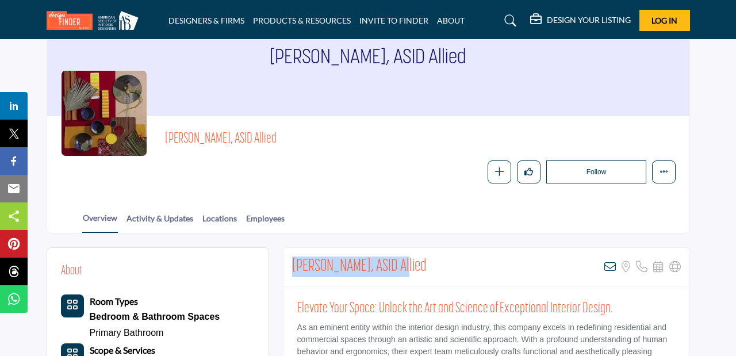
drag, startPoint x: 406, startPoint y: 263, endPoint x: 286, endPoint y: 262, distance: 119.6
click at [286, 262] on div "Sydney Weinstock, ASID Allied View email address of this listing Sorry, but we …" at bounding box center [486, 267] width 406 height 39
copy h2 "Sydney Weinstock, ASID"
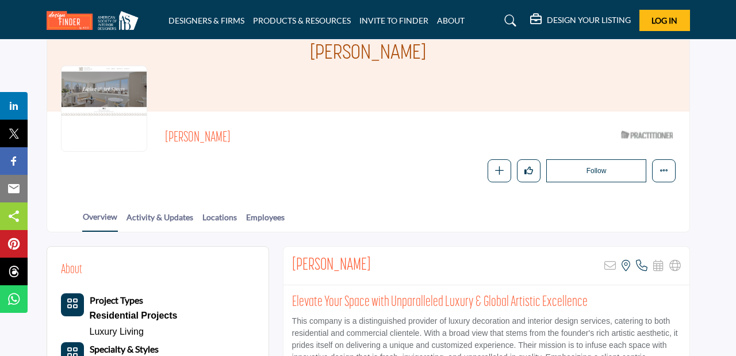
scroll to position [95, 0]
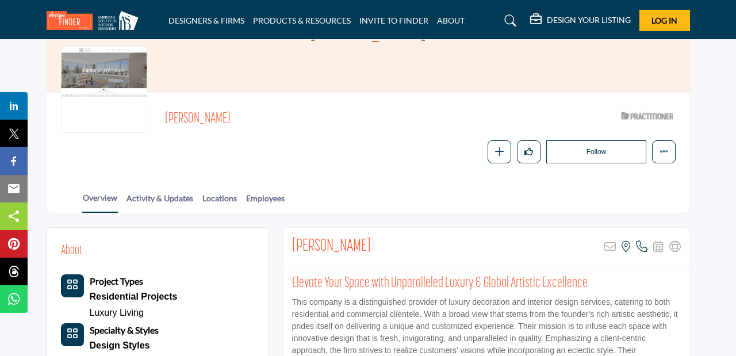
drag, startPoint x: 388, startPoint y: 243, endPoint x: 353, endPoint y: 243, distance: 34.5
click at [369, 243] on div "Luciana Todeschini Sorry, but this listing is on a subscription plan which does…" at bounding box center [486, 247] width 406 height 39
click at [309, 240] on h2 "Luciana Todeschini" at bounding box center [331, 246] width 79 height 21
drag, startPoint x: 387, startPoint y: 246, endPoint x: 290, endPoint y: 243, distance: 96.7
click at [290, 242] on div "Luciana Todeschini Sorry, but this listing is on a subscription plan which does…" at bounding box center [486, 247] width 406 height 39
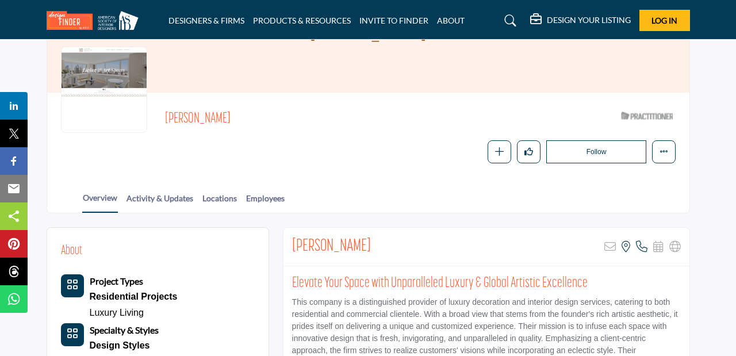
copy h2 "Luciana Todeschini"
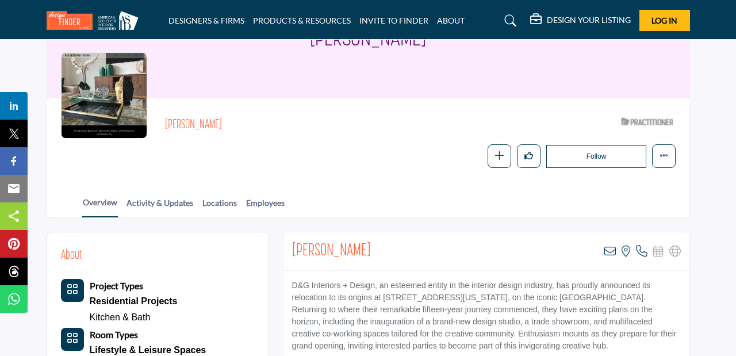
scroll to position [99, 0]
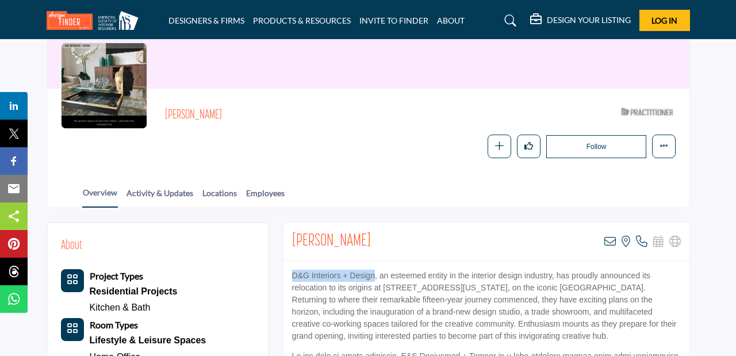
drag, startPoint x: 374, startPoint y: 276, endPoint x: 288, endPoint y: 272, distance: 85.8
click at [292, 272] on p "D&G Interiors + Design, an esteemed entity in the interior design industry, has…" at bounding box center [486, 306] width 389 height 72
copy p "D&G Interiors + Design"
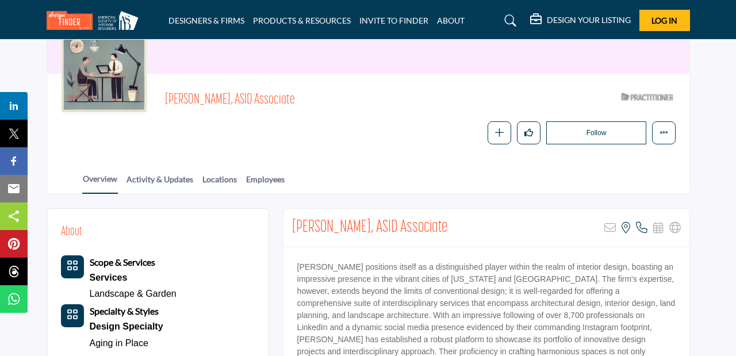
scroll to position [132, 0]
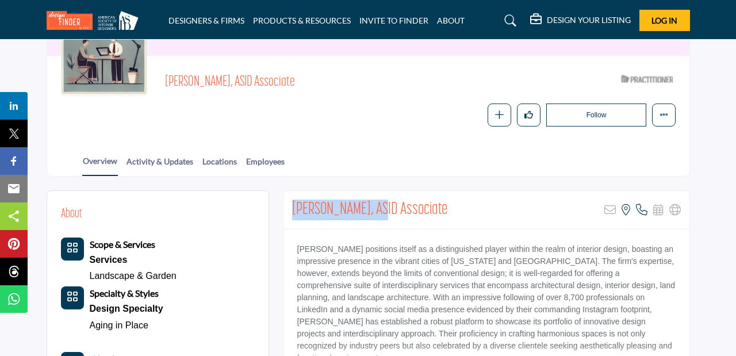
drag, startPoint x: 381, startPoint y: 208, endPoint x: 287, endPoint y: 206, distance: 93.2
click at [287, 206] on div "Emma Feeney, ASID Associate Sorry, but this listing is on a subscription plan w…" at bounding box center [486, 210] width 406 height 39
copy h2 "Emma Feeney, ASID"
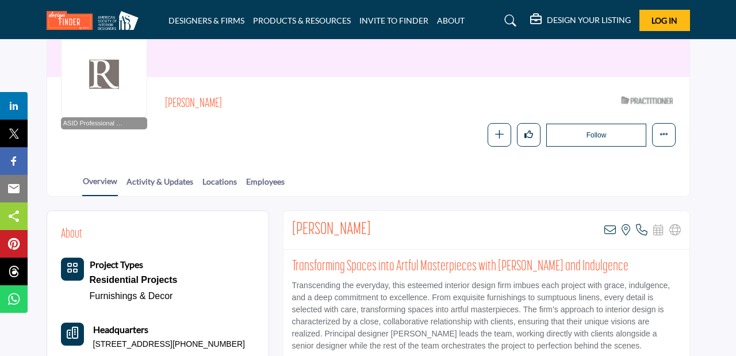
scroll to position [112, 0]
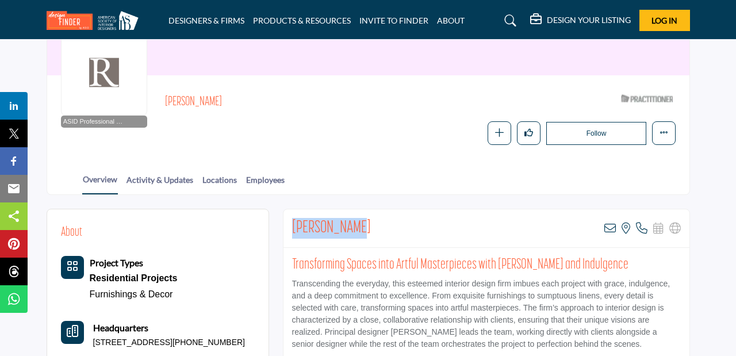
drag, startPoint x: 355, startPoint y: 224, endPoint x: 286, endPoint y: 224, distance: 68.4
click at [286, 224] on div "Trisha Reger View email address of this listing View the location of this listi…" at bounding box center [486, 228] width 406 height 39
copy h2 "Trisha Reger"
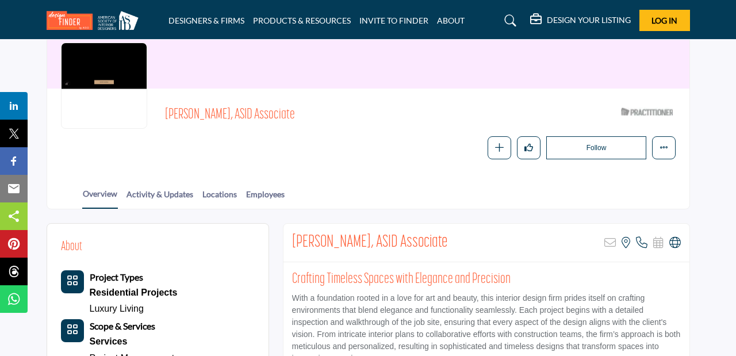
scroll to position [101, 0]
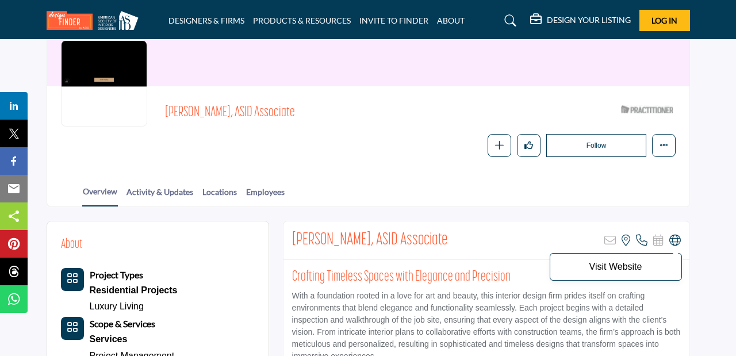
click at [676, 237] on icon at bounding box center [674, 240] width 11 height 11
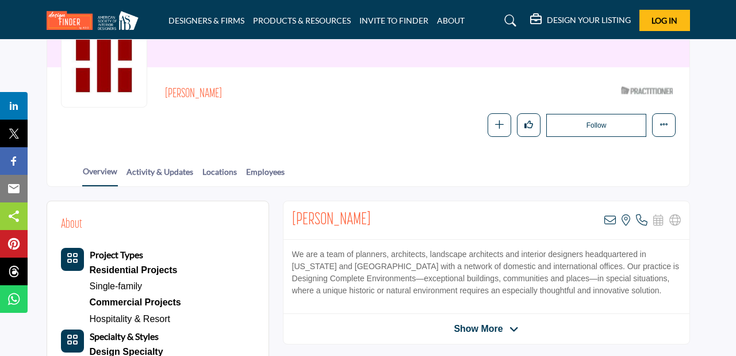
scroll to position [125, 0]
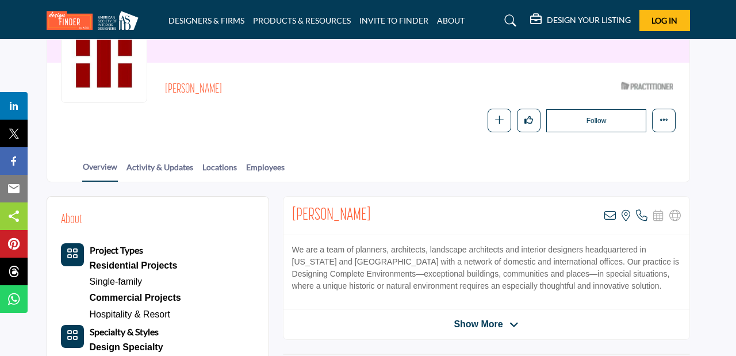
drag, startPoint x: 379, startPoint y: 209, endPoint x: 294, endPoint y: 208, distance: 85.7
click at [294, 208] on div "Phoebe Beachner View email address of this listing View the location of this li…" at bounding box center [486, 216] width 406 height 39
copy h2 "Phoebe Beachner"
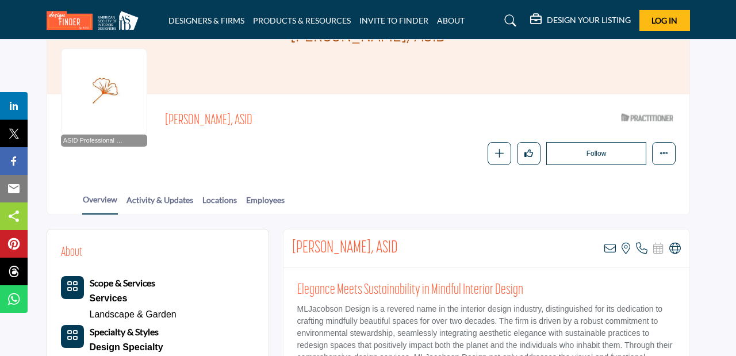
scroll to position [94, 0]
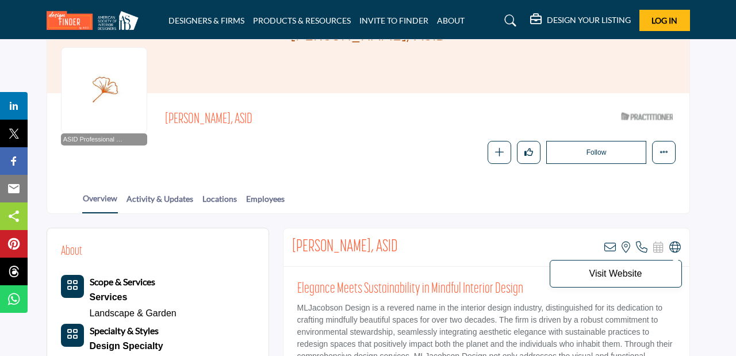
click at [672, 251] on icon at bounding box center [674, 246] width 11 height 11
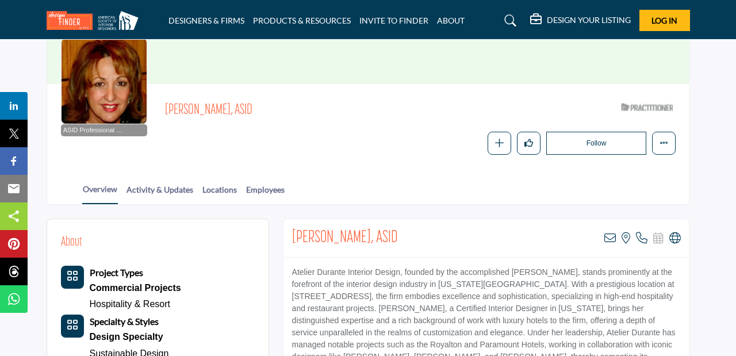
scroll to position [105, 0]
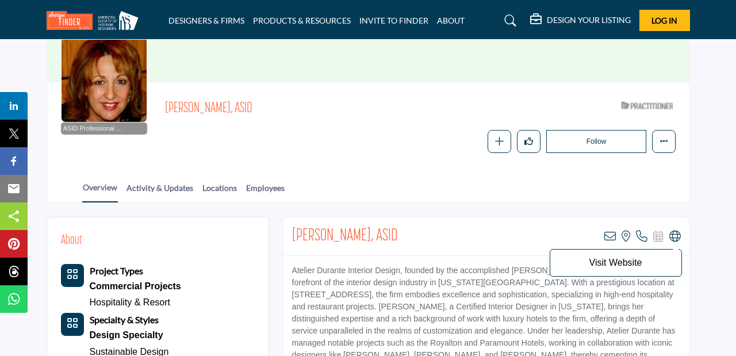
click at [673, 235] on icon at bounding box center [674, 236] width 11 height 11
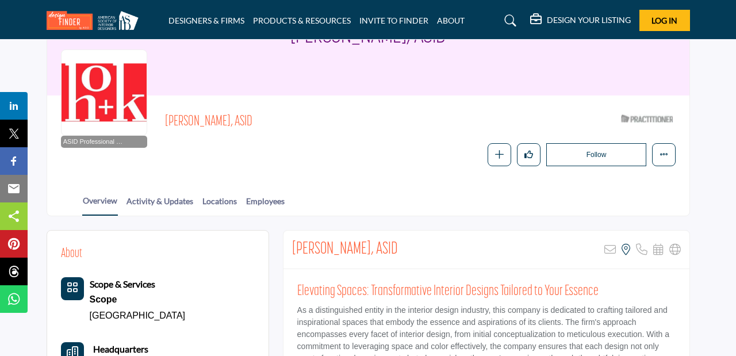
scroll to position [132, 0]
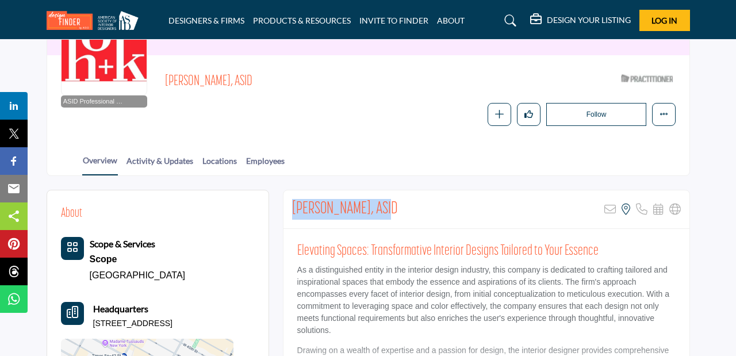
drag, startPoint x: 388, startPoint y: 209, endPoint x: 286, endPoint y: 204, distance: 101.9
click at [286, 204] on div "Dina Lamanna, ASID Sorry, but this listing is on a subscription plan which does…" at bounding box center [486, 209] width 406 height 39
copy h2 "Dina Lamanna, ASID"
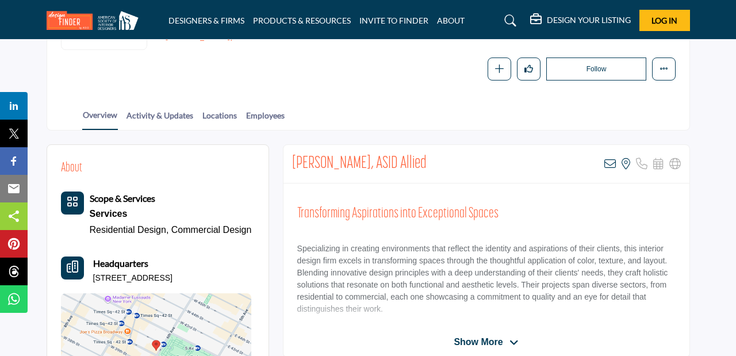
scroll to position [178, 0]
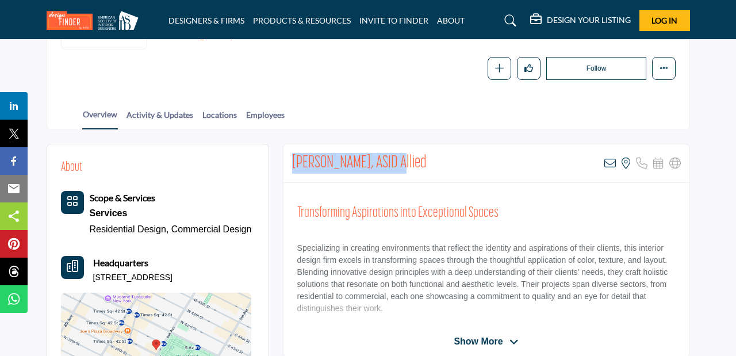
drag, startPoint x: 396, startPoint y: 165, endPoint x: 291, endPoint y: 163, distance: 104.7
click at [291, 163] on div "Thomas Polucci, ASID Allied View email address of this listing View the locatio…" at bounding box center [486, 163] width 406 height 39
copy h2 "Thomas Polucci, ASID"
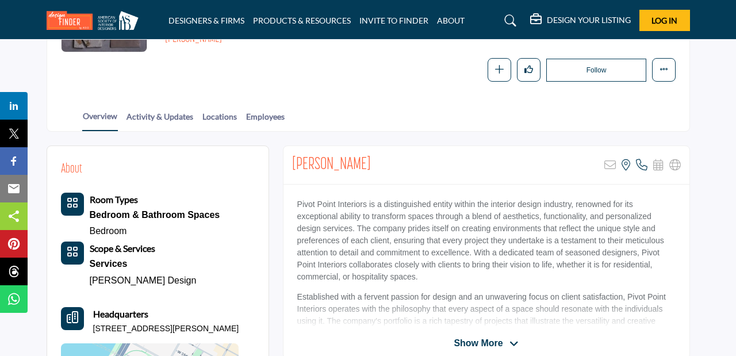
scroll to position [212, 0]
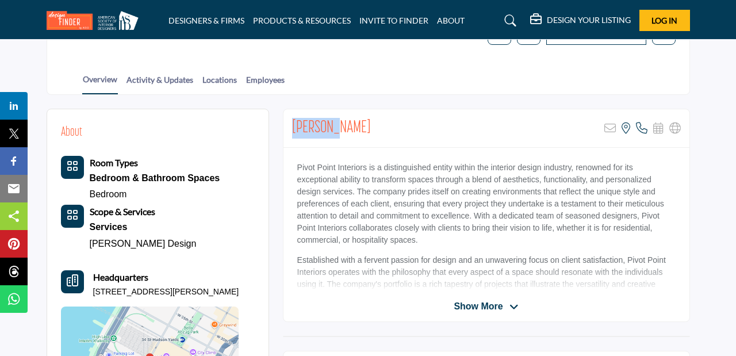
drag, startPoint x: 342, startPoint y: 126, endPoint x: 283, endPoint y: 125, distance: 58.6
click at [283, 125] on div "Meg Kahn Sorry, but this listing is on a subscription plan which does not allow…" at bounding box center [486, 128] width 406 height 39
copy h2 "Meg Kahn"
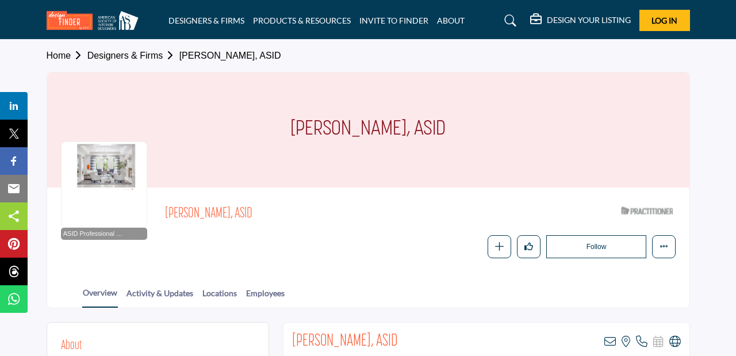
drag, startPoint x: 257, startPoint y: 213, endPoint x: 167, endPoint y: 212, distance: 89.7
click at [167, 212] on span "Dominick Rotondi, ASID" at bounding box center [321, 214] width 313 height 19
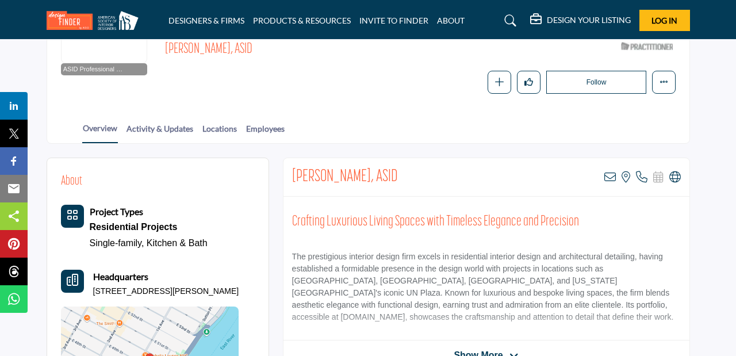
scroll to position [214, 0]
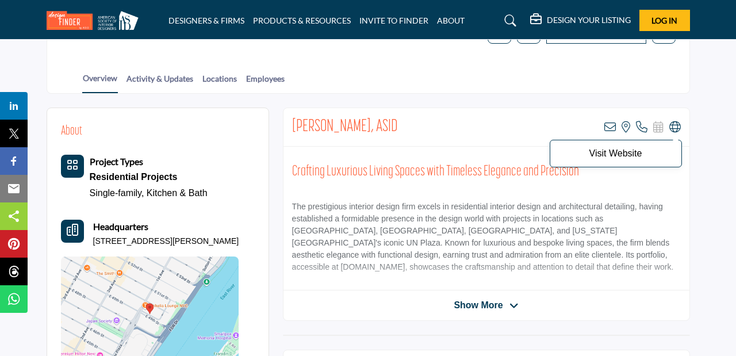
click at [675, 126] on icon at bounding box center [674, 126] width 11 height 11
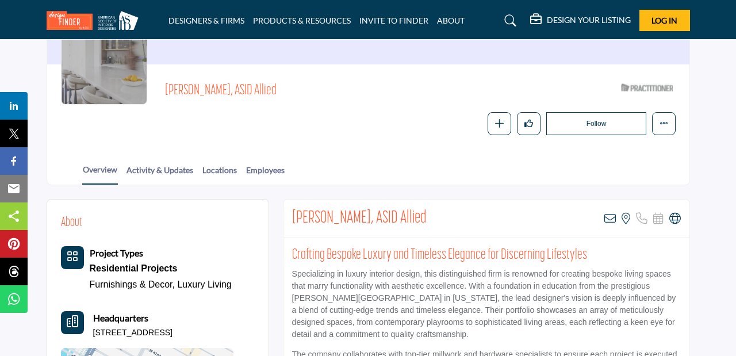
scroll to position [129, 0]
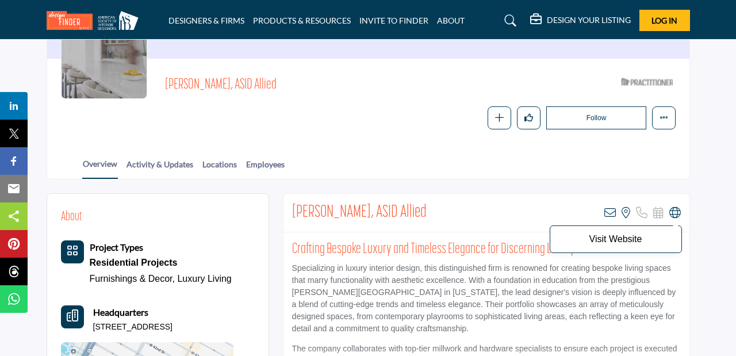
click at [671, 210] on icon at bounding box center [674, 212] width 11 height 11
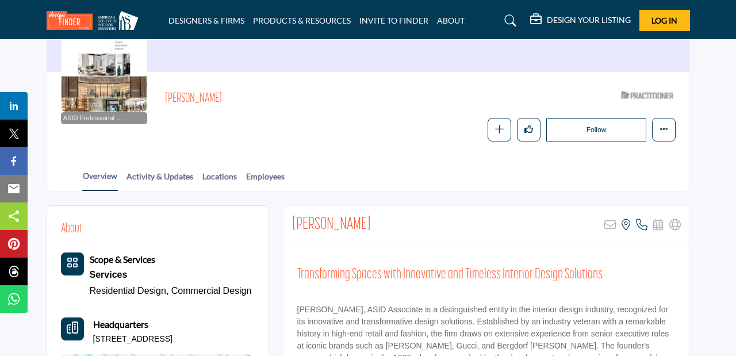
scroll to position [124, 0]
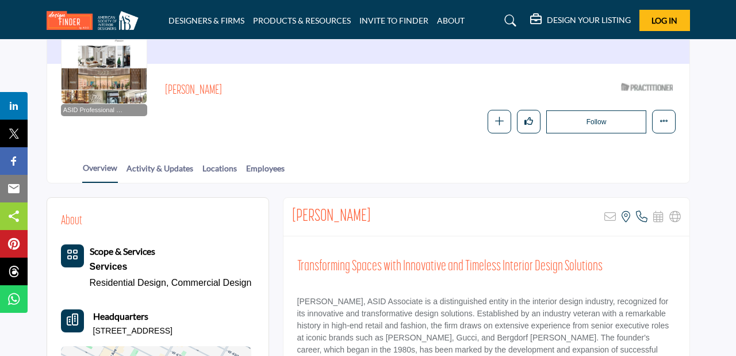
drag, startPoint x: 377, startPoint y: 216, endPoint x: 292, endPoint y: 213, distance: 85.1
click at [292, 213] on div "Steven Hamilton Sorry, but this listing is on a subscription plan which does no…" at bounding box center [486, 217] width 406 height 39
copy h2 "Steven Hamilton"
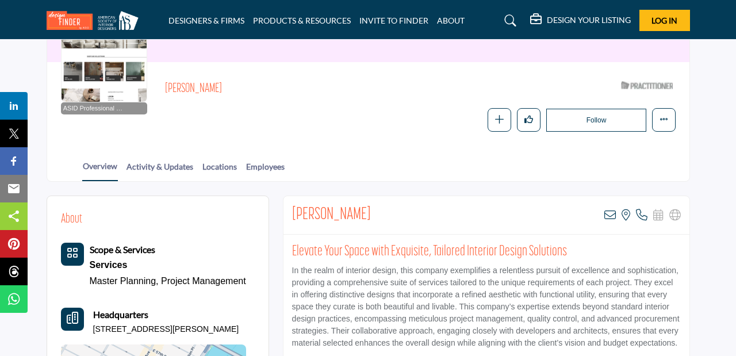
scroll to position [145, 0]
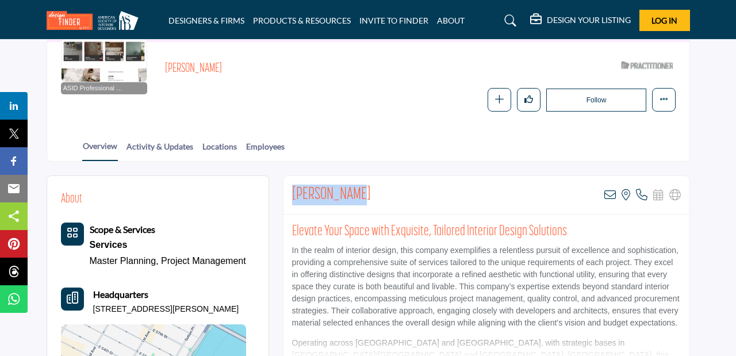
drag, startPoint x: 365, startPoint y: 194, endPoint x: 293, endPoint y: 193, distance: 71.9
click at [293, 193] on div "Joseph Nacci View email address of this listing View the location of this listi…" at bounding box center [486, 195] width 406 height 39
copy h2 "Joseph Nacci"
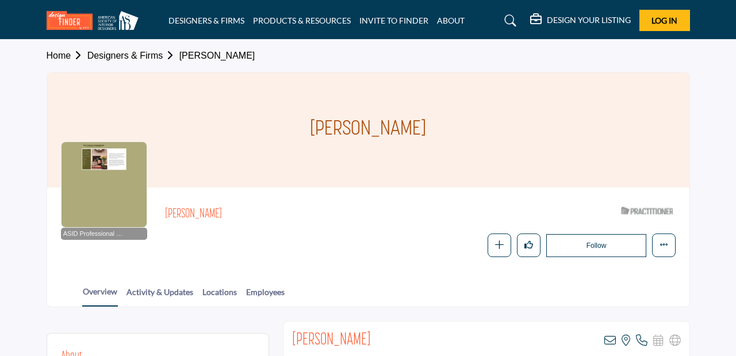
scroll to position [68, 0]
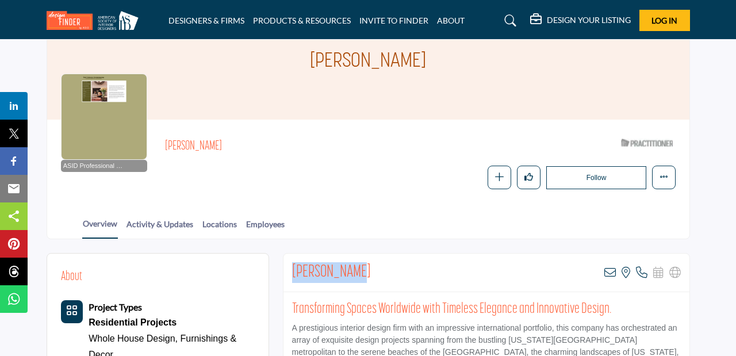
drag, startPoint x: 356, startPoint y: 269, endPoint x: 292, endPoint y: 267, distance: 65.0
click at [292, 267] on div "Eric Lysdahl View email address of this listing View the location of this listi…" at bounding box center [486, 273] width 406 height 39
copy h2 "Eric Lysdahl"
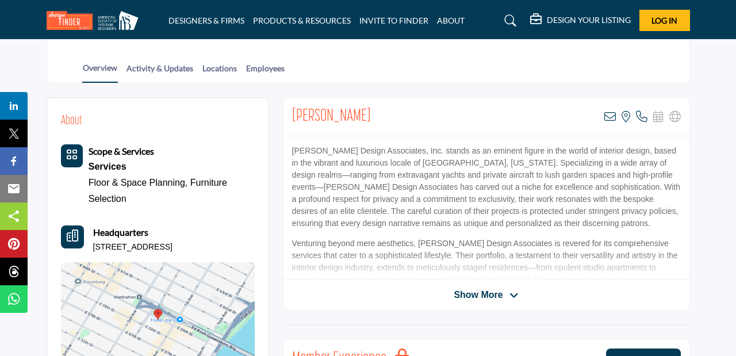
scroll to position [225, 0]
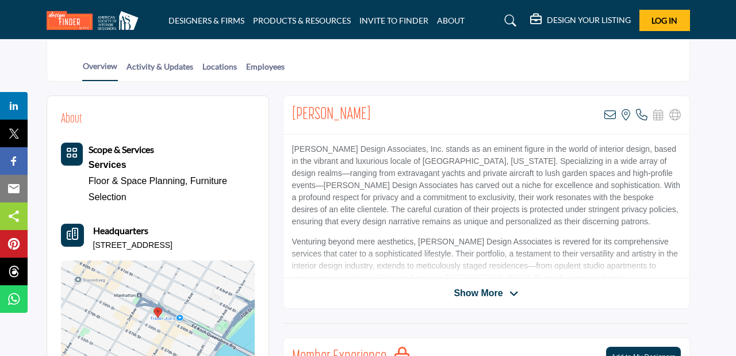
click at [358, 113] on div "[PERSON_NAME] View email address of this listing View the location of this list…" at bounding box center [486, 115] width 406 height 39
drag, startPoint x: 401, startPoint y: 152, endPoint x: 291, endPoint y: 144, distance: 110.7
click at [292, 144] on p "Orsini Design Associates, Inc. stands as an eminent figure in the world of inte…" at bounding box center [486, 185] width 389 height 85
copy p "Orsini Design Associates, Inc."
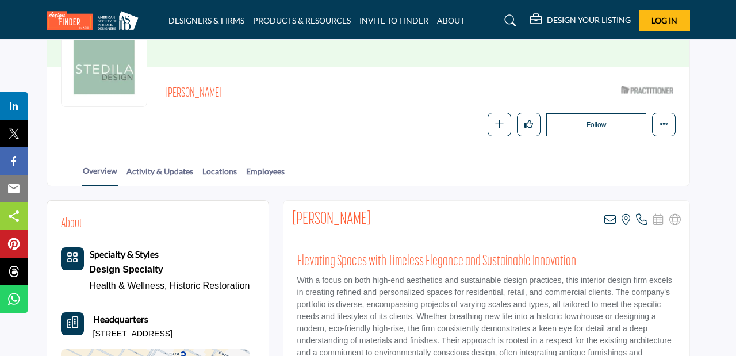
scroll to position [123, 0]
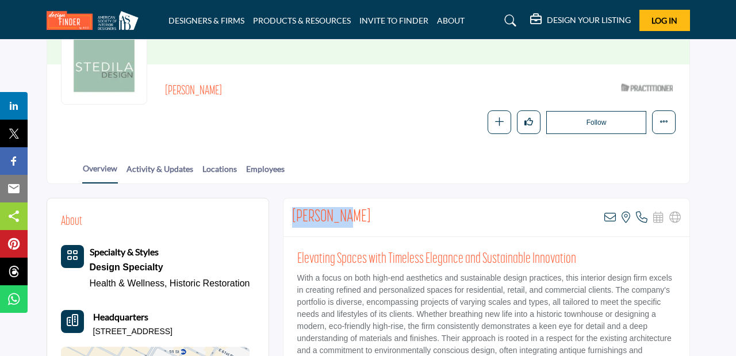
drag, startPoint x: 346, startPoint y: 210, endPoint x: 289, endPoint y: 213, distance: 56.4
click at [289, 213] on div "Tim Button View email address of this listing View the location of this listing" at bounding box center [486, 217] width 406 height 39
copy h2 "Tim Button"
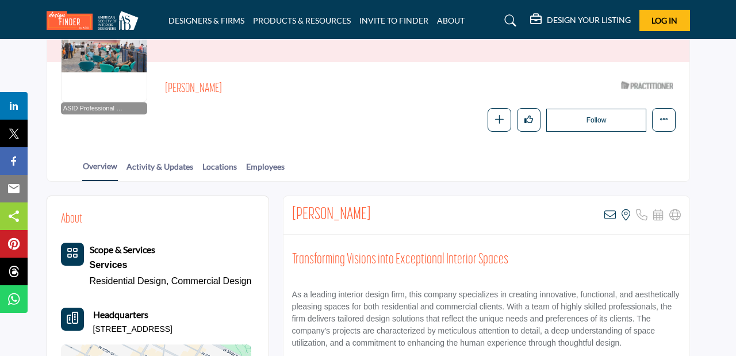
scroll to position [153, 0]
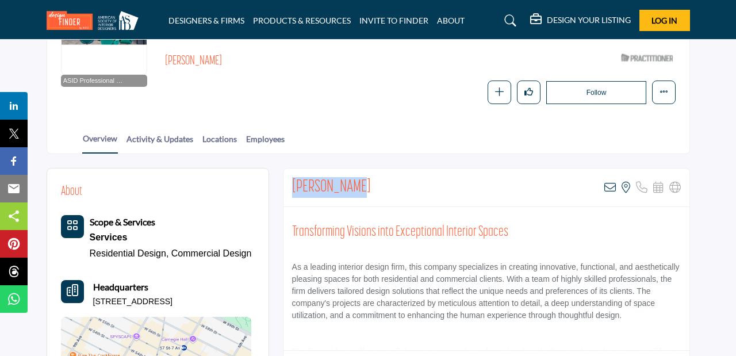
drag, startPoint x: 354, startPoint y: 189, endPoint x: 292, endPoint y: 185, distance: 61.6
click at [292, 185] on div "John Mulling View email address of this listing View the location of this listi…" at bounding box center [486, 187] width 406 height 39
copy h2 "John Mulling"
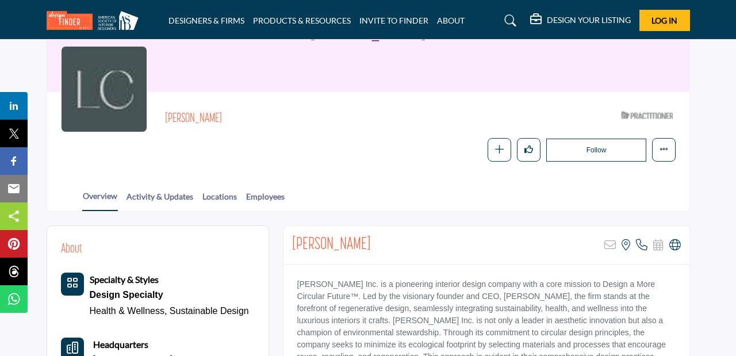
scroll to position [99, 0]
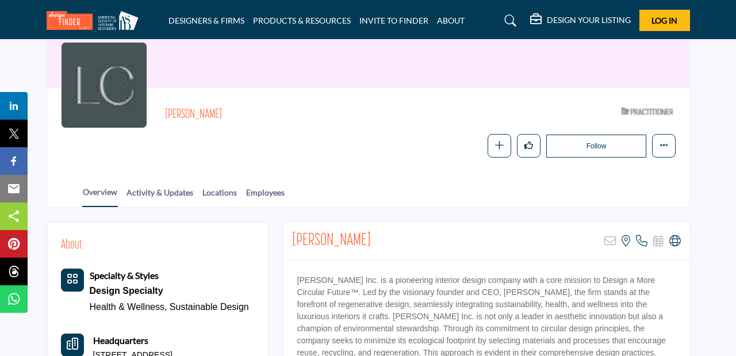
drag, startPoint x: 218, startPoint y: 109, endPoint x: 160, endPoint y: 110, distance: 57.5
click at [165, 110] on h2 "Laurence Carr" at bounding box center [323, 115] width 316 height 15
copy h2 "Laurence Carr"
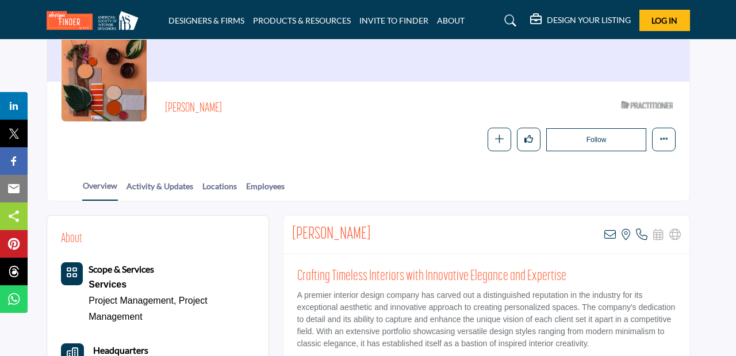
scroll to position [110, 0]
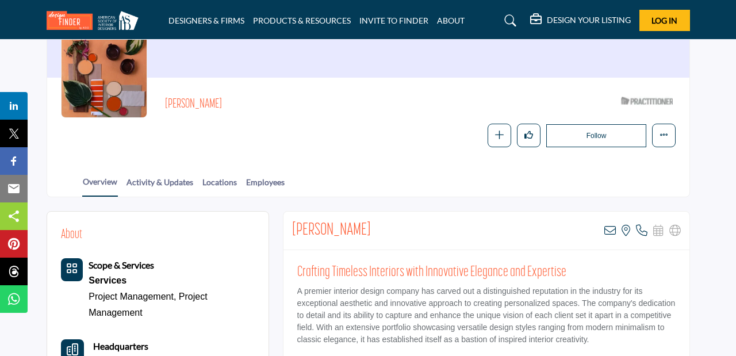
click at [327, 221] on h2 "Sarah Darivoff" at bounding box center [331, 230] width 79 height 21
drag, startPoint x: 362, startPoint y: 229, endPoint x: 294, endPoint y: 227, distance: 67.9
click at [293, 227] on div "Sarah Darivoff View email address of this listing View the location of this lis…" at bounding box center [486, 231] width 406 height 39
copy h2 "Sarah Darivoff"
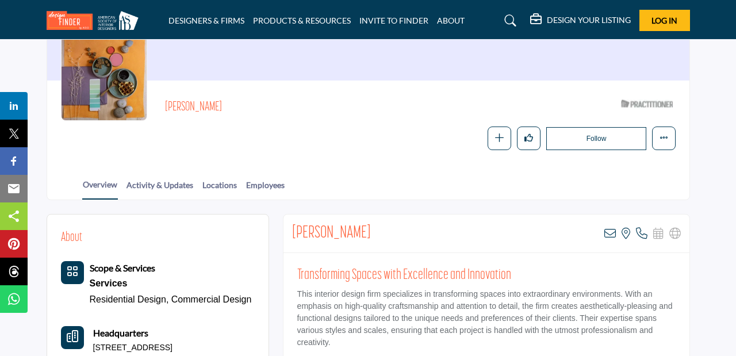
scroll to position [180, 0]
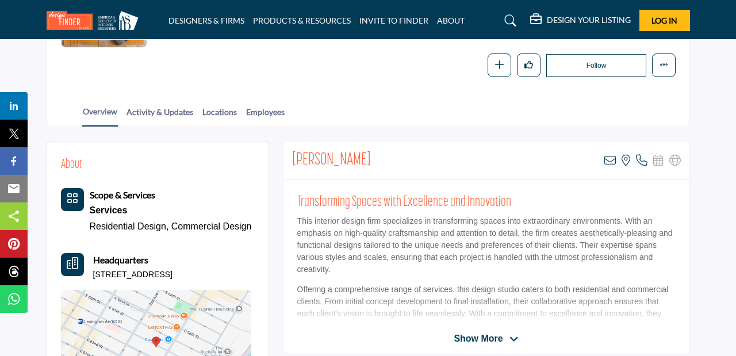
drag, startPoint x: 376, startPoint y: 158, endPoint x: 292, endPoint y: 156, distance: 84.0
click at [292, 156] on div "Paola Viscogliosi View email address of this listing View the location of this …" at bounding box center [486, 160] width 406 height 39
copy h2 "Paola Viscogliosi"
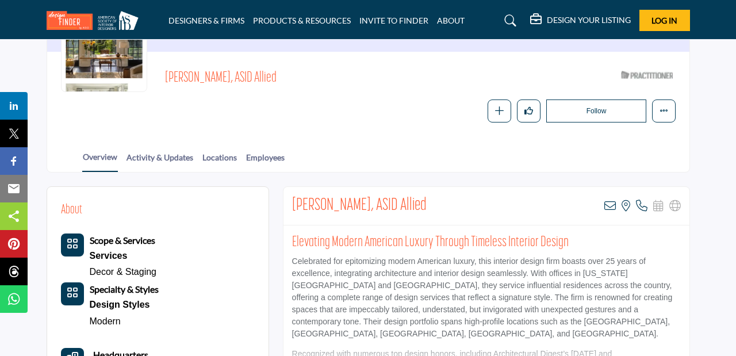
scroll to position [138, 0]
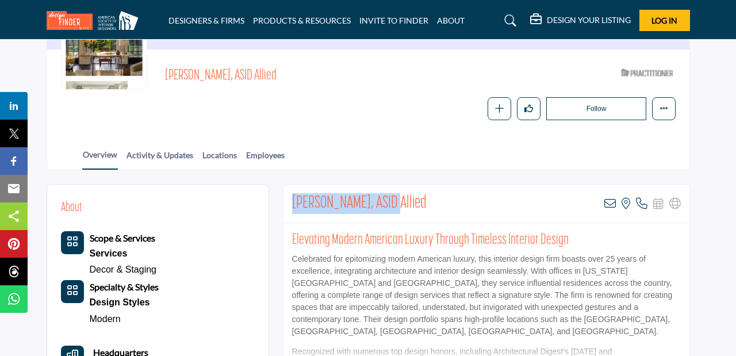
drag, startPoint x: 388, startPoint y: 202, endPoint x: 291, endPoint y: 202, distance: 97.2
click at [291, 202] on div "Victoria Hagan, ASID Allied View email address of this listing View the locatio…" at bounding box center [486, 204] width 406 height 39
copy h2 "Victoria Hagan, ASID"
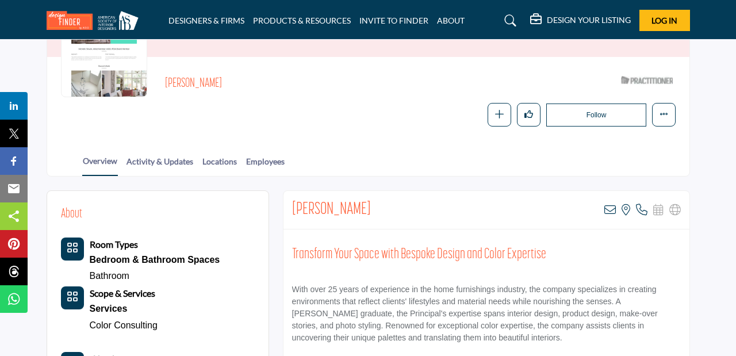
scroll to position [133, 0]
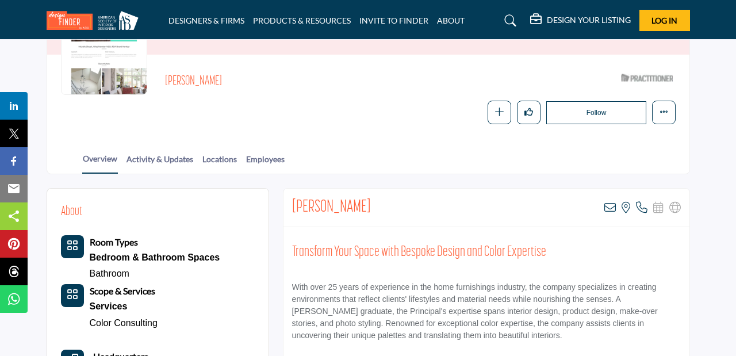
drag, startPoint x: 370, startPoint y: 202, endPoint x: 292, endPoint y: 201, distance: 77.6
click at [292, 201] on div "Michelle Slovak View email address of this listing View the location of this li…" at bounding box center [486, 208] width 406 height 39
copy h2 "Michelle Slovak"
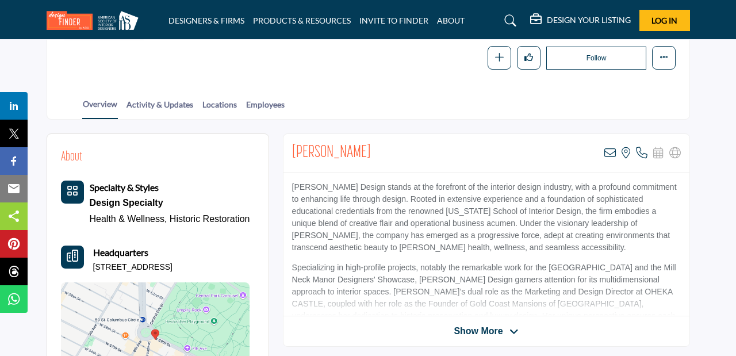
scroll to position [190, 0]
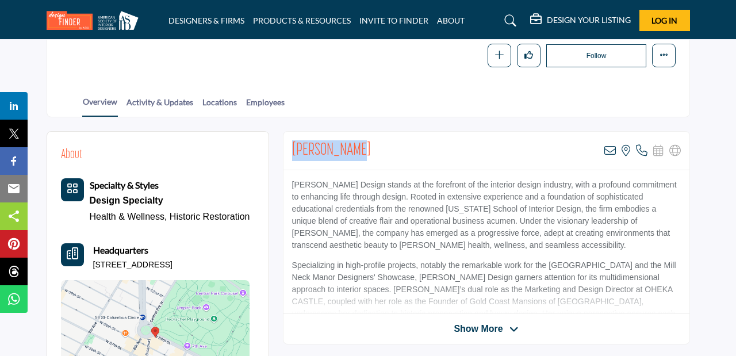
drag, startPoint x: 370, startPoint y: 151, endPoint x: 287, endPoint y: 147, distance: 82.9
click at [287, 147] on div "Nancy Melius View email address of this listing View the location of this listi…" at bounding box center [486, 151] width 406 height 39
copy h2 "Nancy Melius"
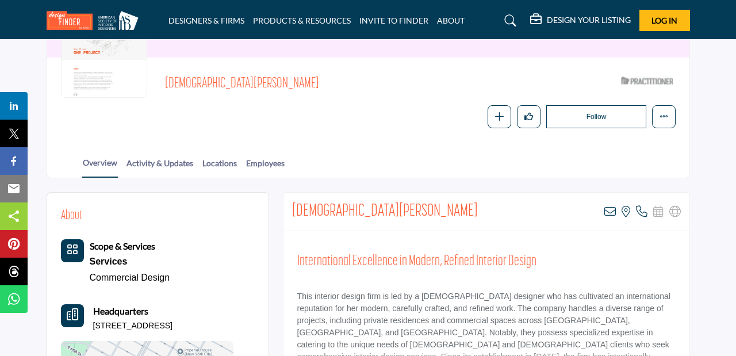
scroll to position [152, 0]
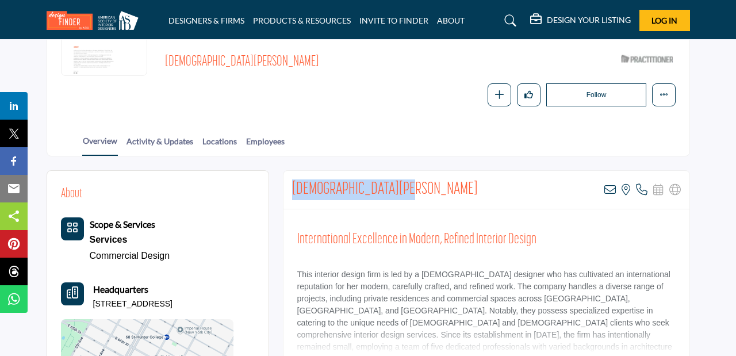
drag, startPoint x: 407, startPoint y: 192, endPoint x: 290, endPoint y: 187, distance: 117.4
click at [290, 187] on div "Cristiana Mascarenhas View email address of this listing View the location of t…" at bounding box center [486, 190] width 406 height 39
copy h2 "Cristiana Mascarenhas"
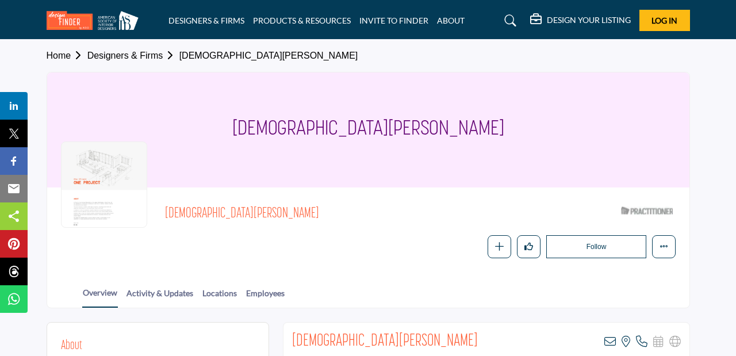
scroll to position [124, 0]
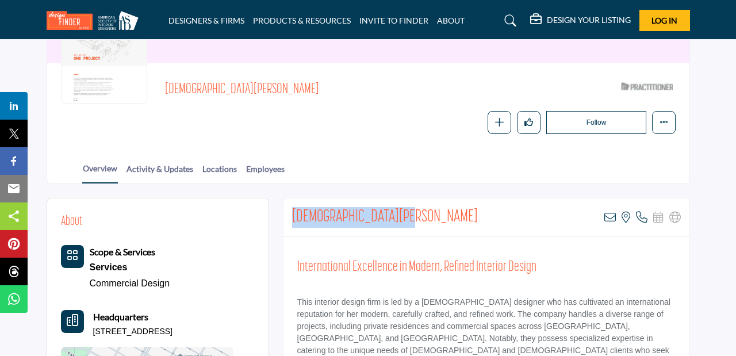
drag, startPoint x: 408, startPoint y: 214, endPoint x: 290, endPoint y: 212, distance: 117.3
click at [290, 212] on div "Cristiana Mascarenhas View email address of this listing View the location of t…" at bounding box center [486, 217] width 406 height 39
copy h2 "Cristiana Mascarenhas"
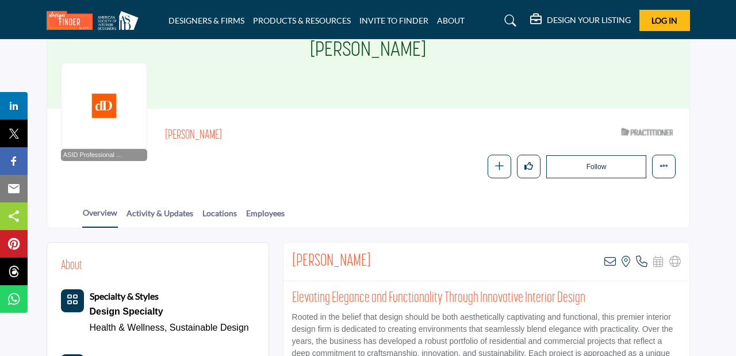
scroll to position [121, 0]
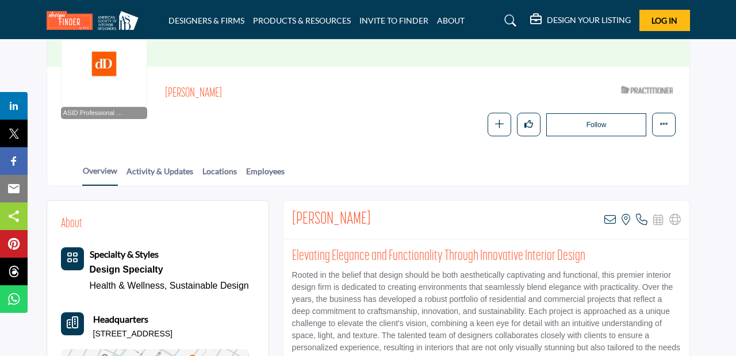
drag, startPoint x: 367, startPoint y: 216, endPoint x: 286, endPoint y: 216, distance: 81.1
click at [286, 215] on div "Aileen G Munoz View email address of this listing View the location of this lis…" at bounding box center [486, 220] width 406 height 39
copy h2 "Aileen G Munoz"
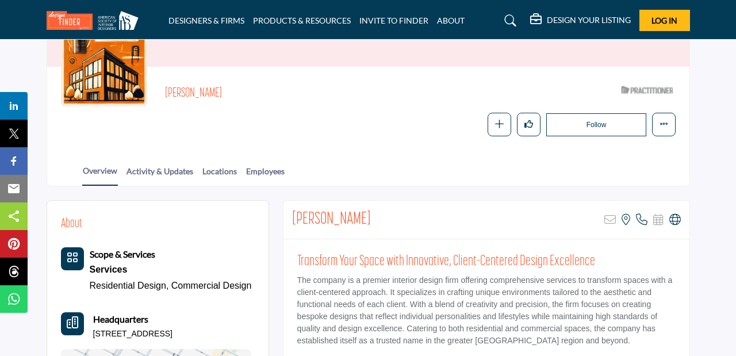
scroll to position [120, 0]
drag, startPoint x: 397, startPoint y: 224, endPoint x: 289, endPoint y: 216, distance: 109.0
click at [289, 216] on div "Stephanie Naimer Sorry, but this listing is on a subscription plan which does n…" at bounding box center [486, 220] width 406 height 39
copy h2 "Stephanie Naimer"
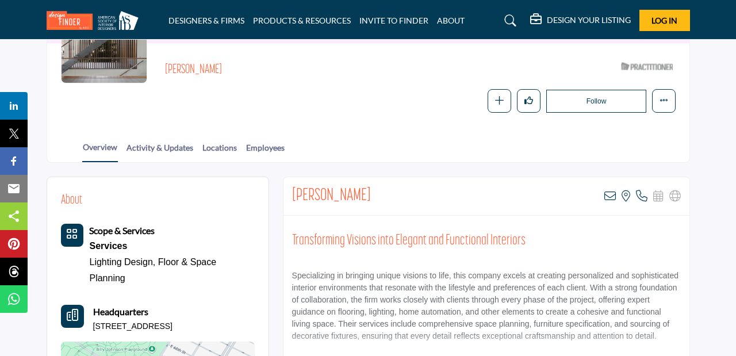
scroll to position [152, 0]
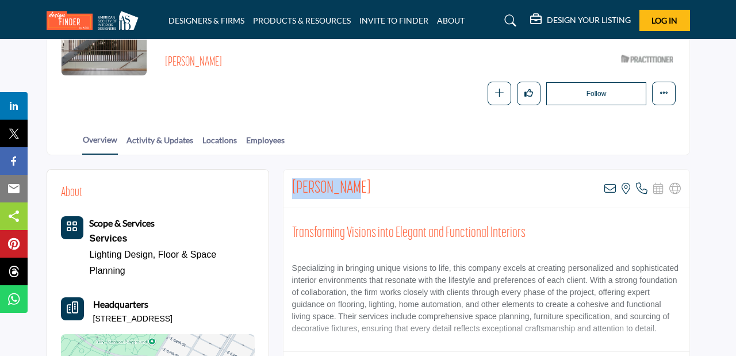
drag, startPoint x: 347, startPoint y: 189, endPoint x: 292, endPoint y: 183, distance: 55.6
click at [292, 183] on div "Lisa Hargus View email address of this listing View the location of this listin…" at bounding box center [486, 189] width 406 height 39
copy h2 "Lisa Hargus"
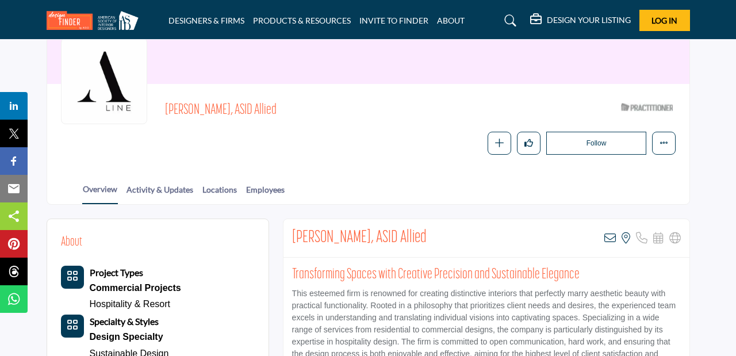
scroll to position [110, 0]
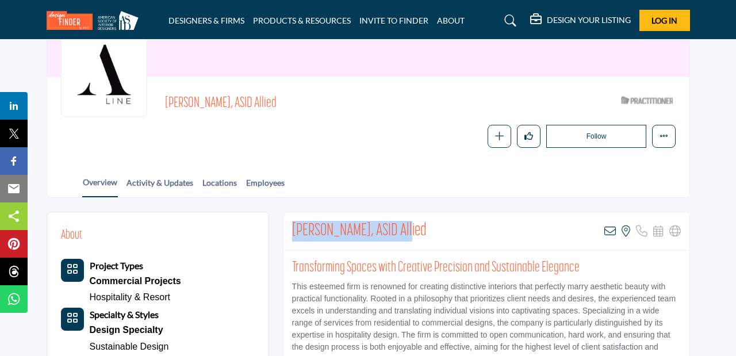
drag, startPoint x: 411, startPoint y: 228, endPoint x: 293, endPoint y: 225, distance: 117.3
click at [293, 225] on h2 "[PERSON_NAME], ASID Allied" at bounding box center [359, 231] width 135 height 21
copy h2 "Courtney Krawczyk, ASID"
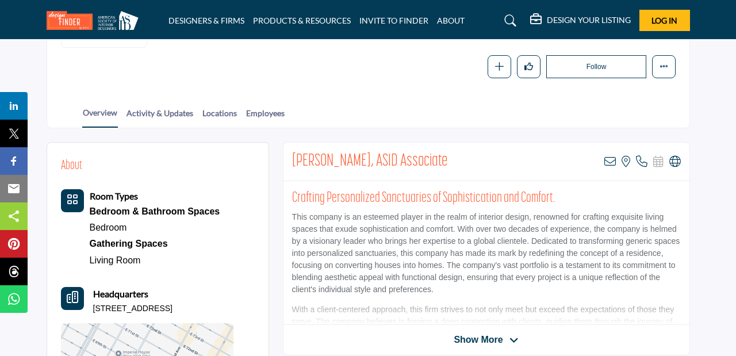
scroll to position [194, 0]
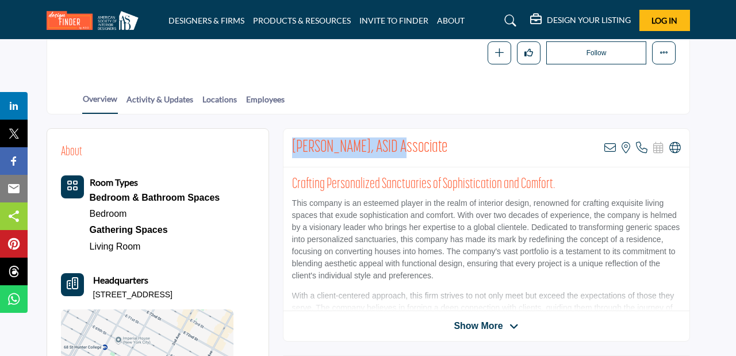
drag, startPoint x: 396, startPoint y: 143, endPoint x: 292, endPoint y: 140, distance: 104.1
click at [292, 140] on h2 "Elizabeth Hague, ASID Associate" at bounding box center [369, 147] width 155 height 21
click at [681, 151] on div "Elizabeth Hague, ASID Associate View email address of this listing View the loc…" at bounding box center [486, 148] width 406 height 39
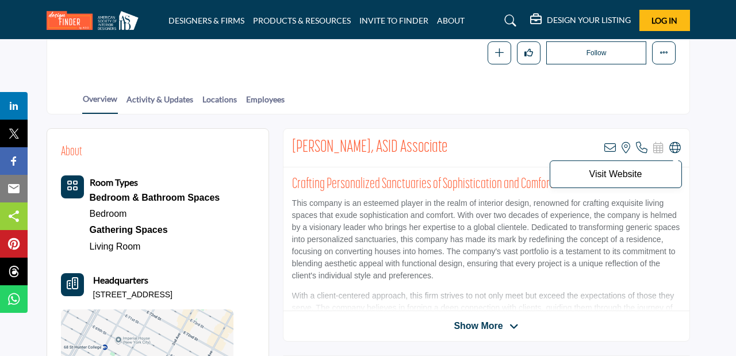
click at [677, 151] on icon at bounding box center [674, 147] width 11 height 11
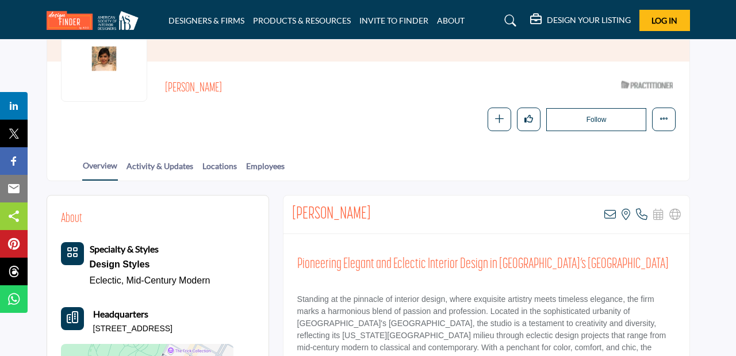
scroll to position [130, 0]
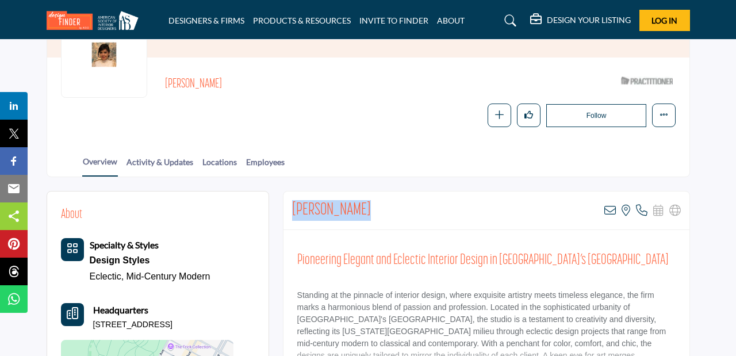
drag, startPoint x: 361, startPoint y: 210, endPoint x: 294, endPoint y: 208, distance: 66.8
click at [294, 208] on div "Arlene Angard View email address of this listing View the location of this list…" at bounding box center [486, 210] width 406 height 39
copy h2 "Arlene Angard"
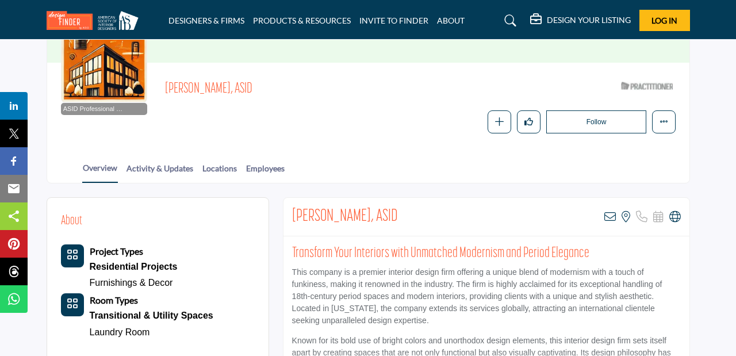
scroll to position [127, 0]
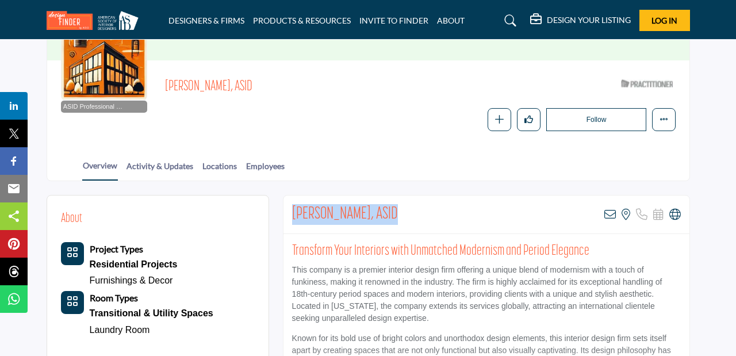
drag, startPoint x: 386, startPoint y: 206, endPoint x: 290, endPoint y: 204, distance: 96.0
click at [290, 204] on div "Ronald Bricke, ASID View email address of this listing View the location of thi…" at bounding box center [486, 214] width 406 height 39
click at [673, 212] on icon at bounding box center [674, 214] width 11 height 11
copy h2 "Ronald Bricke, ASID"
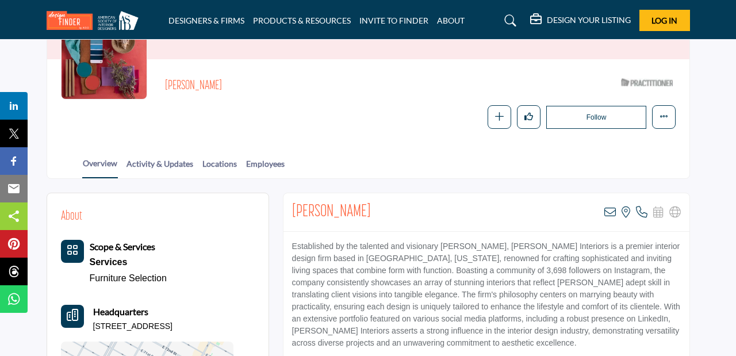
scroll to position [131, 0]
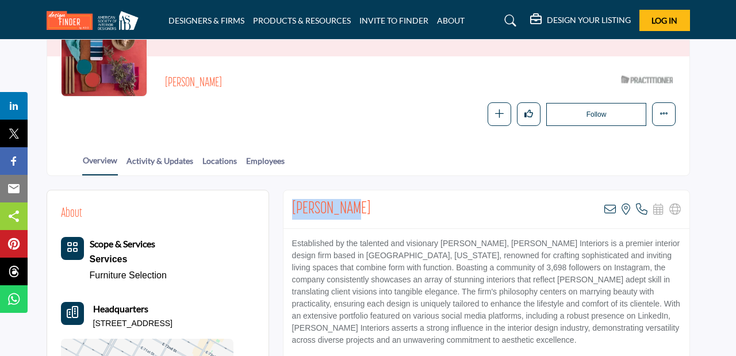
drag, startPoint x: 351, startPoint y: 212, endPoint x: 292, endPoint y: 211, distance: 59.2
click at [292, 211] on div "[PERSON_NAME] View email address of this listing View the location of this list…" at bounding box center [486, 209] width 406 height 39
copy h2 "[PERSON_NAME]"
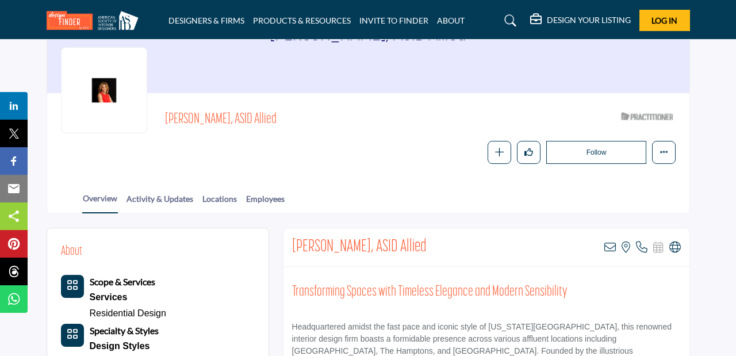
scroll to position [95, 0]
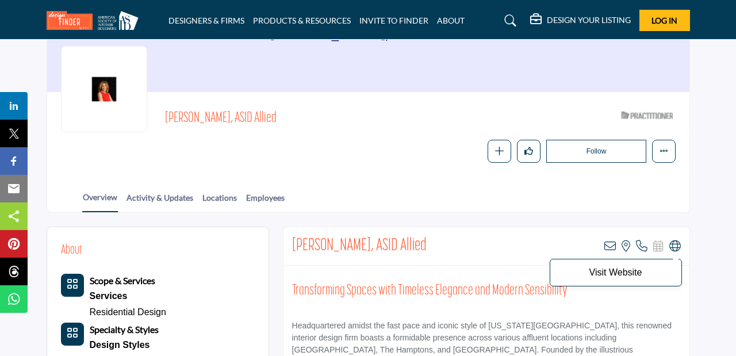
click at [672, 247] on icon at bounding box center [674, 245] width 11 height 11
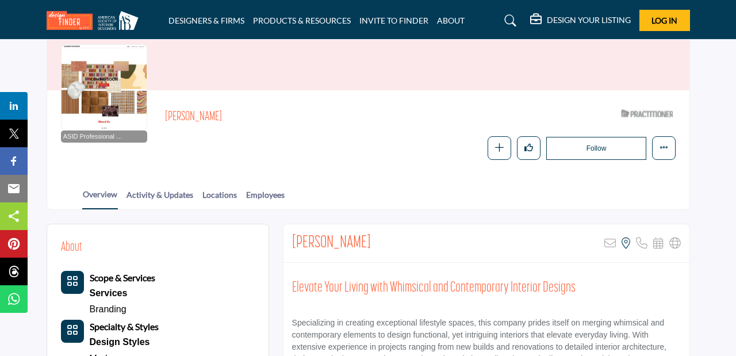
scroll to position [118, 0]
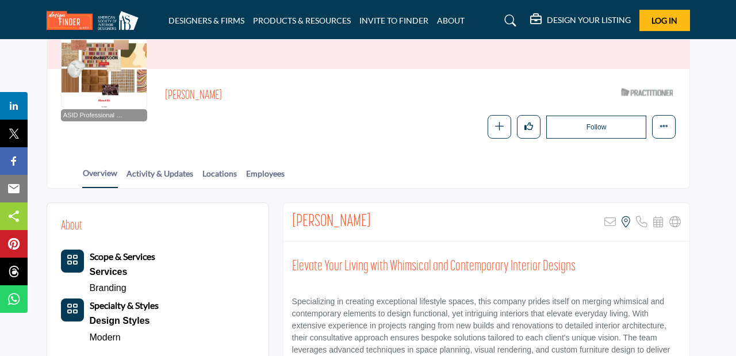
drag, startPoint x: 374, startPoint y: 224, endPoint x: 291, endPoint y: 219, distance: 83.5
click at [291, 219] on div "Elizabeth Orlian Sorry, but this listing is on a subscription plan which does n…" at bounding box center [486, 222] width 406 height 39
copy h2 "Elizabeth Orlian"
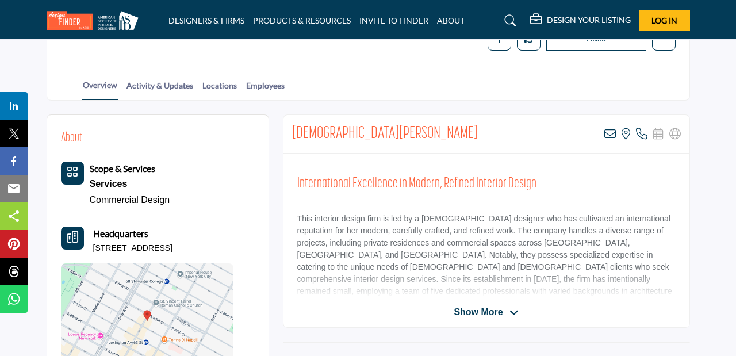
scroll to position [195, 0]
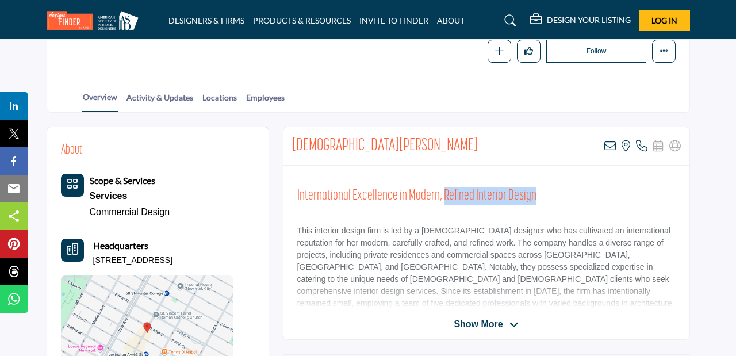
drag, startPoint x: 534, startPoint y: 197, endPoint x: 440, endPoint y: 191, distance: 93.3
click at [440, 191] on h2 "International Excellence in Modern, Refined Interior Design" at bounding box center [486, 195] width 378 height 17
copy h2 "Refined Interior Design"
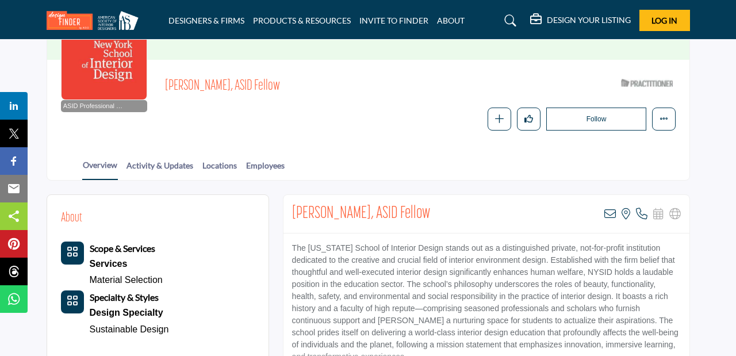
scroll to position [183, 0]
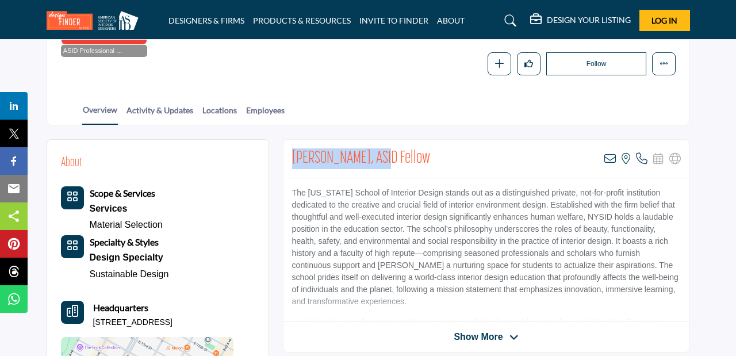
drag, startPoint x: 372, startPoint y: 158, endPoint x: 292, endPoint y: 147, distance: 80.7
click at [292, 147] on div "Ellen Fisher, ASID Fellow View email address of this listing View the location …" at bounding box center [486, 159] width 406 height 39
copy h2 "Ellen Fisher, ASID"
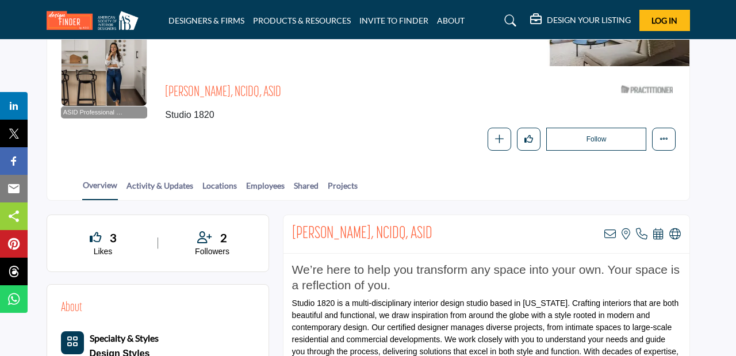
scroll to position [122, 0]
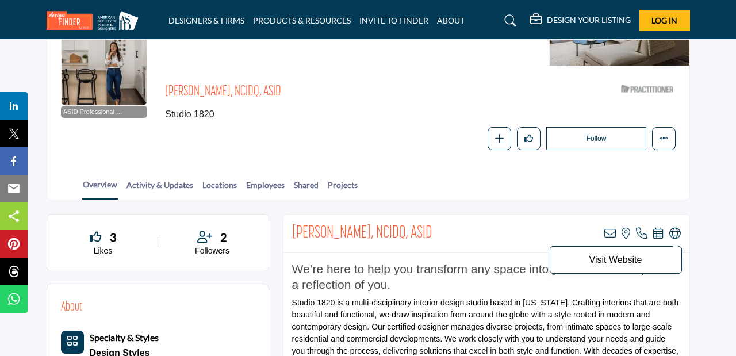
click at [676, 235] on icon at bounding box center [674, 233] width 11 height 11
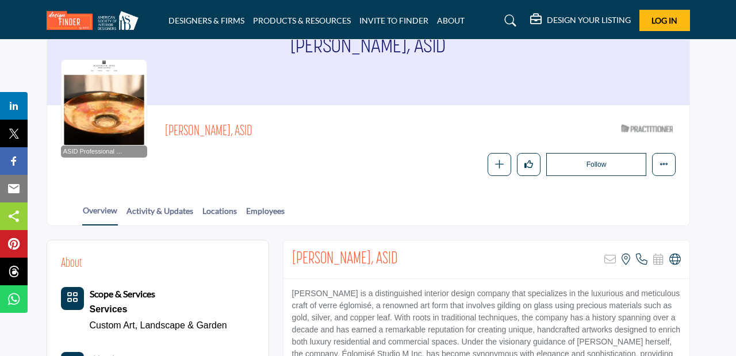
scroll to position [109, 0]
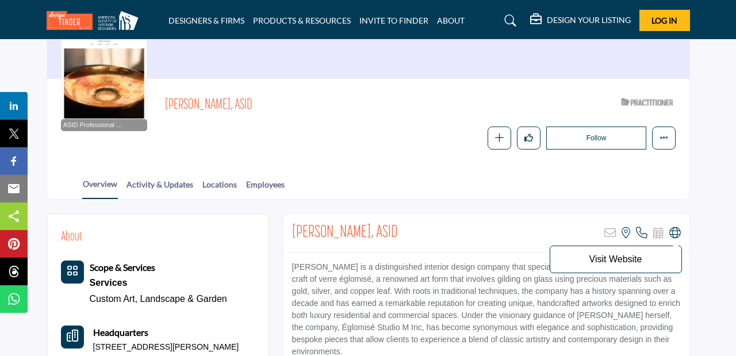
click at [674, 232] on icon at bounding box center [674, 232] width 11 height 11
click at [673, 232] on icon at bounding box center [674, 232] width 11 height 11
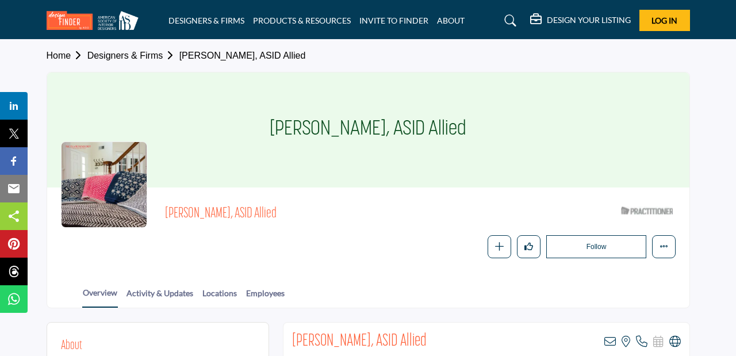
scroll to position [79, 0]
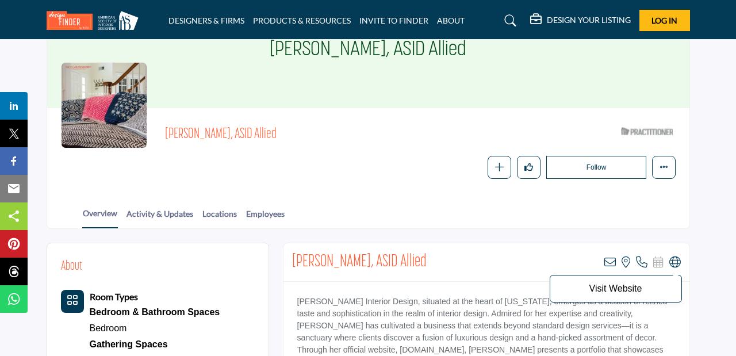
click at [678, 259] on icon at bounding box center [674, 261] width 11 height 11
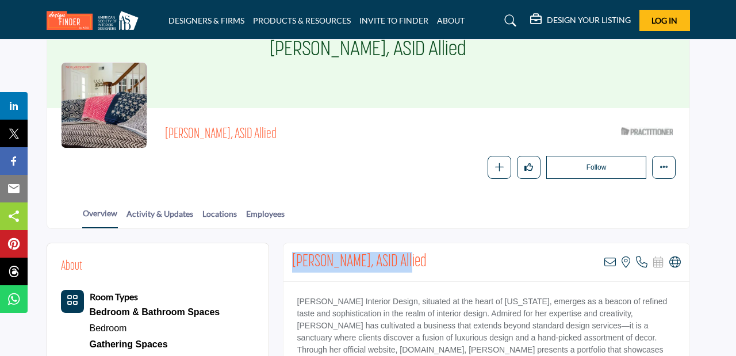
drag, startPoint x: 402, startPoint y: 263, endPoint x: 287, endPoint y: 252, distance: 115.5
click at [287, 252] on div "Nicola Rosendorff, ASID Allied View email address of this listing View the loca…" at bounding box center [486, 262] width 406 height 39
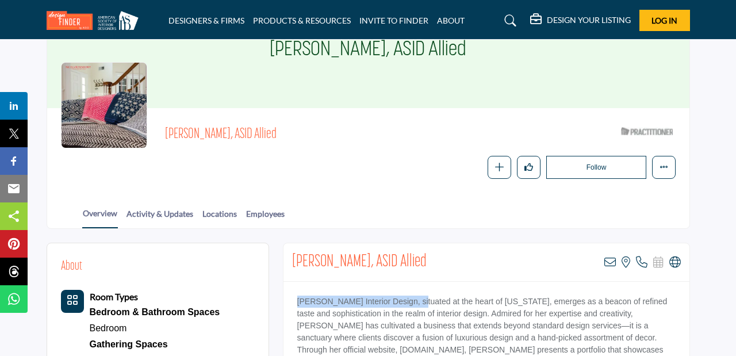
drag, startPoint x: 415, startPoint y: 303, endPoint x: 294, endPoint y: 302, distance: 120.7
click at [297, 302] on p "Nicola Rosendorff Interior Design, situated at the heart of New York, emerges a…" at bounding box center [486, 338] width 378 height 85
copy p "Nicola Rosendorff Interior Design"
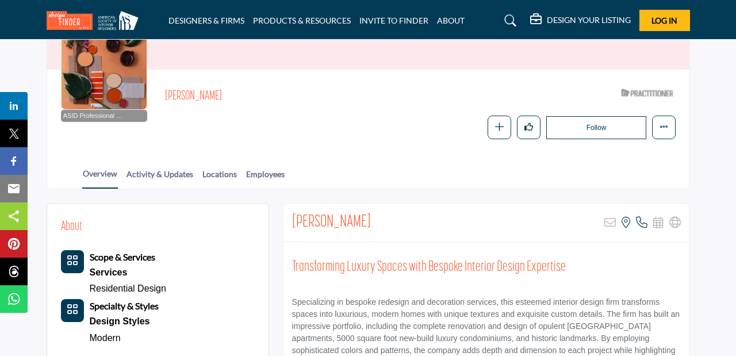
scroll to position [126, 0]
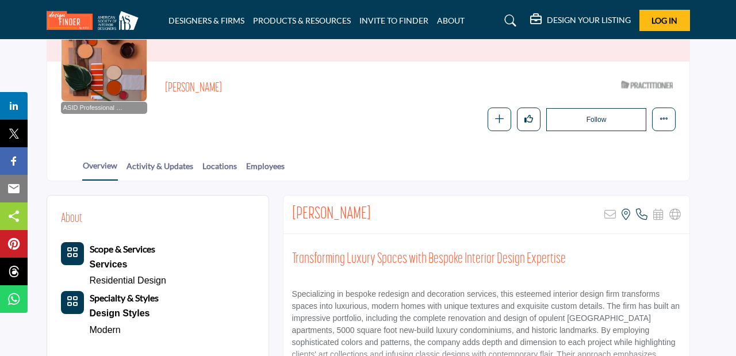
drag, startPoint x: 358, startPoint y: 215, endPoint x: 293, endPoint y: 211, distance: 65.1
click at [293, 211] on div "Anjali Pollack Sorry, but this listing is on a subscription plan which does not…" at bounding box center [486, 214] width 406 height 39
copy h2 "Anjali Pollack"
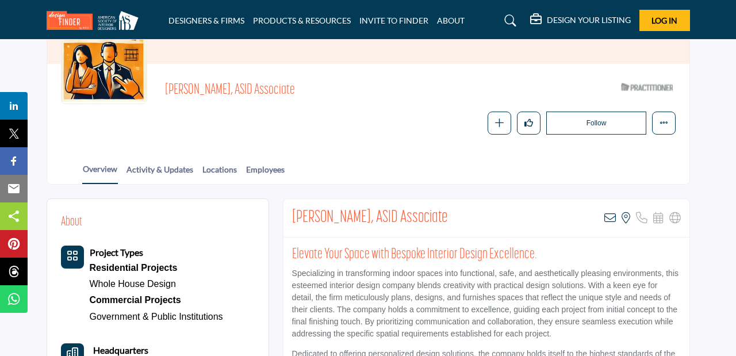
scroll to position [159, 0]
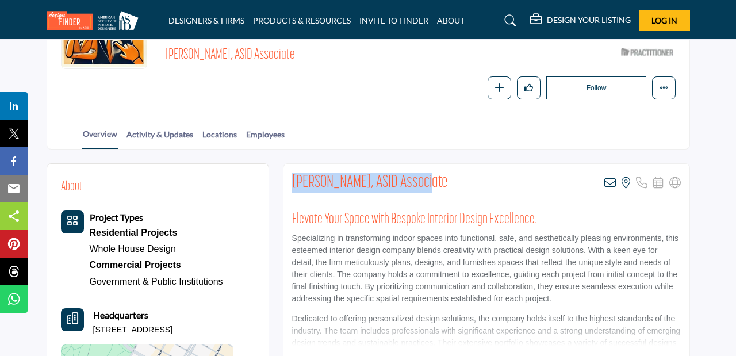
drag, startPoint x: 415, startPoint y: 179, endPoint x: 286, endPoint y: 178, distance: 129.4
click at [286, 178] on div "Douglas Stuart Bray, ASID Associate View email address of this listing View the…" at bounding box center [486, 183] width 406 height 39
copy h2 "Douglas Stuart Bray, ASID"
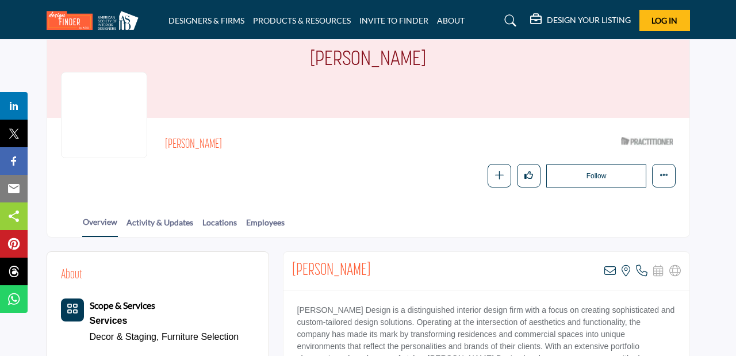
scroll to position [94, 0]
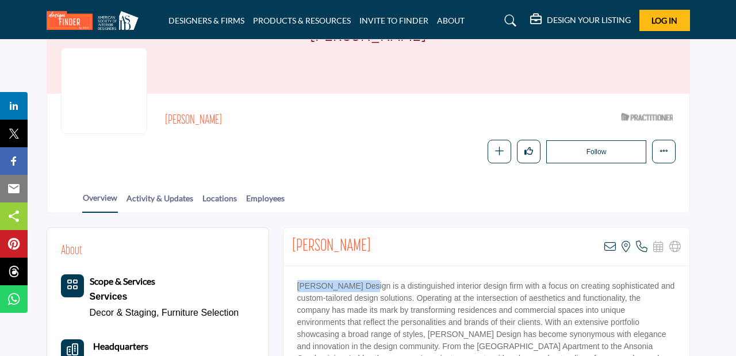
drag, startPoint x: 363, startPoint y: 285, endPoint x: 294, endPoint y: 285, distance: 68.4
click at [297, 285] on p "JM Elginer Design is a distinguished interior design firm with a focus on creat…" at bounding box center [486, 328] width 378 height 97
copy p "JM Elginer Design"
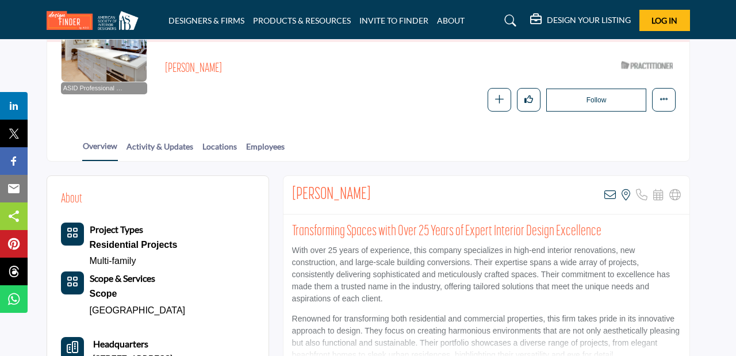
scroll to position [146, 0]
drag, startPoint x: 375, startPoint y: 197, endPoint x: 292, endPoint y: 190, distance: 83.7
click at [291, 190] on div "Johanna Nakos View email address of this listing View the location of this list…" at bounding box center [486, 194] width 406 height 39
copy h2 "Johanna Nakos"
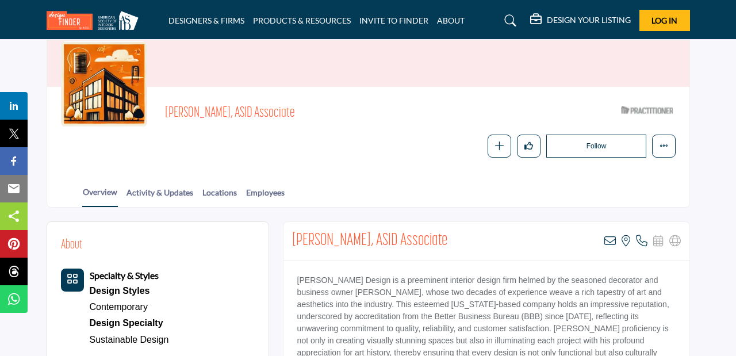
scroll to position [105, 0]
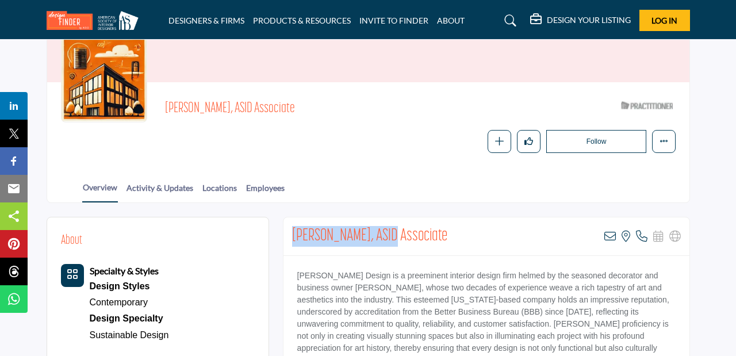
drag, startPoint x: 384, startPoint y: 237, endPoint x: 277, endPoint y: 237, distance: 106.4
copy h2 "Dmitry Dudnik, ASID"
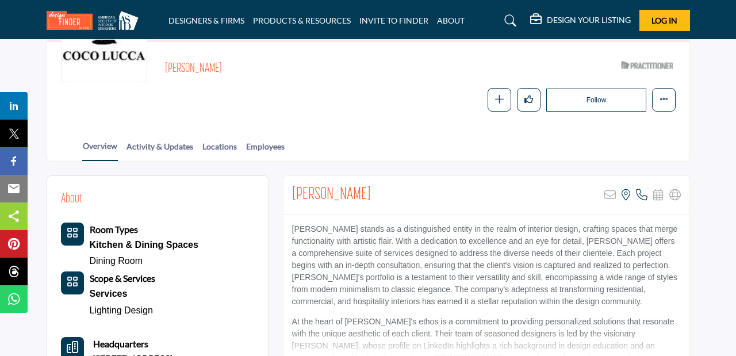
scroll to position [155, 0]
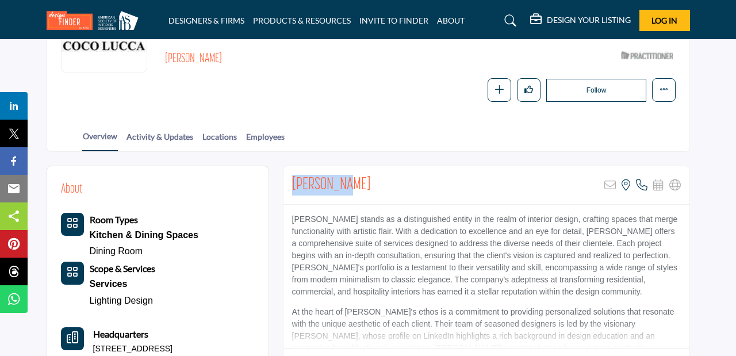
drag, startPoint x: 349, startPoint y: 186, endPoint x: 280, endPoint y: 179, distance: 69.4
copy h2 "Diane Kwon"
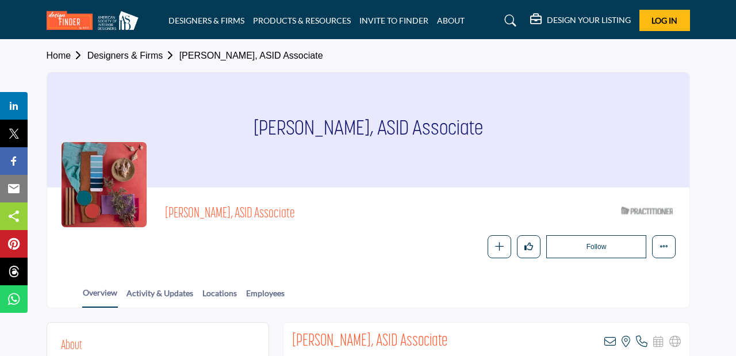
scroll to position [154, 0]
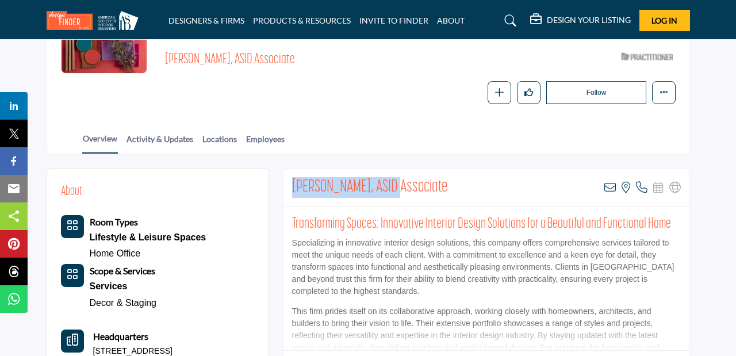
drag, startPoint x: 384, startPoint y: 186, endPoint x: 288, endPoint y: 186, distance: 95.4
click at [288, 186] on div "Alice Yiu Hunt, ASID Associate View email address of this listing View the loca…" at bounding box center [486, 187] width 406 height 39
copy h2 "Alice Yiu Hunt, ASID"
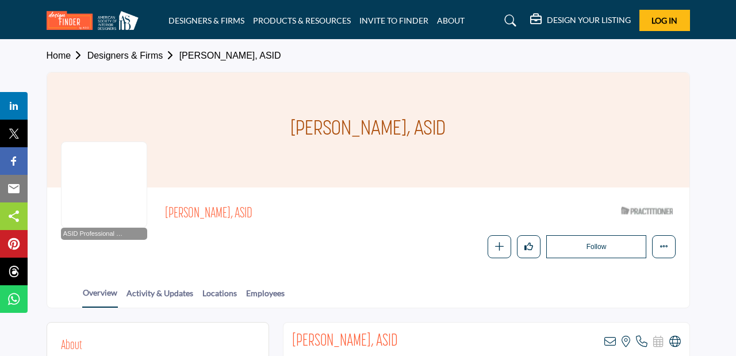
drag, startPoint x: 455, startPoint y: 132, endPoint x: 295, endPoint y: 122, distance: 160.2
click at [295, 122] on div "[PERSON_NAME], ASID" at bounding box center [368, 129] width 642 height 115
copy h1 "[PERSON_NAME], ASID"
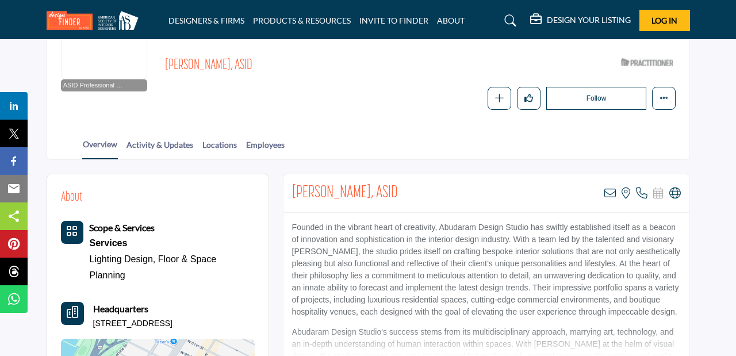
scroll to position [160, 0]
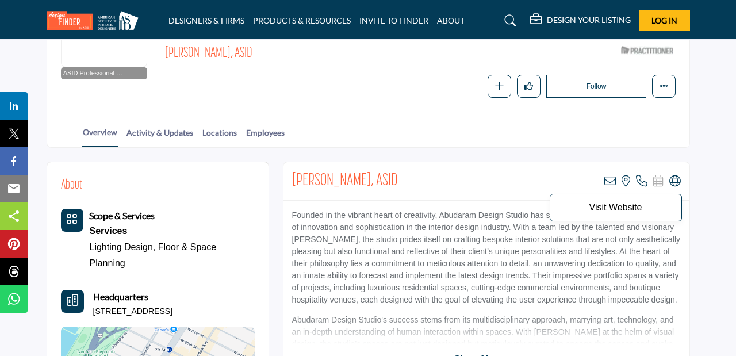
click at [672, 185] on icon at bounding box center [674, 180] width 11 height 11
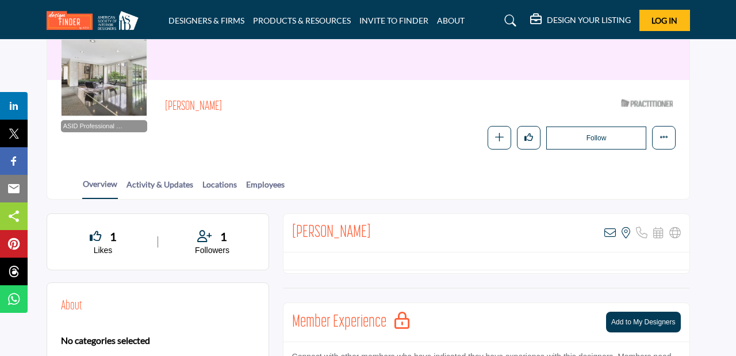
scroll to position [110, 0]
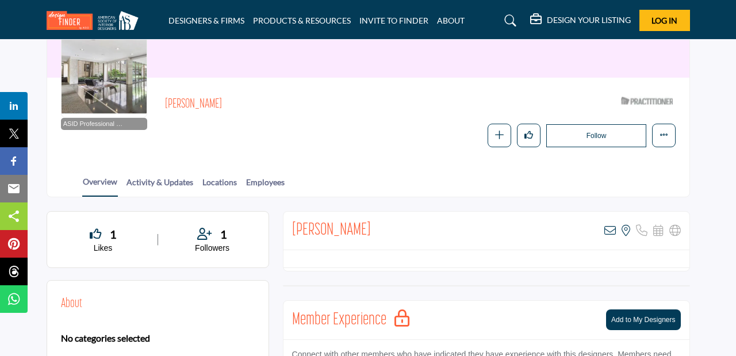
drag, startPoint x: 371, startPoint y: 231, endPoint x: 294, endPoint y: 224, distance: 77.4
click at [294, 224] on h2 "Margo Monkarsh" at bounding box center [331, 230] width 79 height 21
copy h2 "Margo Monkarsh"
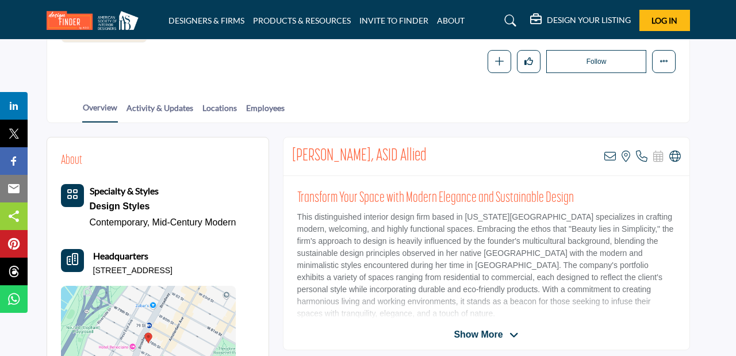
scroll to position [187, 0]
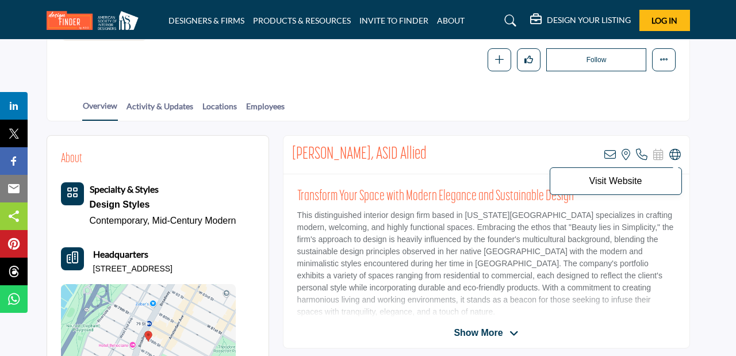
click at [674, 155] on icon at bounding box center [674, 154] width 11 height 11
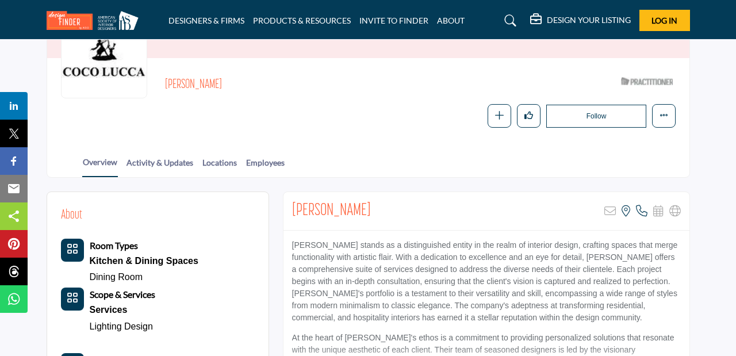
scroll to position [136, 0]
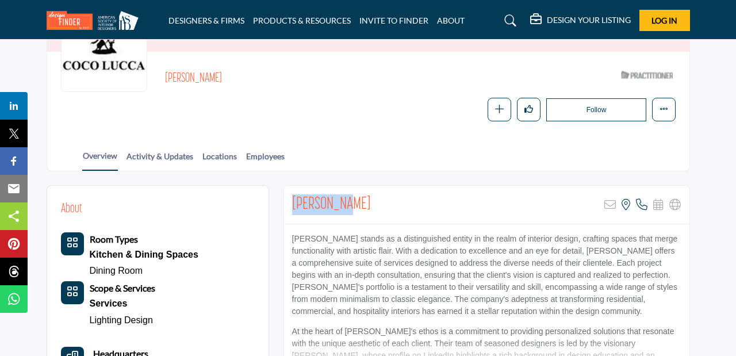
drag, startPoint x: 354, startPoint y: 201, endPoint x: 294, endPoint y: 196, distance: 60.0
click at [294, 196] on div "Diane Kwon Sorry, but this listing is on a subscription plan which does not all…" at bounding box center [486, 205] width 406 height 39
copy h2 "Diane Kwon"
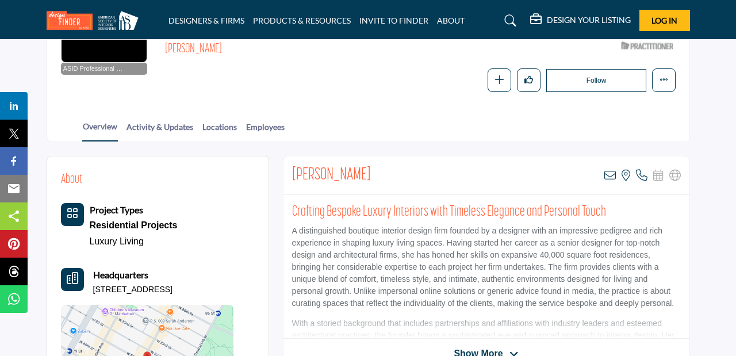
scroll to position [178, 0]
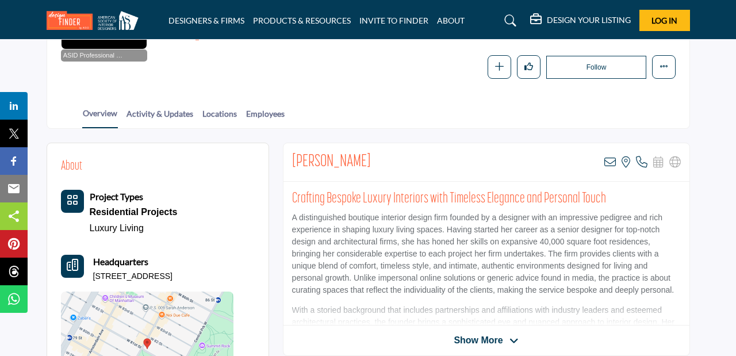
drag, startPoint x: 378, startPoint y: 162, endPoint x: 286, endPoint y: 155, distance: 92.8
click at [286, 155] on div "Nancy Boszhardt View email address of this listing View the location of this li…" at bounding box center [486, 162] width 406 height 39
copy h2 "Nancy Boszhardt"
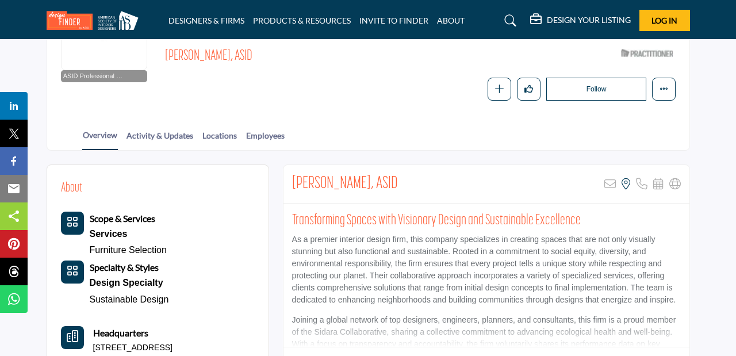
scroll to position [160, 0]
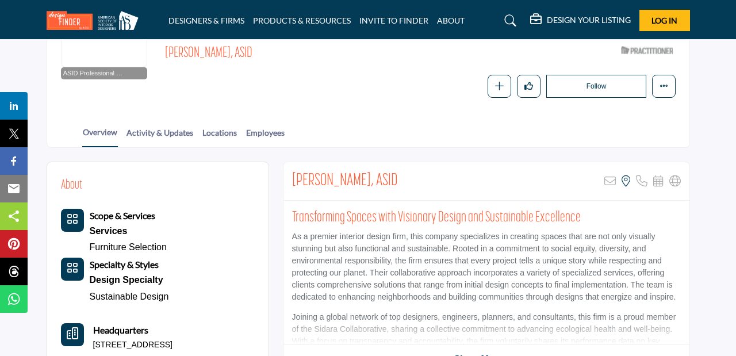
drag, startPoint x: 395, startPoint y: 180, endPoint x: 292, endPoint y: 176, distance: 103.6
click at [292, 176] on div "Carolyn Baross, ASID Sorry, but this listing is on a subscription plan which do…" at bounding box center [486, 181] width 406 height 39
copy h2 "Carolyn Baross, ASID"
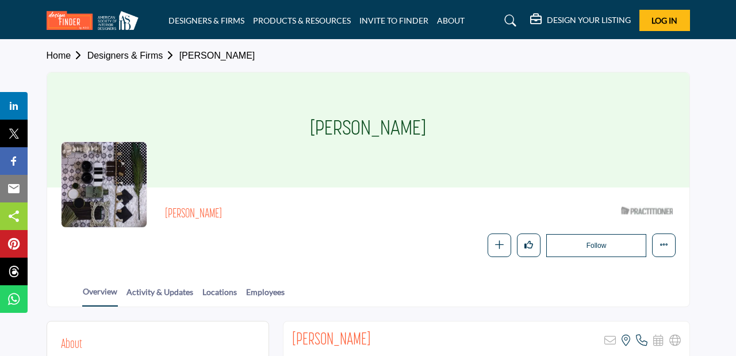
scroll to position [107, 0]
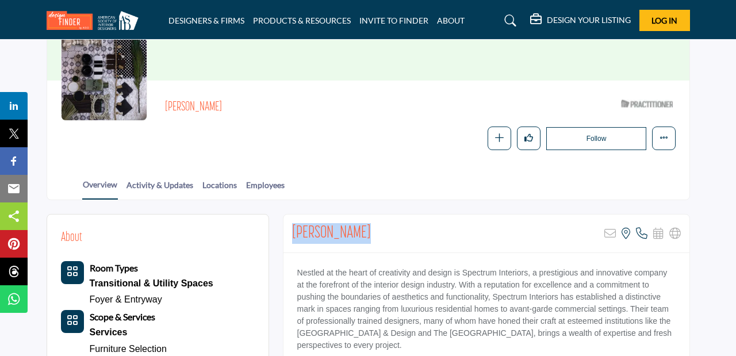
drag, startPoint x: 363, startPoint y: 232, endPoint x: 291, endPoint y: 228, distance: 72.5
click at [291, 228] on div "Daniel Harper Sorry, but this listing is on a subscription plan which does not …" at bounding box center [486, 233] width 406 height 39
copy h2 "Daniel Harper"
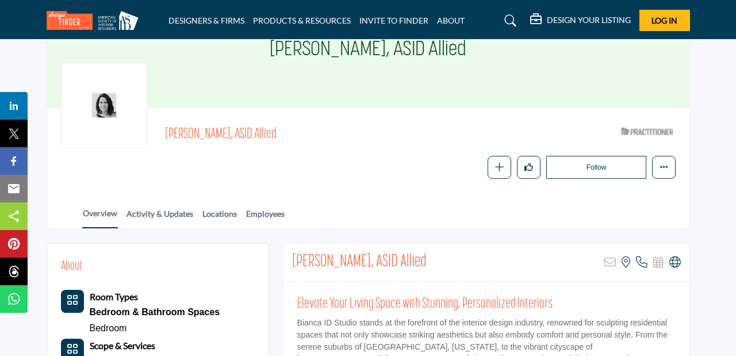
scroll to position [80, 0]
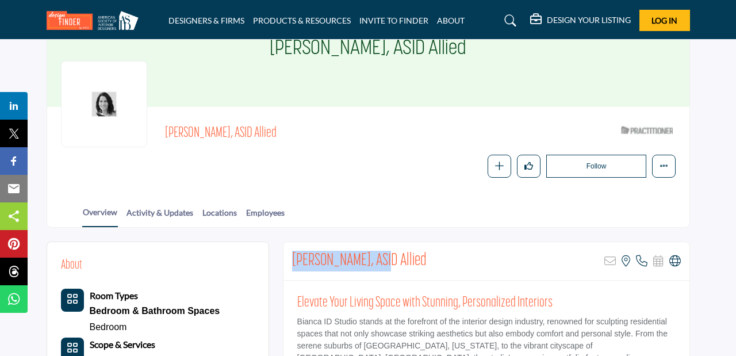
drag, startPoint x: 381, startPoint y: 258, endPoint x: 287, endPoint y: 258, distance: 93.7
click at [287, 258] on div "Bianca Pinho, ASID Allied Sorry, but this listing is on a subscription plan whi…" at bounding box center [486, 261] width 406 height 39
copy h2 "Bianca Pinho, ASID"
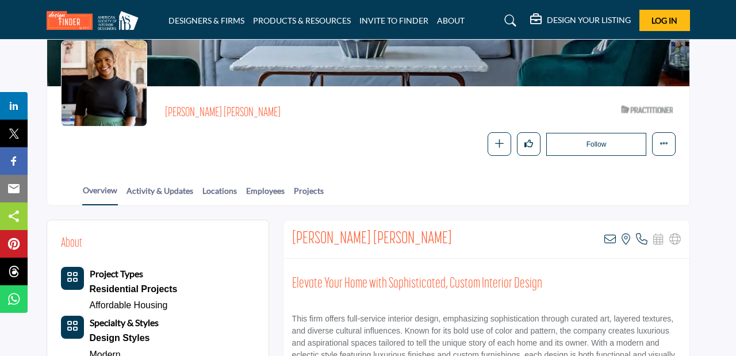
scroll to position [102, 0]
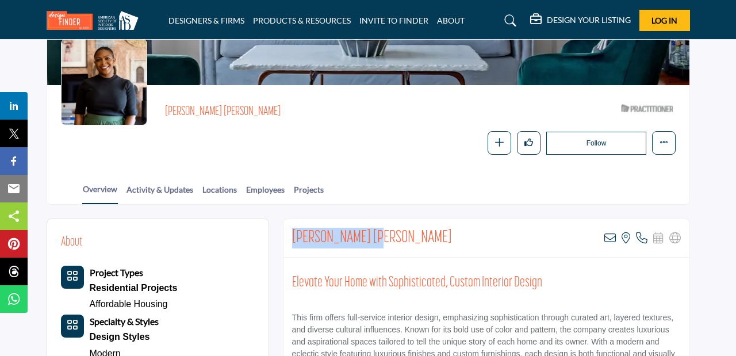
drag, startPoint x: 379, startPoint y: 236, endPoint x: 294, endPoint y: 236, distance: 85.7
click at [294, 236] on div "Beth Diana Smith View email address of this listing View the location of this l…" at bounding box center [486, 238] width 406 height 39
copy h2 "Beth Diana Smith"
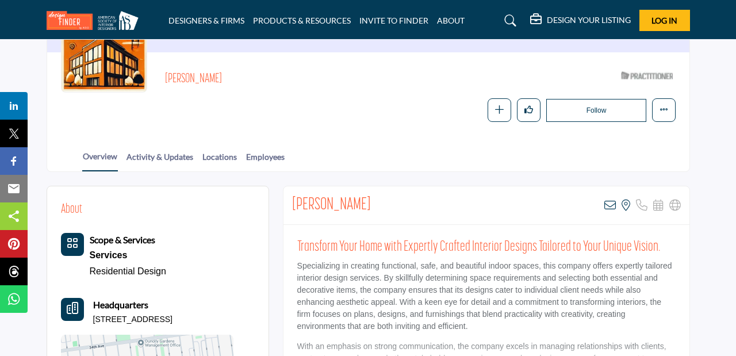
scroll to position [145, 0]
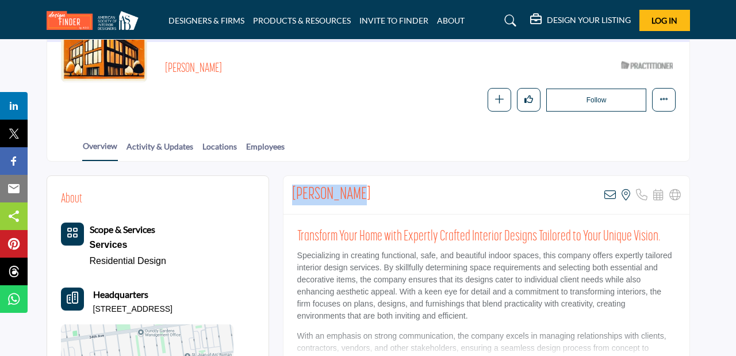
drag, startPoint x: 360, startPoint y: 192, endPoint x: 290, endPoint y: 191, distance: 69.6
click at [290, 191] on div "Diana Mosher View email address of this listing View the location of this listi…" at bounding box center [486, 195] width 406 height 39
copy h2 "Diana Mosher"
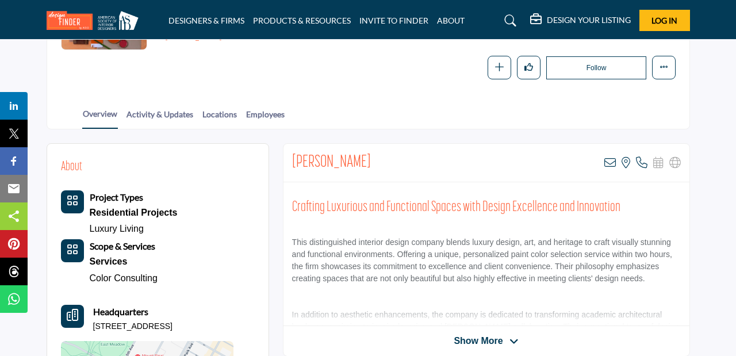
scroll to position [190, 0]
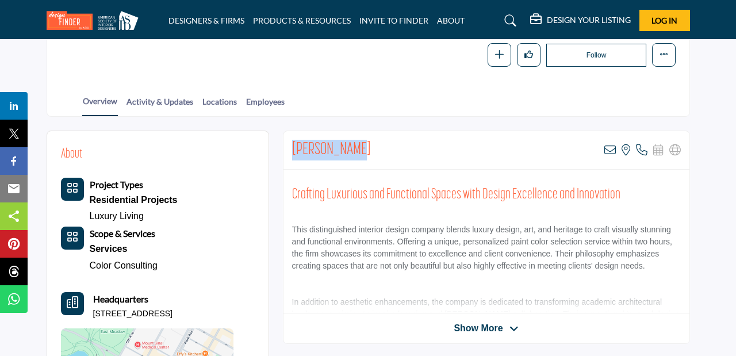
drag, startPoint x: 357, startPoint y: 151, endPoint x: 293, endPoint y: 148, distance: 64.5
click at [293, 148] on div "Dalia Forman View email address of this listing View the location of this listi…" at bounding box center [486, 150] width 406 height 39
copy h2 "Dalia Forman"
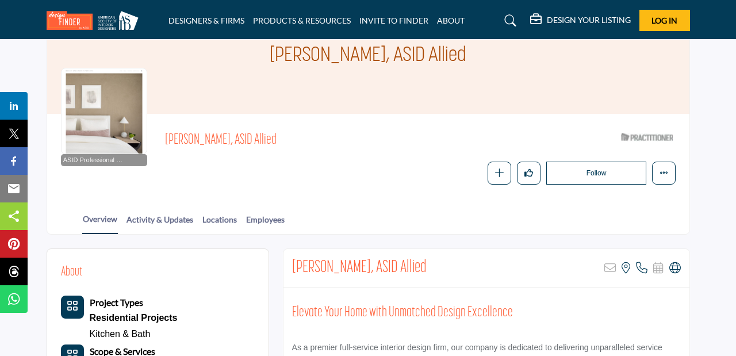
scroll to position [122, 0]
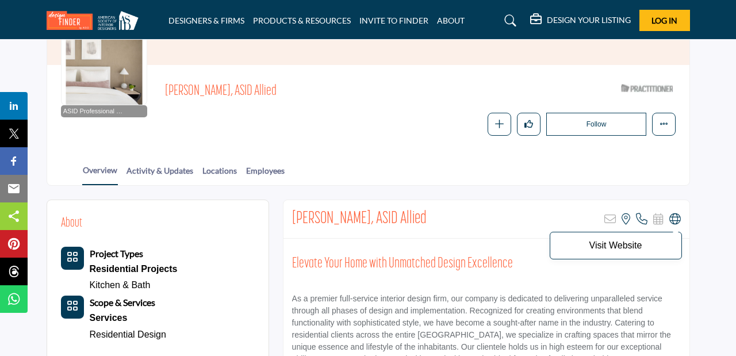
click at [676, 218] on icon at bounding box center [674, 218] width 11 height 11
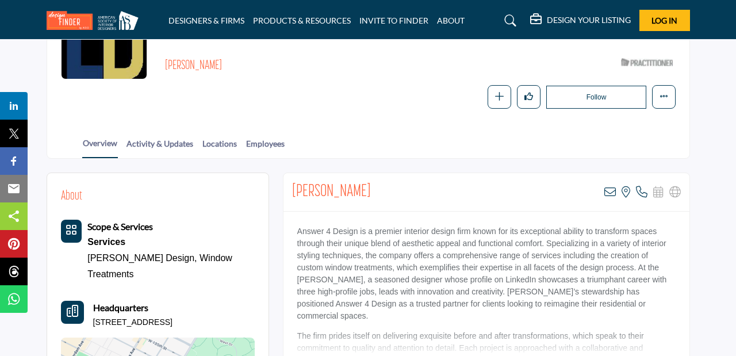
scroll to position [150, 0]
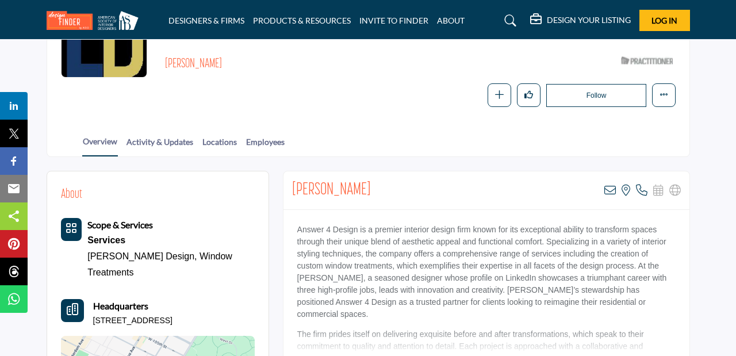
drag, startPoint x: 317, startPoint y: 191, endPoint x: 291, endPoint y: 185, distance: 26.8
click at [291, 185] on div "Elizabeth Douglas View email address of this listing View the location of this …" at bounding box center [486, 190] width 406 height 39
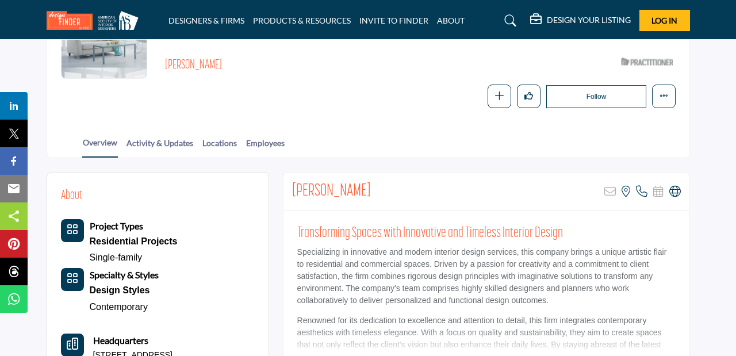
scroll to position [152, 0]
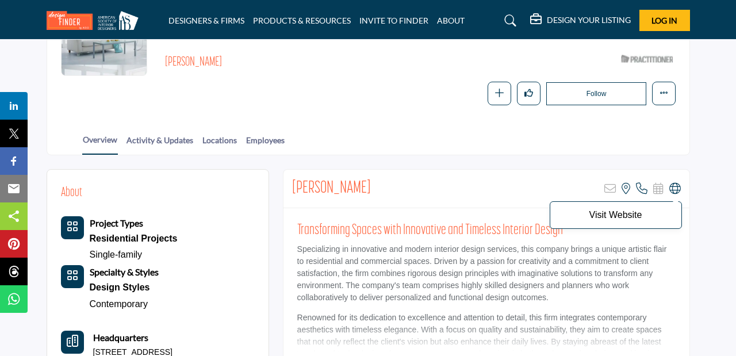
click at [679, 187] on icon at bounding box center [674, 188] width 11 height 11
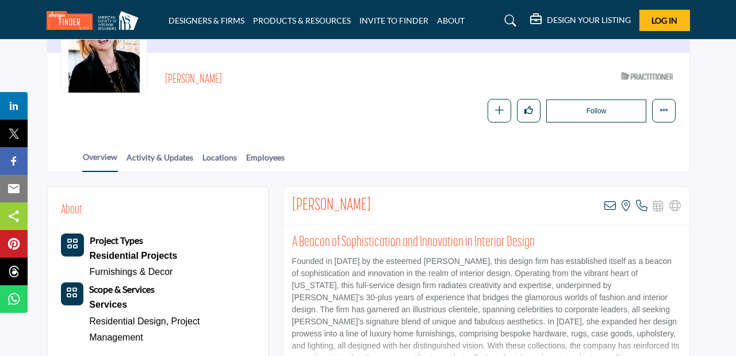
scroll to position [143, 0]
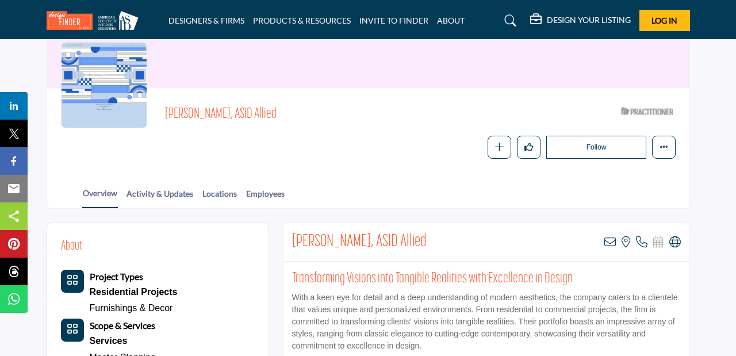
scroll to position [118, 0]
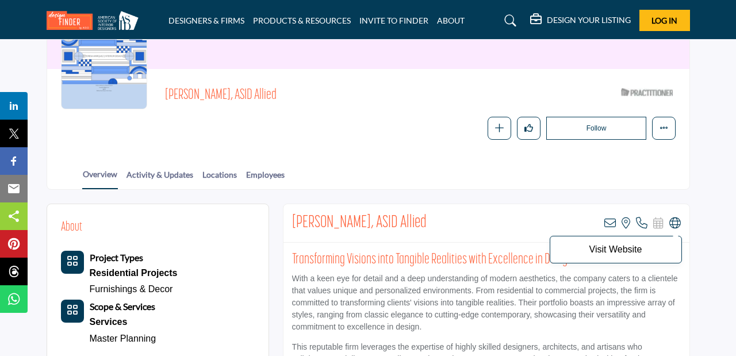
click at [675, 224] on icon at bounding box center [674, 222] width 11 height 11
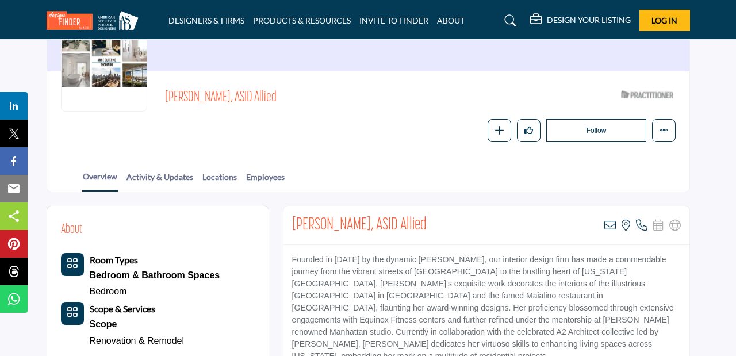
scroll to position [117, 0]
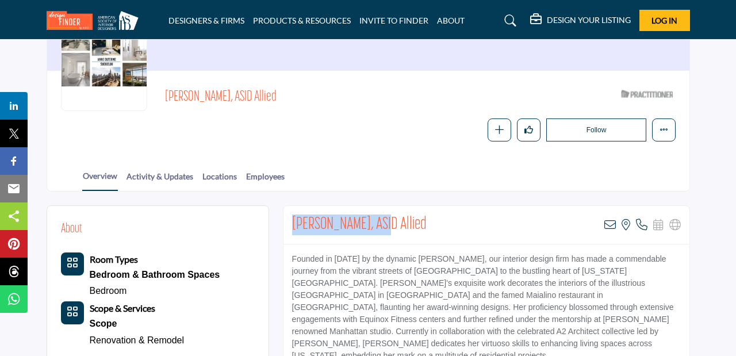
drag, startPoint x: 386, startPoint y: 225, endPoint x: 293, endPoint y: 216, distance: 93.6
click at [293, 216] on h2 "[PERSON_NAME], ASID Allied" at bounding box center [359, 224] width 135 height 21
copy h2 "Anne Duterme, ASID"
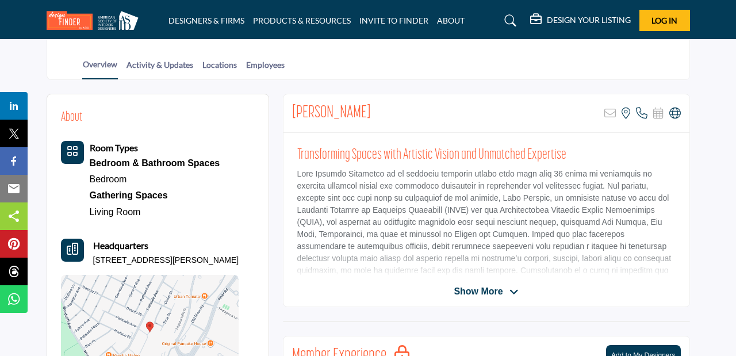
scroll to position [223, 0]
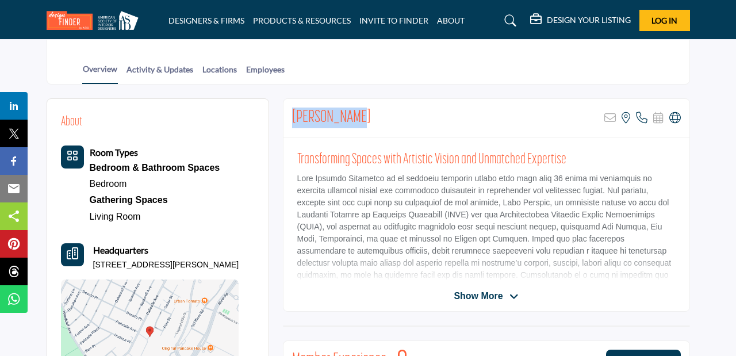
drag, startPoint x: 360, startPoint y: 119, endPoint x: 293, endPoint y: 114, distance: 66.9
click at [293, 114] on div "Judi Schwarz Sorry, but this listing is on a subscription plan which does not a…" at bounding box center [486, 118] width 406 height 39
click at [672, 120] on icon at bounding box center [674, 117] width 11 height 11
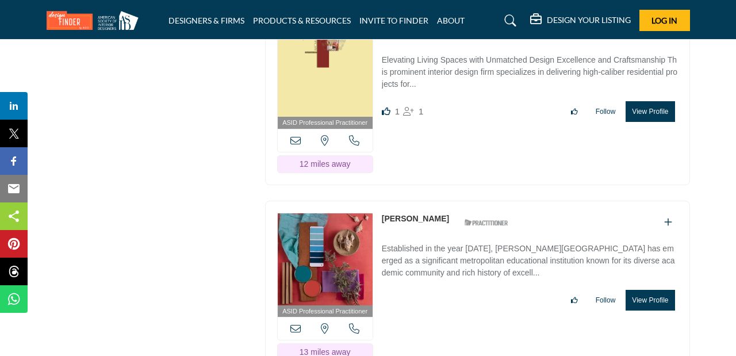
scroll to position [28549, 0]
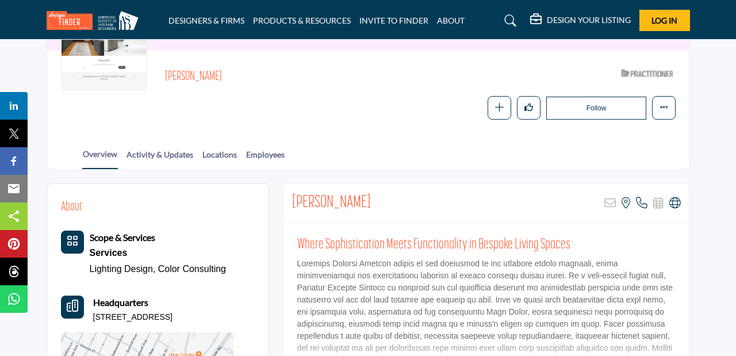
scroll to position [160, 0]
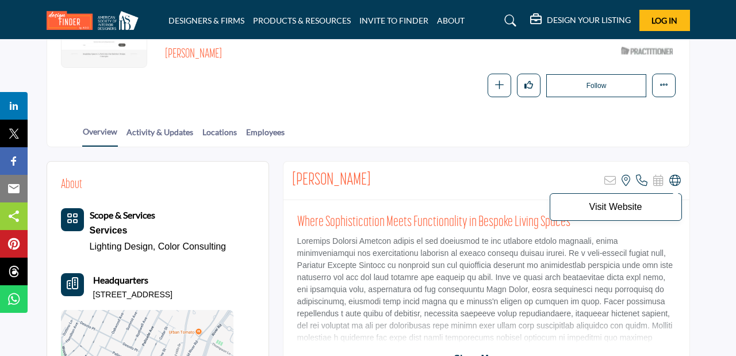
click at [674, 182] on icon at bounding box center [674, 180] width 11 height 11
drag, startPoint x: 366, startPoint y: 176, endPoint x: 291, endPoint y: 171, distance: 74.9
click at [291, 171] on div "Lily Amirassefi Sorry, but this listing is on a subscription plan which does no…" at bounding box center [486, 181] width 406 height 39
copy h2 "Lily Amirassefi"
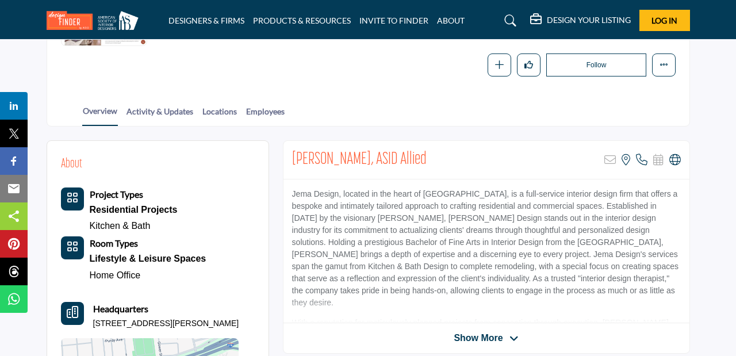
scroll to position [195, 0]
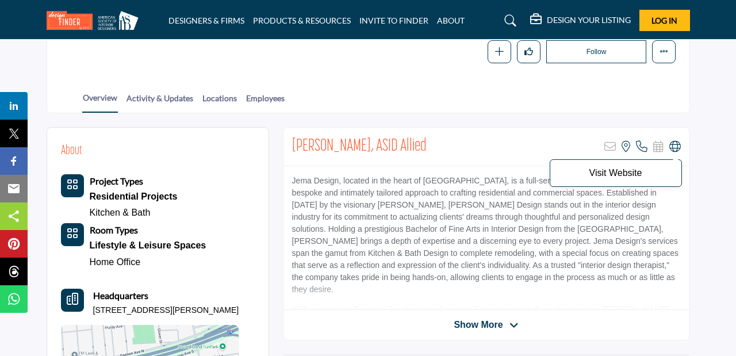
click at [672, 151] on icon at bounding box center [674, 146] width 11 height 11
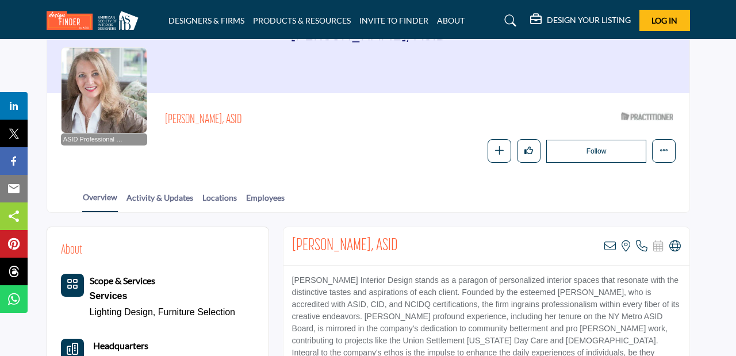
scroll to position [99, 0]
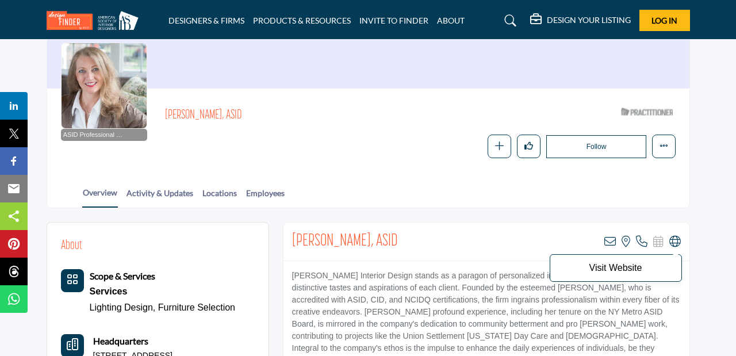
click at [671, 240] on icon at bounding box center [674, 241] width 11 height 11
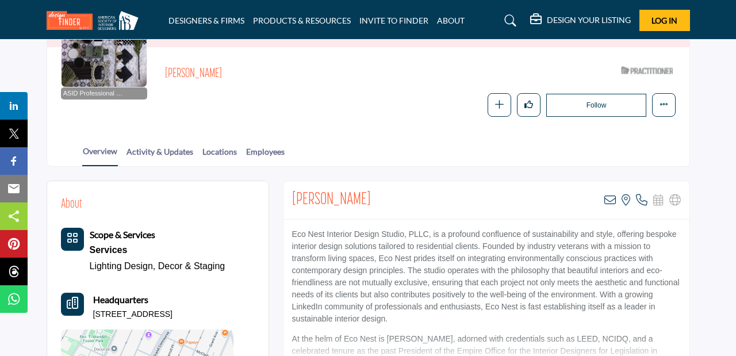
scroll to position [157, 0]
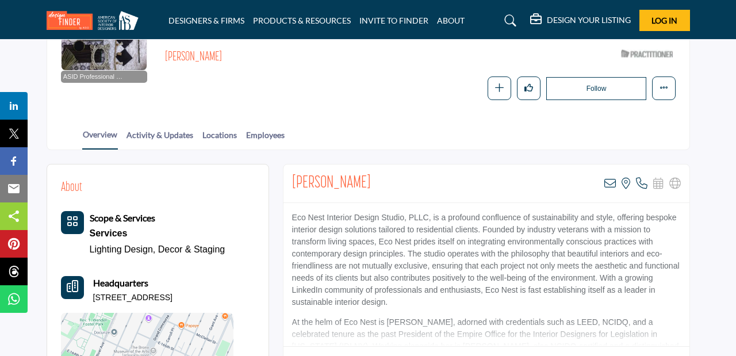
drag, startPoint x: 366, startPoint y: 182, endPoint x: 293, endPoint y: 180, distance: 73.1
click at [293, 180] on div "Vincent Taylor View email address of this listing View the location of this lis…" at bounding box center [486, 183] width 406 height 39
copy h2 "Vincent Taylor"
drag, startPoint x: 428, startPoint y: 214, endPoint x: 319, endPoint y: 205, distance: 109.6
click at [318, 212] on p "Eco Nest Interior Design Studio, PLLC, is a profound confluence of sustainabili…" at bounding box center [486, 260] width 389 height 97
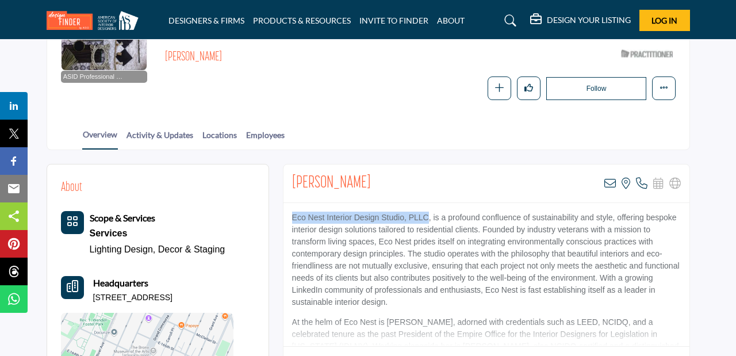
copy p "Eco Nest Interior Design Studio, PLLC"
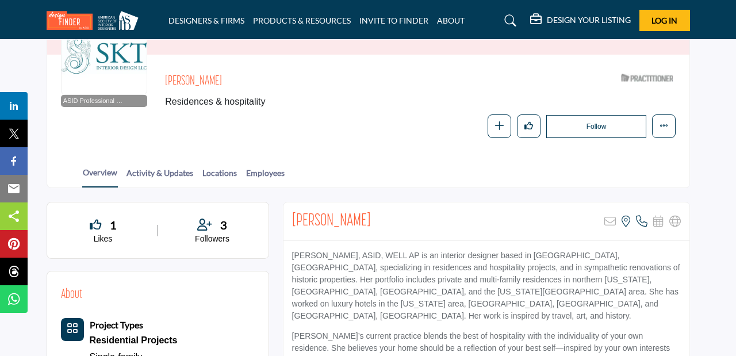
scroll to position [163, 0]
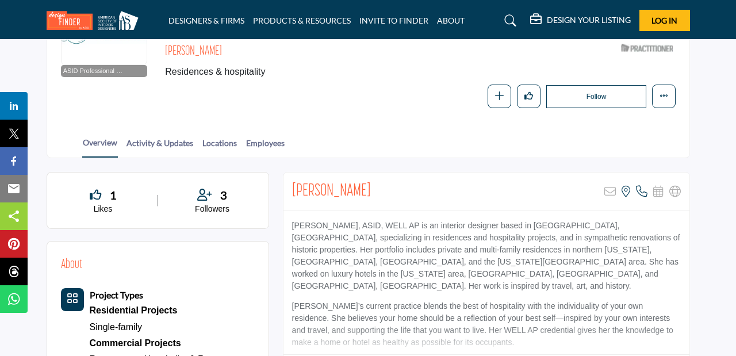
drag, startPoint x: 359, startPoint y: 186, endPoint x: 294, endPoint y: 184, distance: 65.0
click at [294, 184] on div "Susan K. Tully Sorry, but this listing is on a subscription plan which does not…" at bounding box center [486, 191] width 406 height 39
copy h2 "Susan K. Tully"
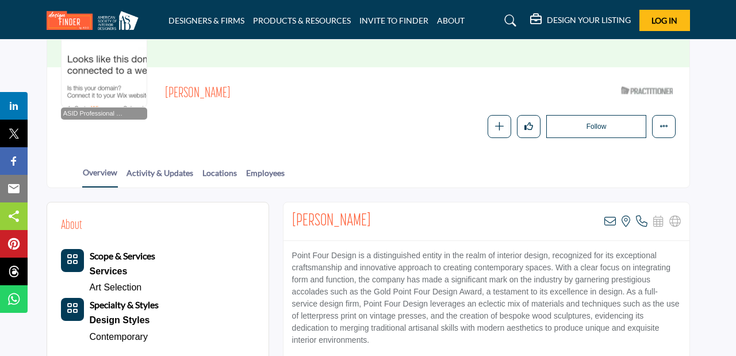
scroll to position [125, 0]
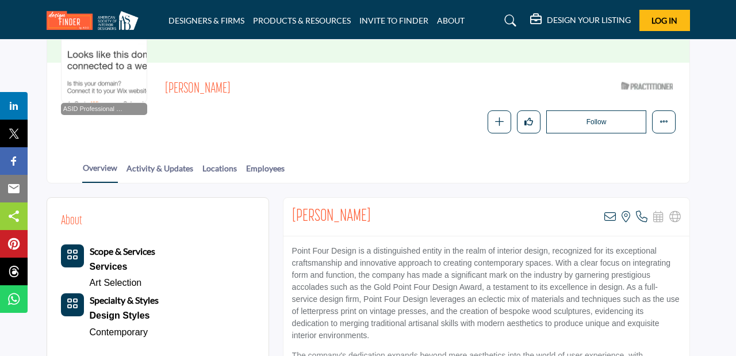
drag, startPoint x: 390, startPoint y: 215, endPoint x: 293, endPoint y: 212, distance: 97.2
click at [293, 212] on div "[PERSON_NAME] View email address of this listing View the location of this list…" at bounding box center [486, 217] width 406 height 39
drag, startPoint x: 356, startPoint y: 254, endPoint x: 290, endPoint y: 250, distance: 66.2
click at [292, 250] on p "Point Four Design is a distinguished entity in the realm of interior design, re…" at bounding box center [486, 293] width 389 height 97
copy p "Point Four Design"
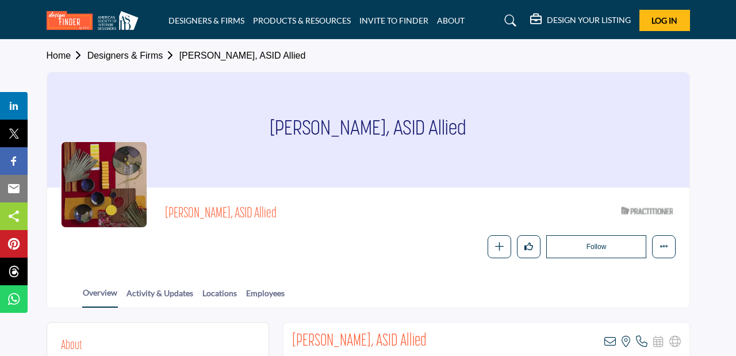
drag, startPoint x: 239, startPoint y: 213, endPoint x: 159, endPoint y: 207, distance: 79.6
click at [165, 206] on span "Sharon Flynn, ASID Allied" at bounding box center [321, 214] width 313 height 19
copy span "Sharon Flynn, ASID"
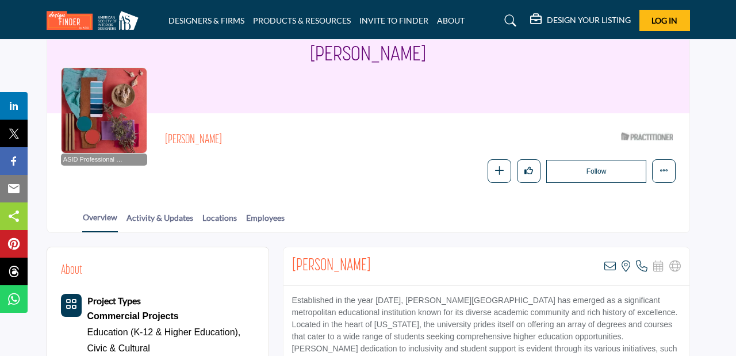
scroll to position [96, 0]
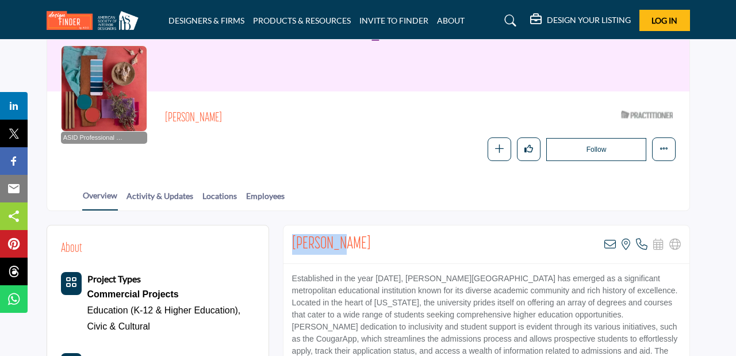
drag, startPoint x: 339, startPoint y: 243, endPoint x: 290, endPoint y: 240, distance: 49.5
click at [290, 240] on div "MJ Divino View email address of this listing View the location of this listing" at bounding box center [486, 244] width 406 height 39
copy h2 "MJ Divino"
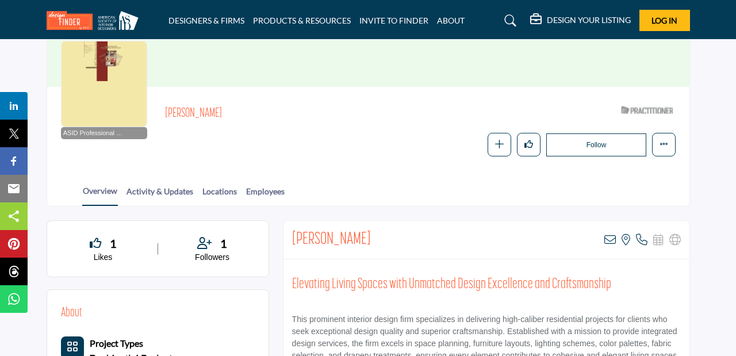
scroll to position [149, 0]
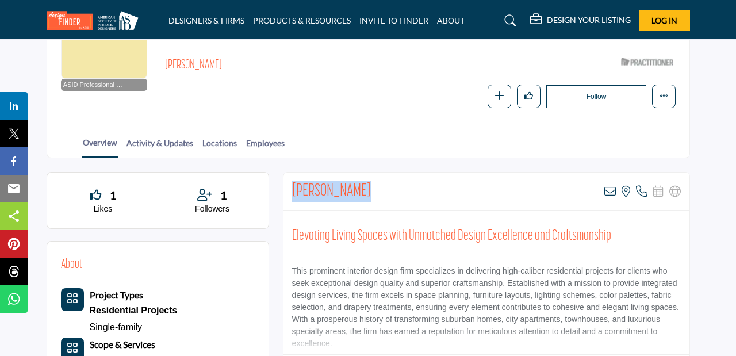
drag, startPoint x: 358, startPoint y: 189, endPoint x: 293, endPoint y: 187, distance: 65.0
click at [293, 187] on div "Karen Topjian View email address of this listing View the location of this list…" at bounding box center [486, 191] width 406 height 39
copy h2 "Karen Topjian"
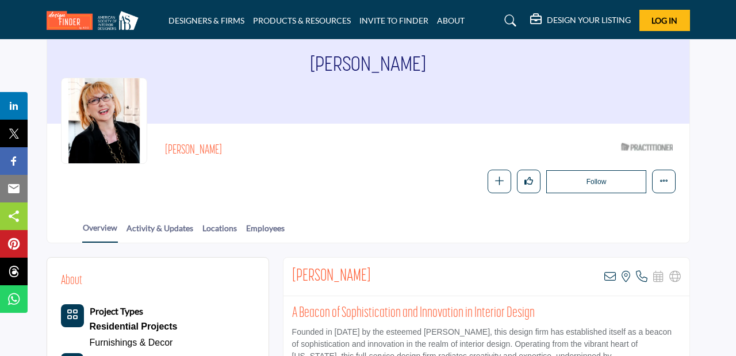
scroll to position [66, 0]
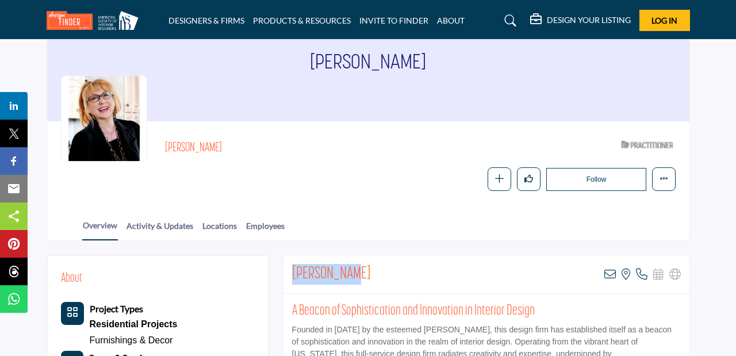
drag, startPoint x: 352, startPoint y: 275, endPoint x: 293, endPoint y: 263, distance: 61.0
click at [293, 263] on div "[PERSON_NAME] View email address of this listing View the location of this list…" at bounding box center [486, 274] width 406 height 39
copy h2 "[PERSON_NAME]"
